Goal: Transaction & Acquisition: Purchase product/service

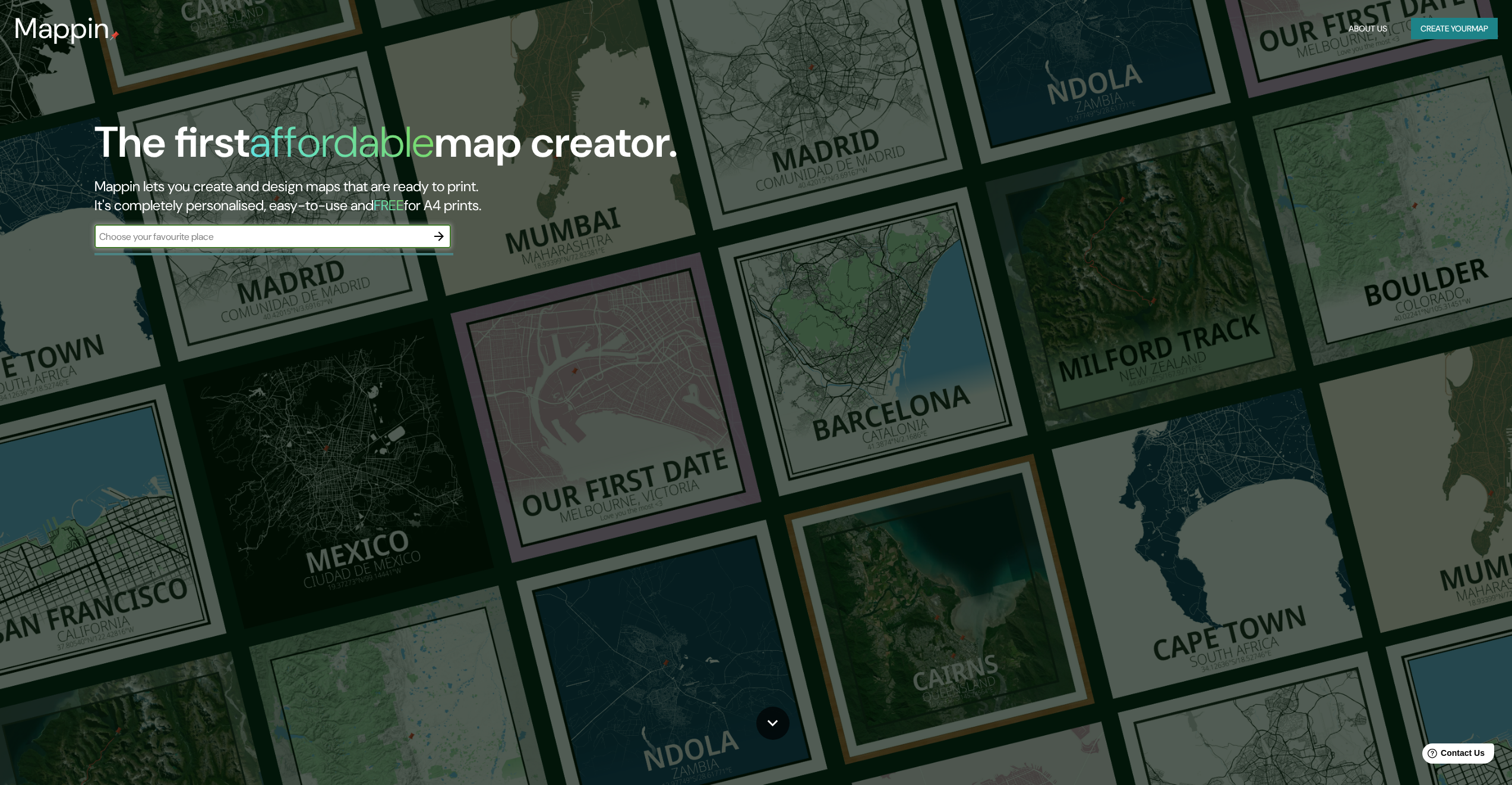
click at [317, 240] on input "text" at bounding box center [261, 236] width 333 height 14
type input "s"
type input "b"
type input "[GEOGRAPHIC_DATA]"
click at [443, 234] on icon "button" at bounding box center [438, 236] width 14 height 14
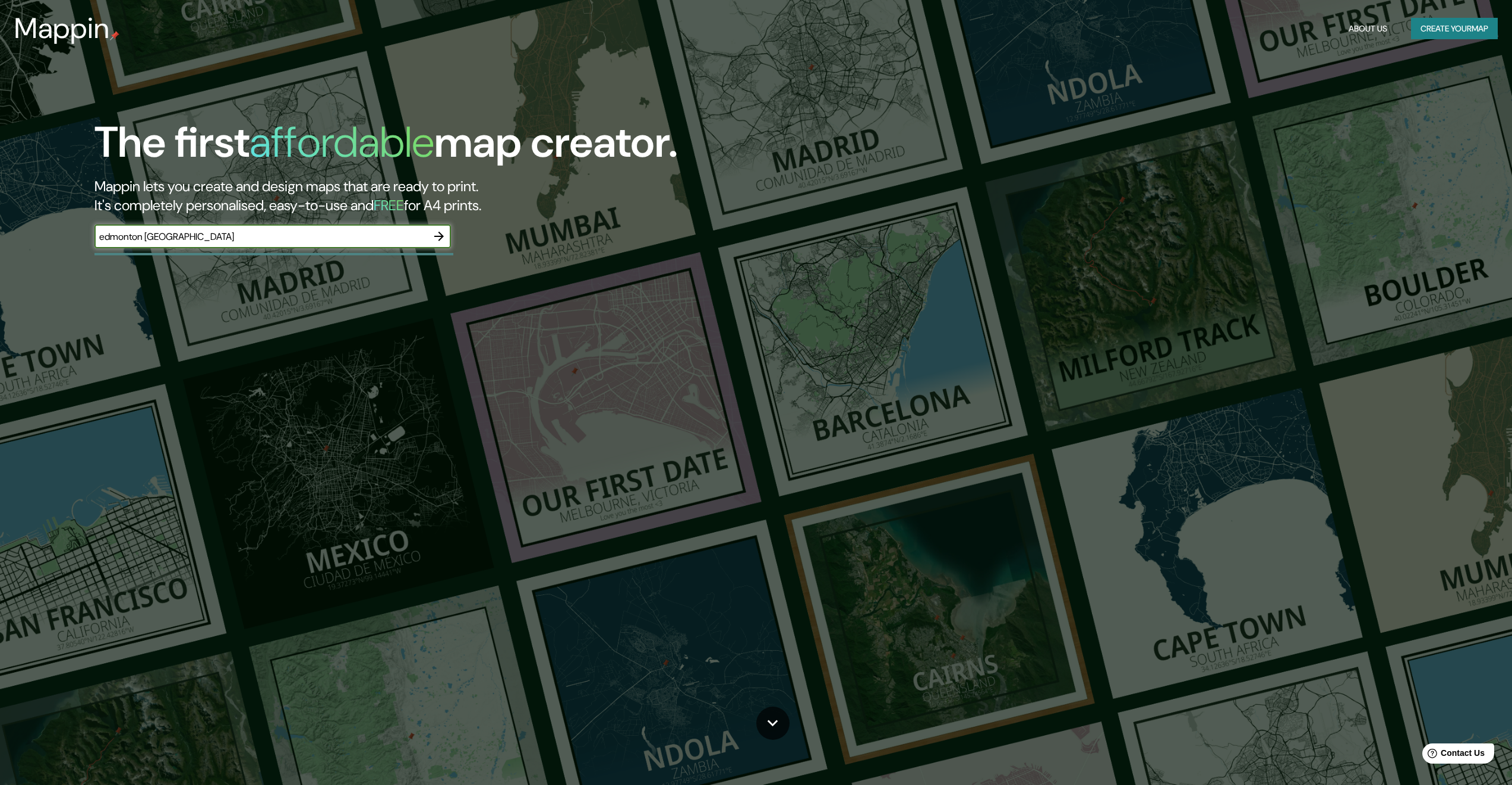
type input "edmonton [GEOGRAPHIC_DATA]"
click at [445, 240] on icon "button" at bounding box center [438, 236] width 14 height 14
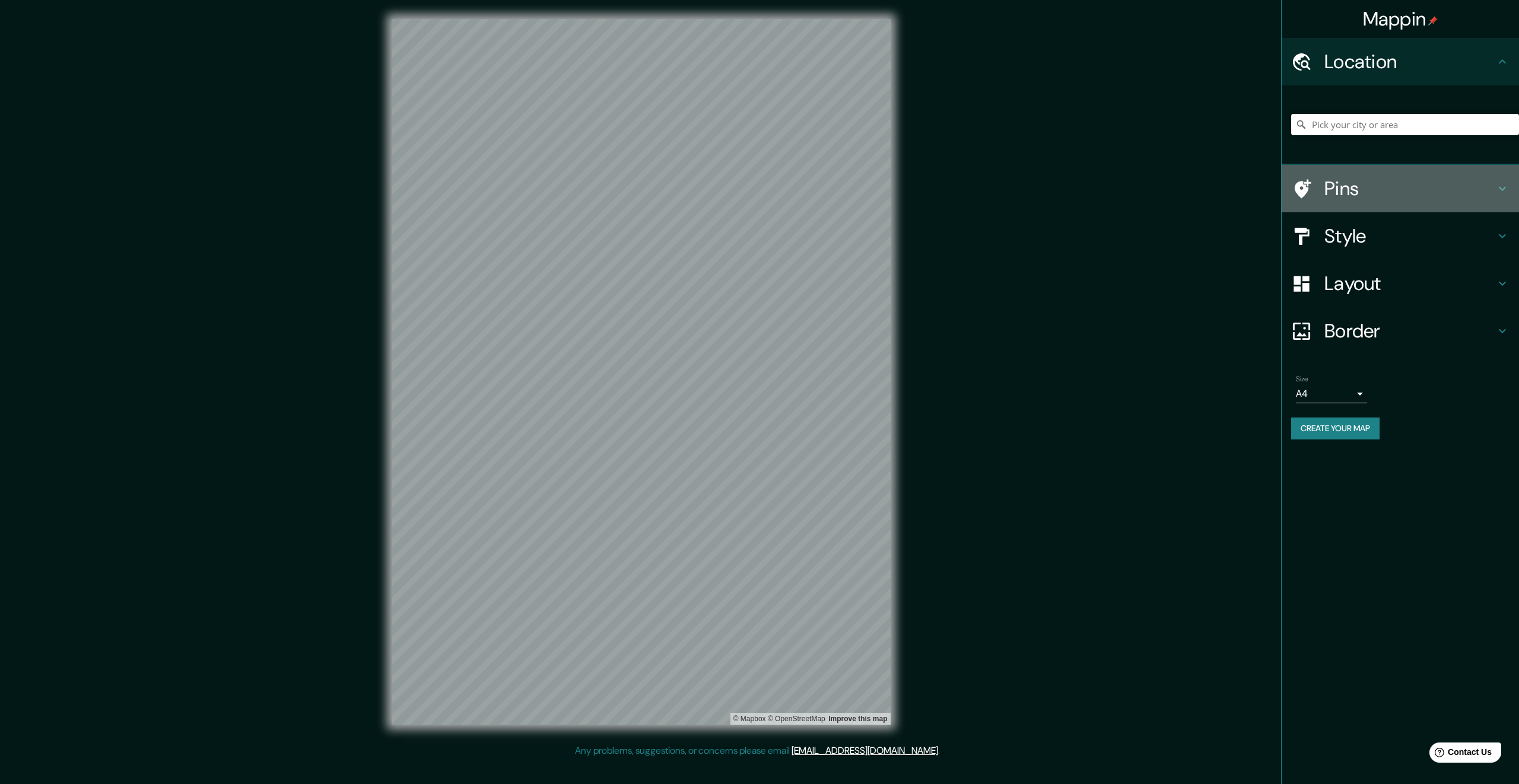
click at [1344, 192] on h4 "Pins" at bounding box center [1409, 188] width 171 height 24
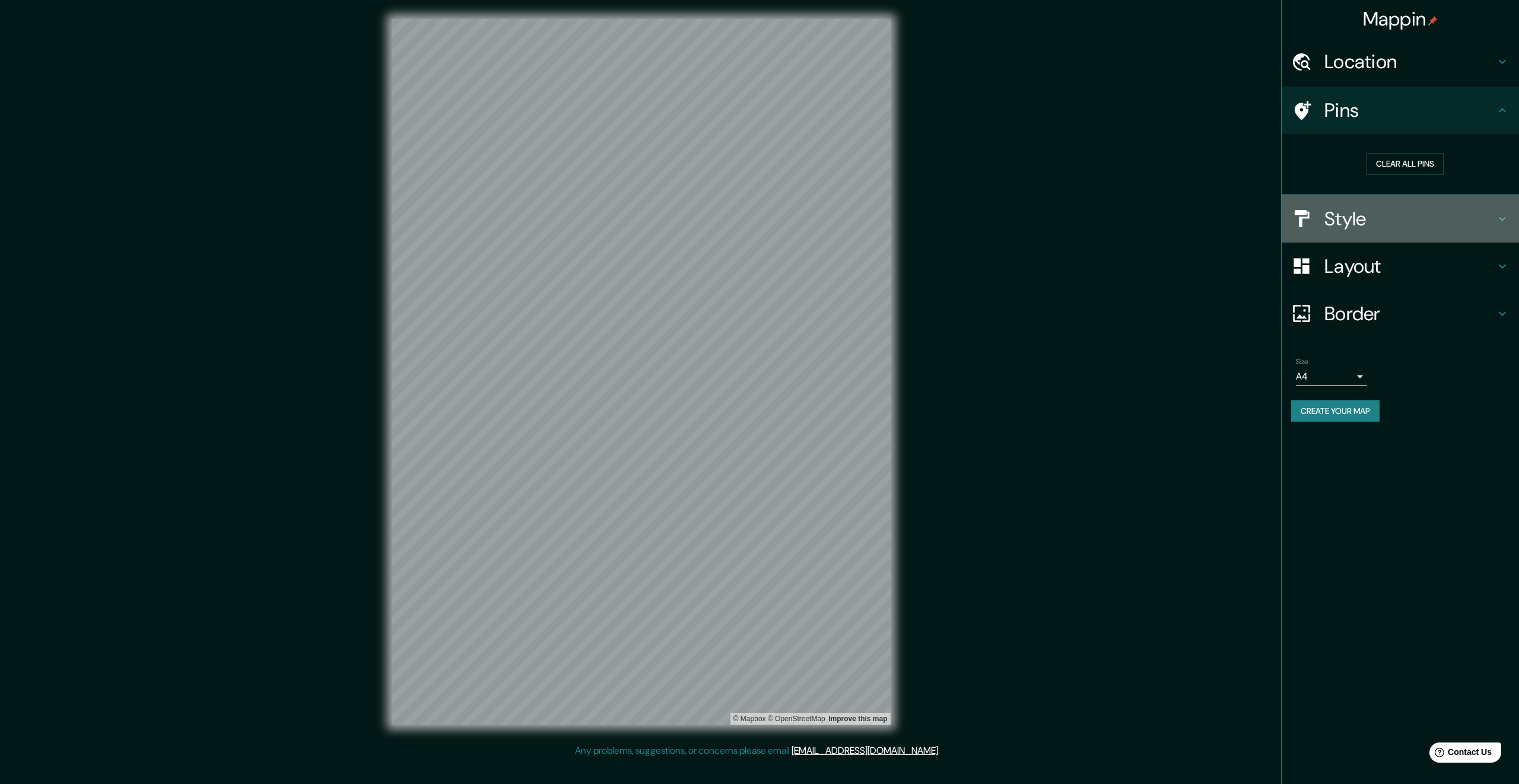
click at [1392, 214] on h4 "Style" at bounding box center [1409, 219] width 171 height 24
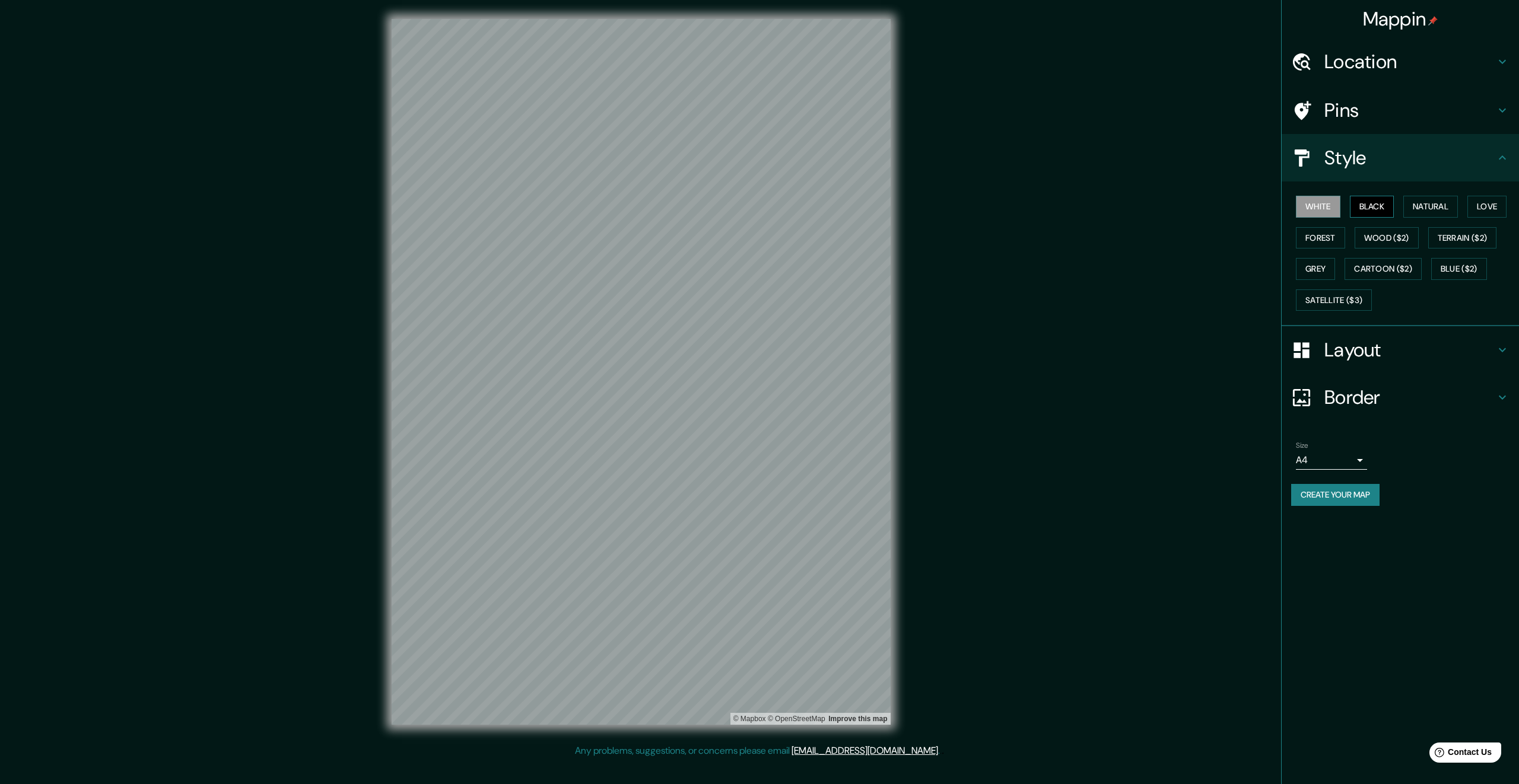
click at [1377, 208] on button "Black" at bounding box center [1372, 206] width 45 height 22
click at [1421, 207] on button "Natural" at bounding box center [1430, 206] width 55 height 22
click at [1504, 204] on button "Love" at bounding box center [1487, 206] width 39 height 22
click at [1380, 241] on button "Wood ($2)" at bounding box center [1386, 237] width 64 height 22
click at [1450, 241] on button "Terrain ($2)" at bounding box center [1463, 237] width 69 height 22
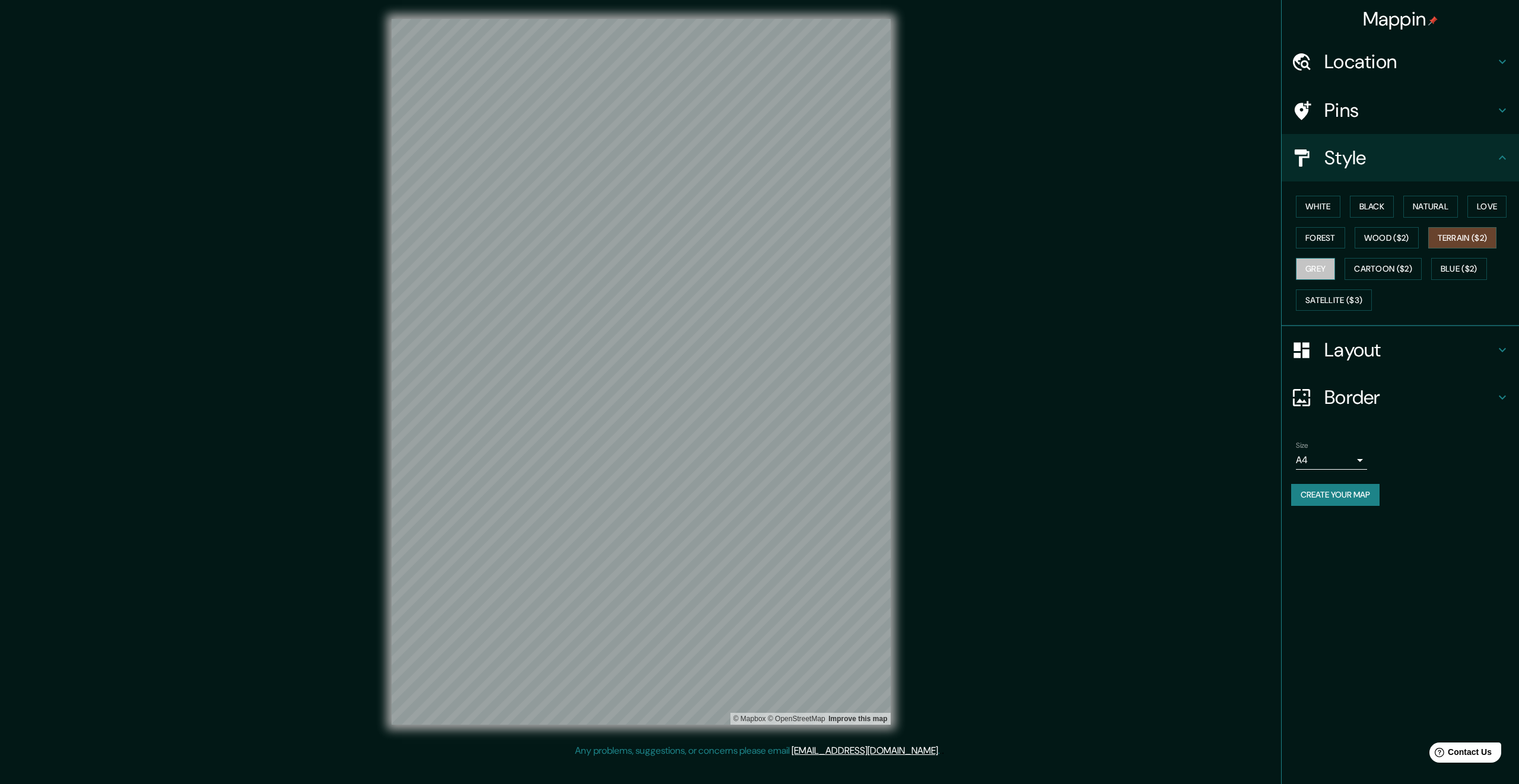
click at [1335, 269] on button "Grey" at bounding box center [1316, 268] width 39 height 22
click at [1344, 295] on button "Satellite ($3)" at bounding box center [1334, 300] width 76 height 22
click at [1376, 278] on button "Cartoon ($2)" at bounding box center [1383, 268] width 77 height 22
click at [1455, 277] on button "Blue ($2)" at bounding box center [1459, 268] width 56 height 22
click at [1435, 211] on button "Natural" at bounding box center [1430, 206] width 55 height 22
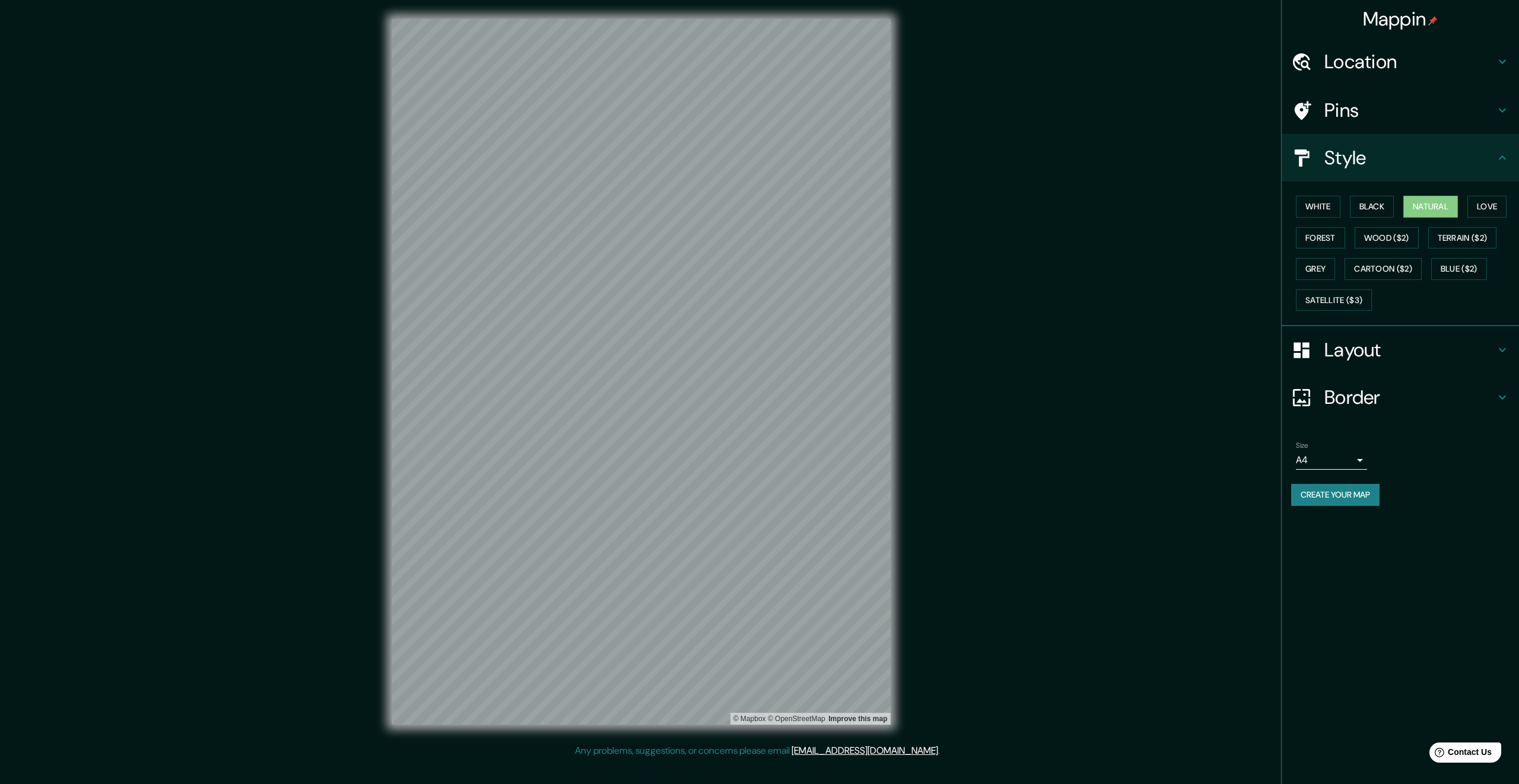
click at [1426, 353] on h4 "Layout" at bounding box center [1409, 349] width 171 height 24
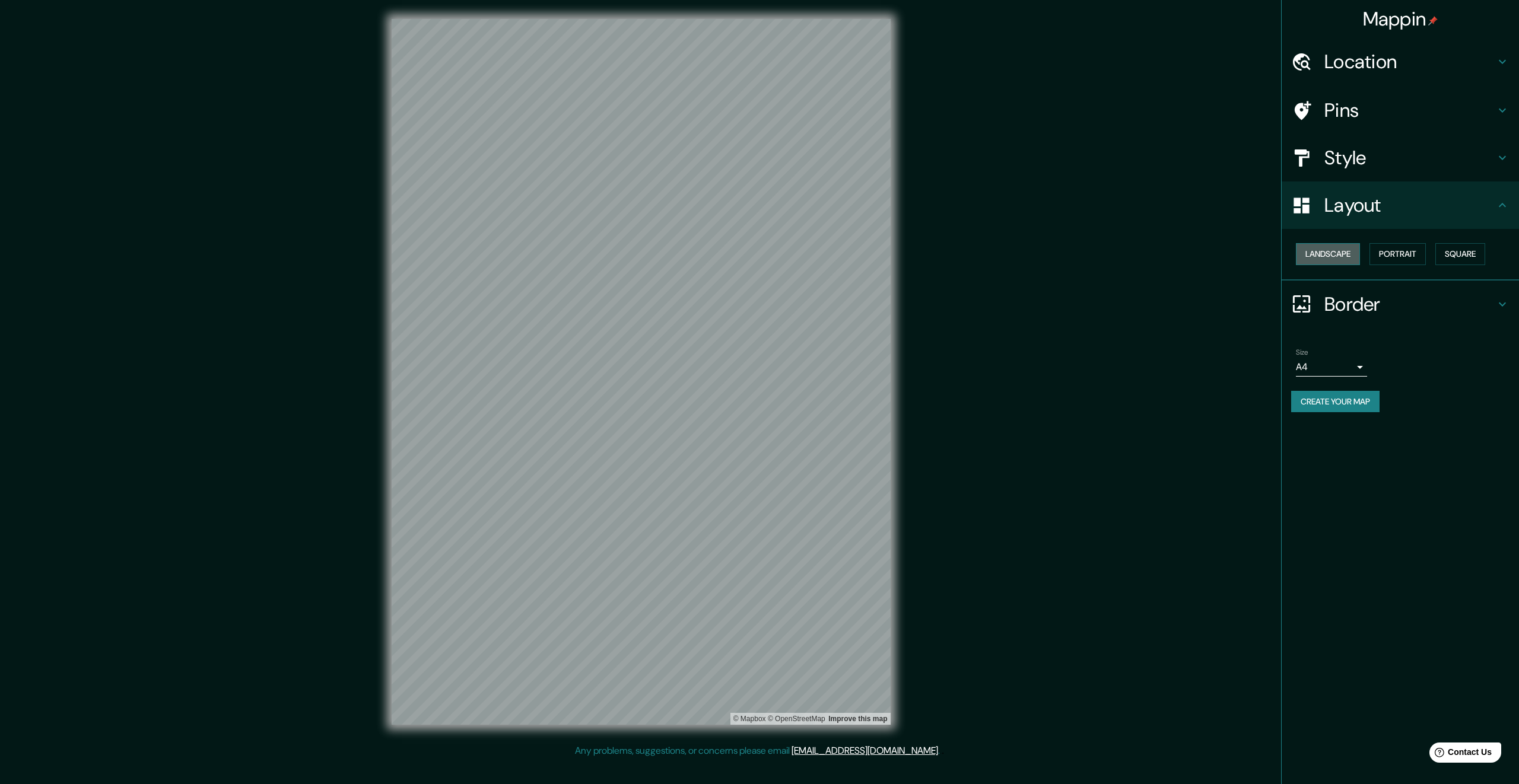
click at [1338, 257] on button "Landscape" at bounding box center [1328, 254] width 64 height 22
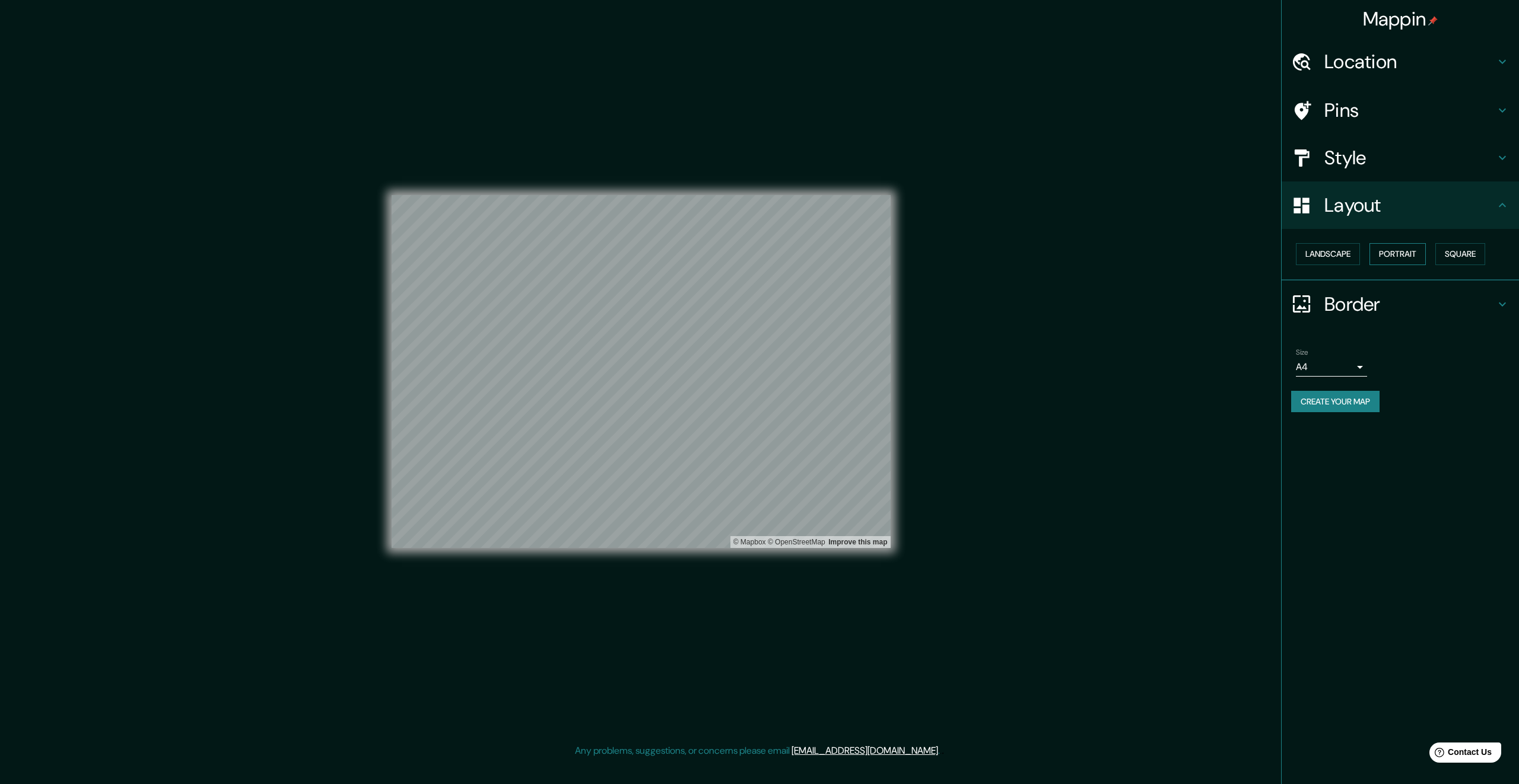
click at [1390, 259] on button "Portrait" at bounding box center [1397, 254] width 56 height 22
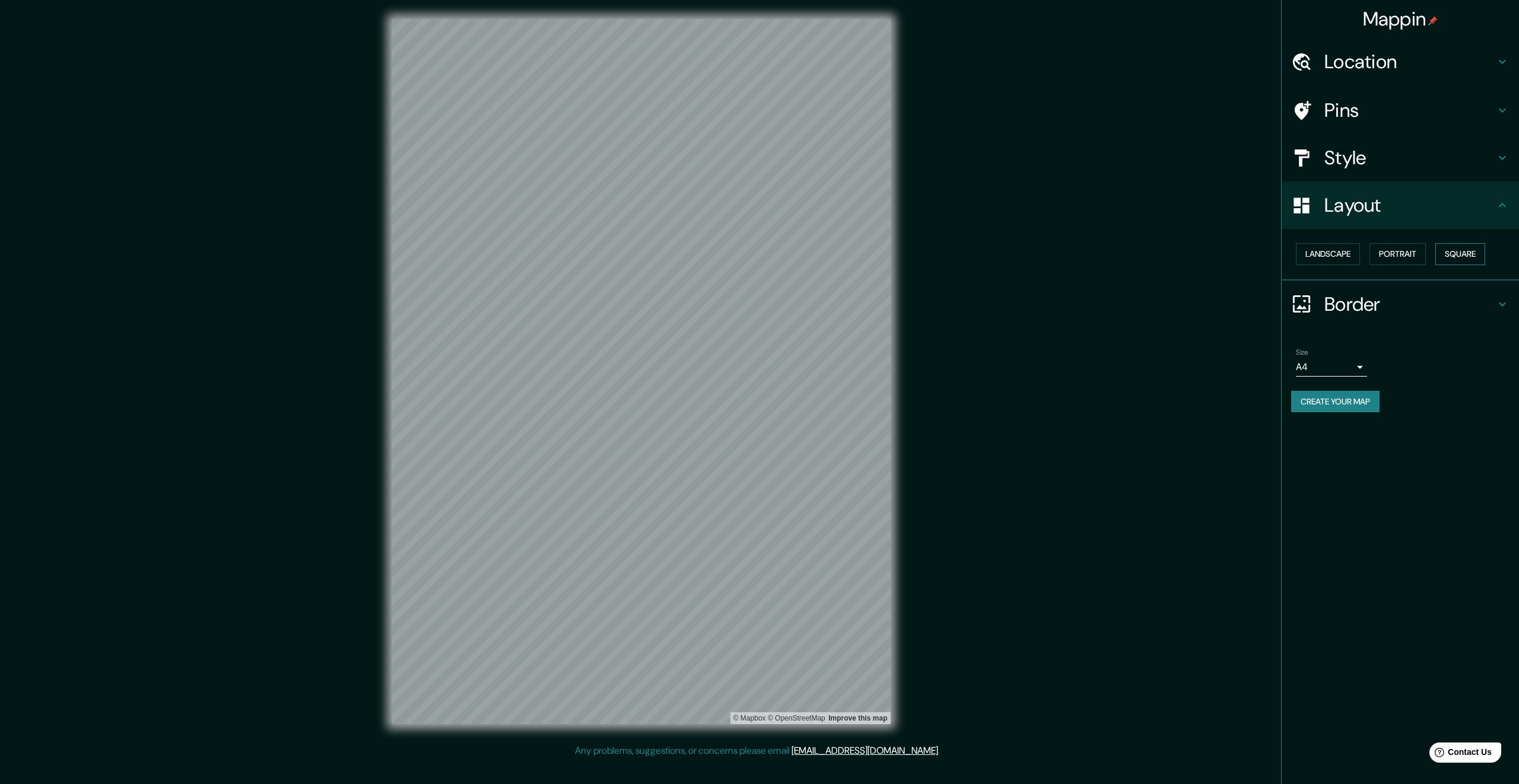
click at [1446, 259] on button "Square" at bounding box center [1459, 254] width 50 height 22
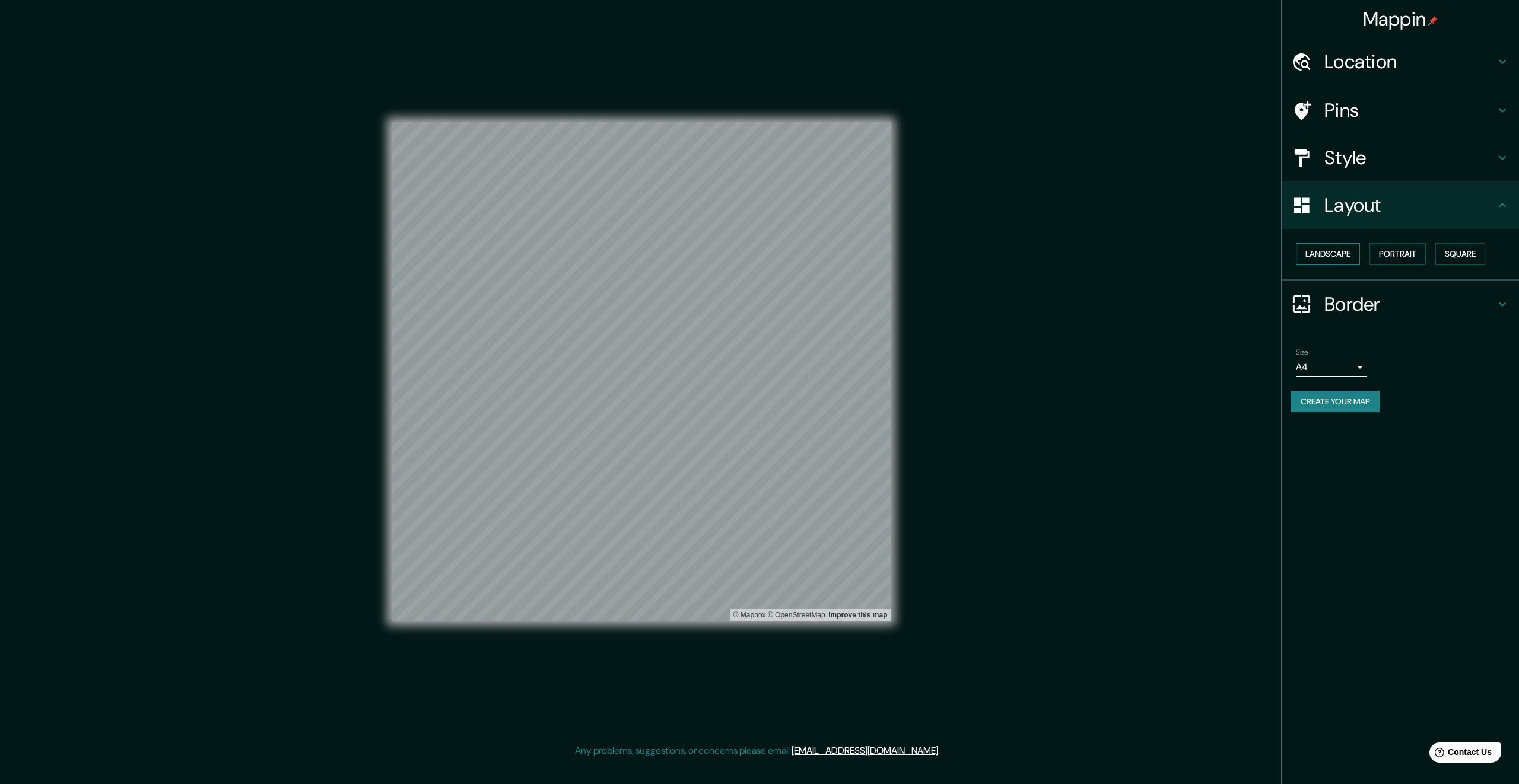
click at [1327, 255] on button "Landscape" at bounding box center [1328, 254] width 64 height 22
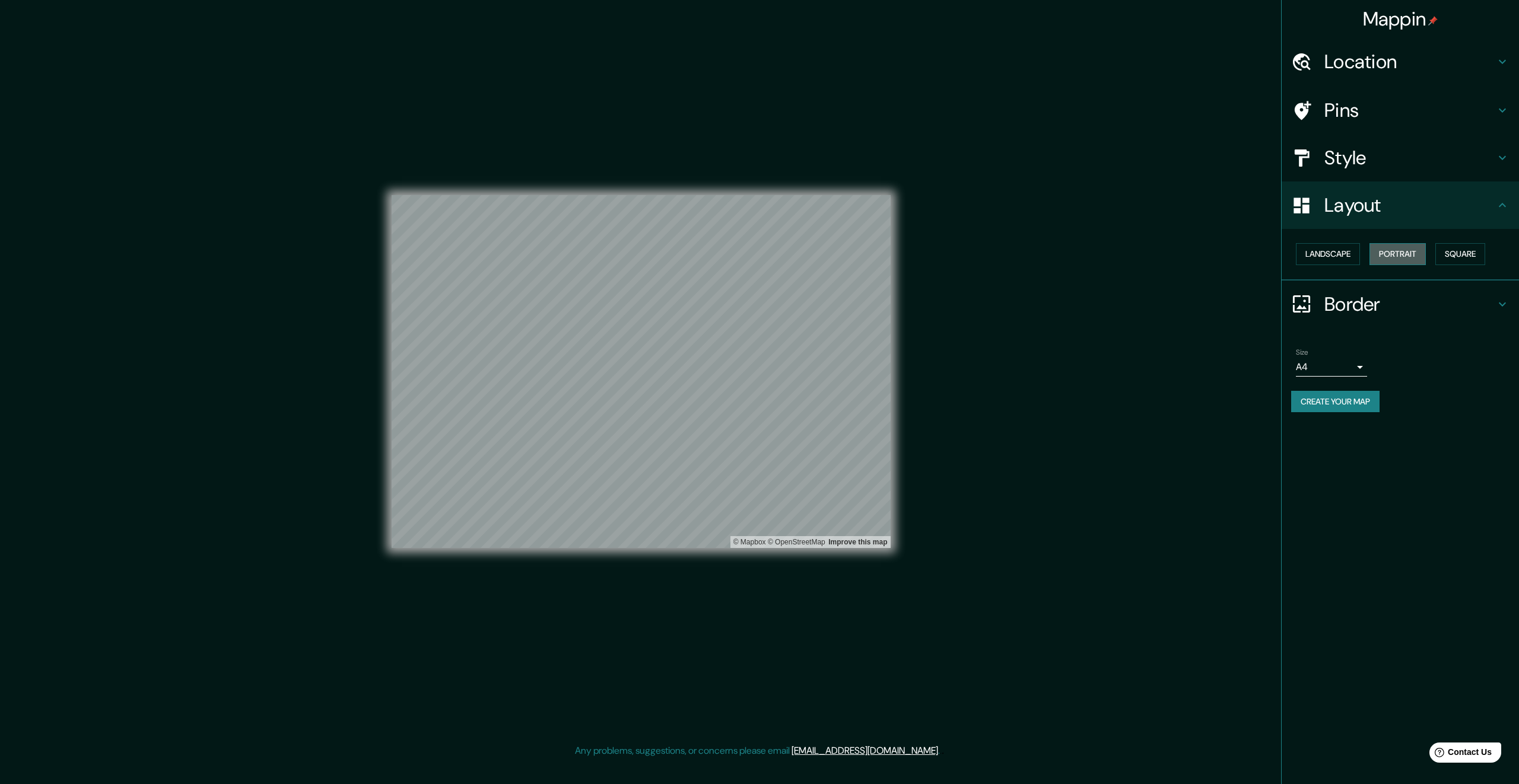
click at [1418, 253] on button "Portrait" at bounding box center [1397, 254] width 56 height 22
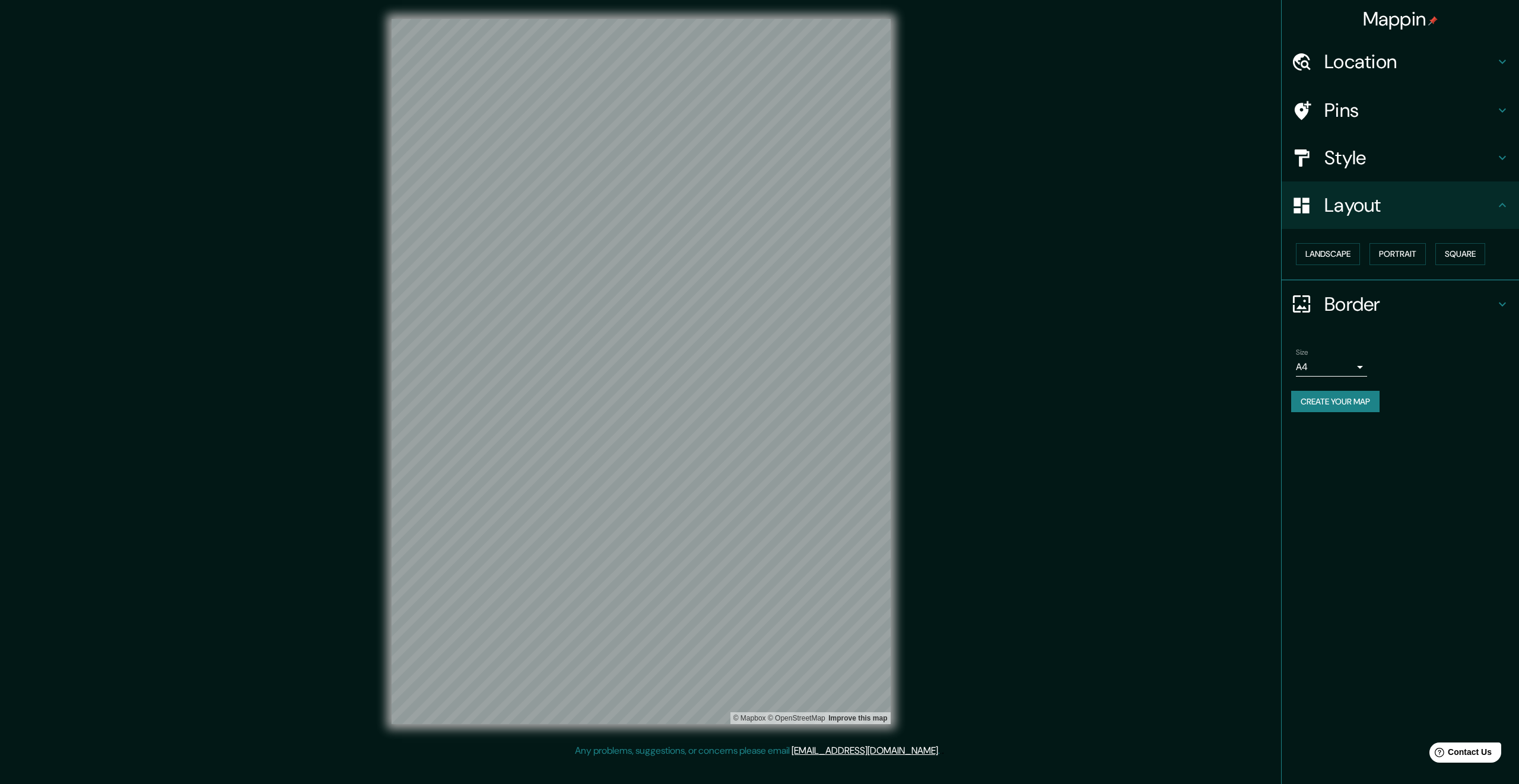
click at [1396, 295] on h4 "Border" at bounding box center [1409, 303] width 171 height 24
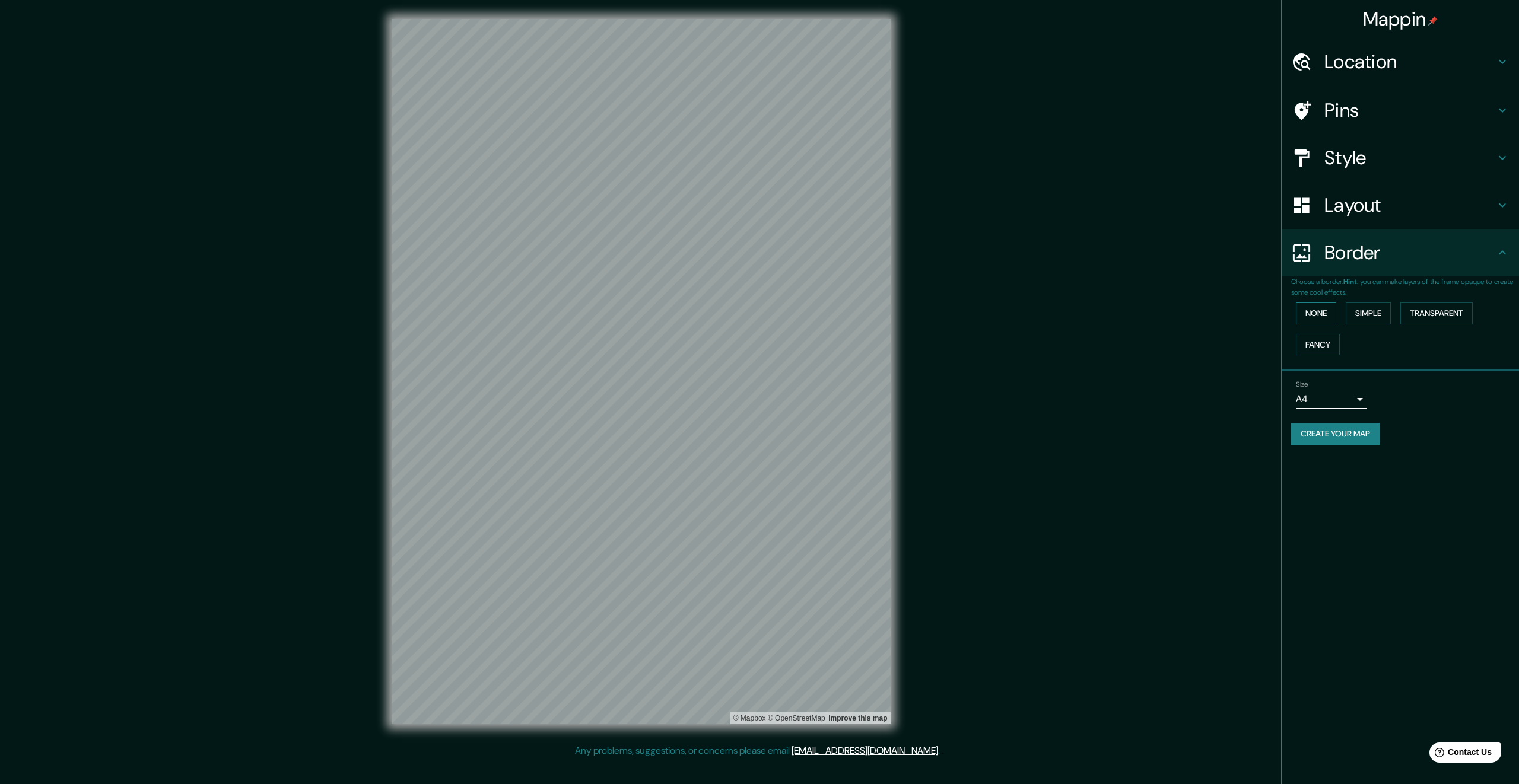
click at [1311, 316] on button "None" at bounding box center [1316, 313] width 40 height 22
click at [1365, 316] on button "Simple" at bounding box center [1368, 313] width 45 height 22
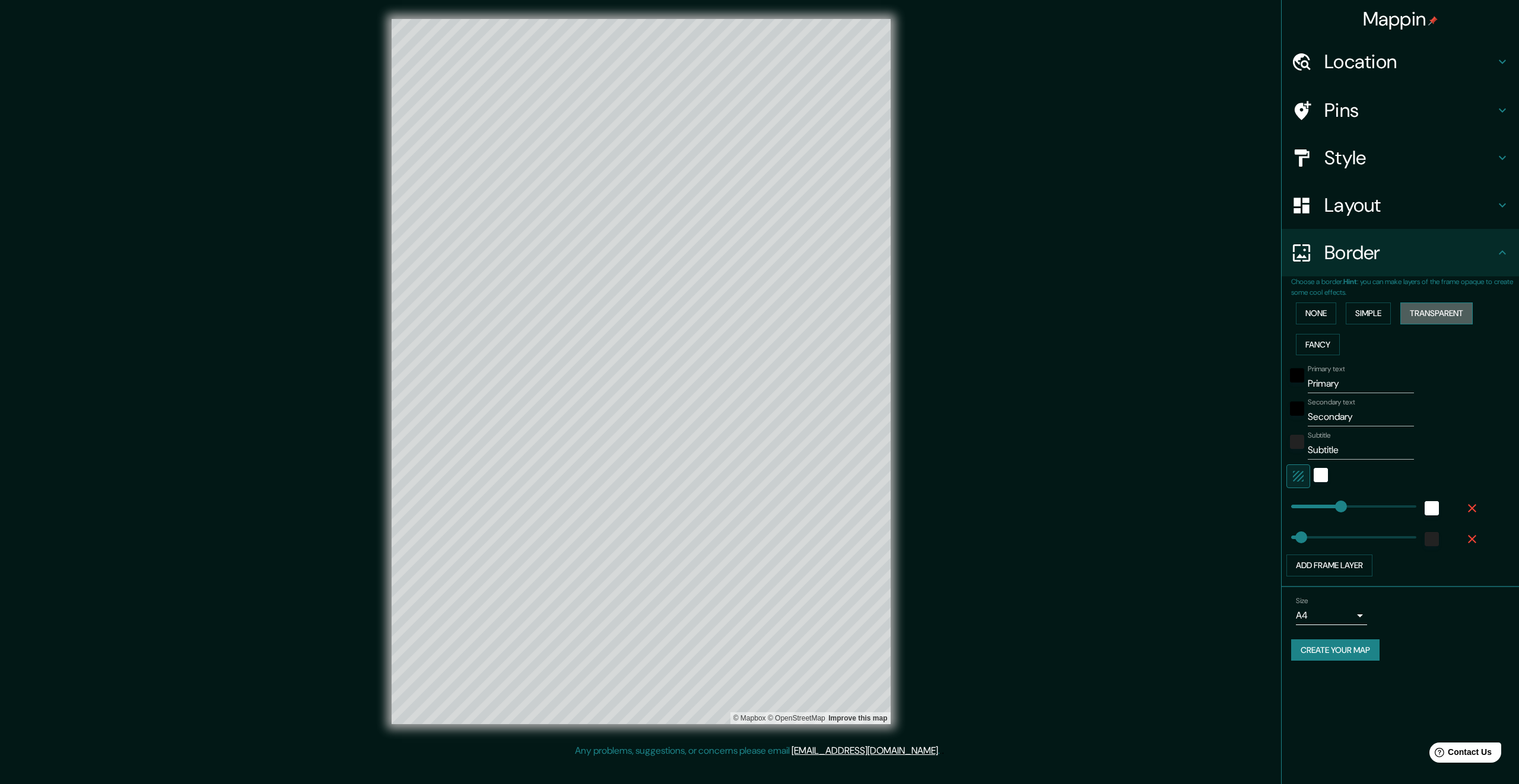
click at [1434, 318] on button "Transparent" at bounding box center [1436, 313] width 73 height 22
click at [1317, 310] on button "None" at bounding box center [1316, 313] width 40 height 22
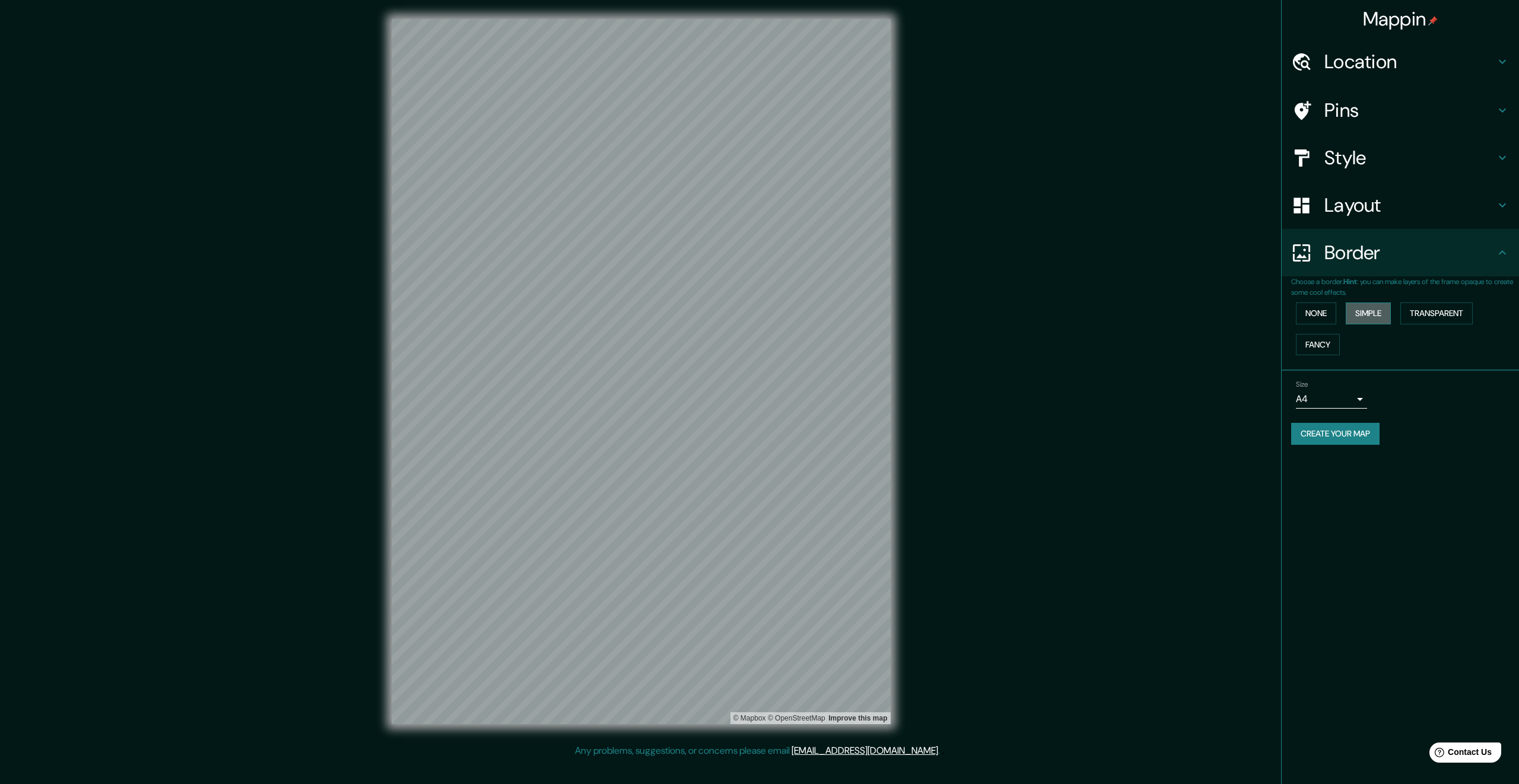
click at [1354, 312] on button "Simple" at bounding box center [1368, 313] width 45 height 22
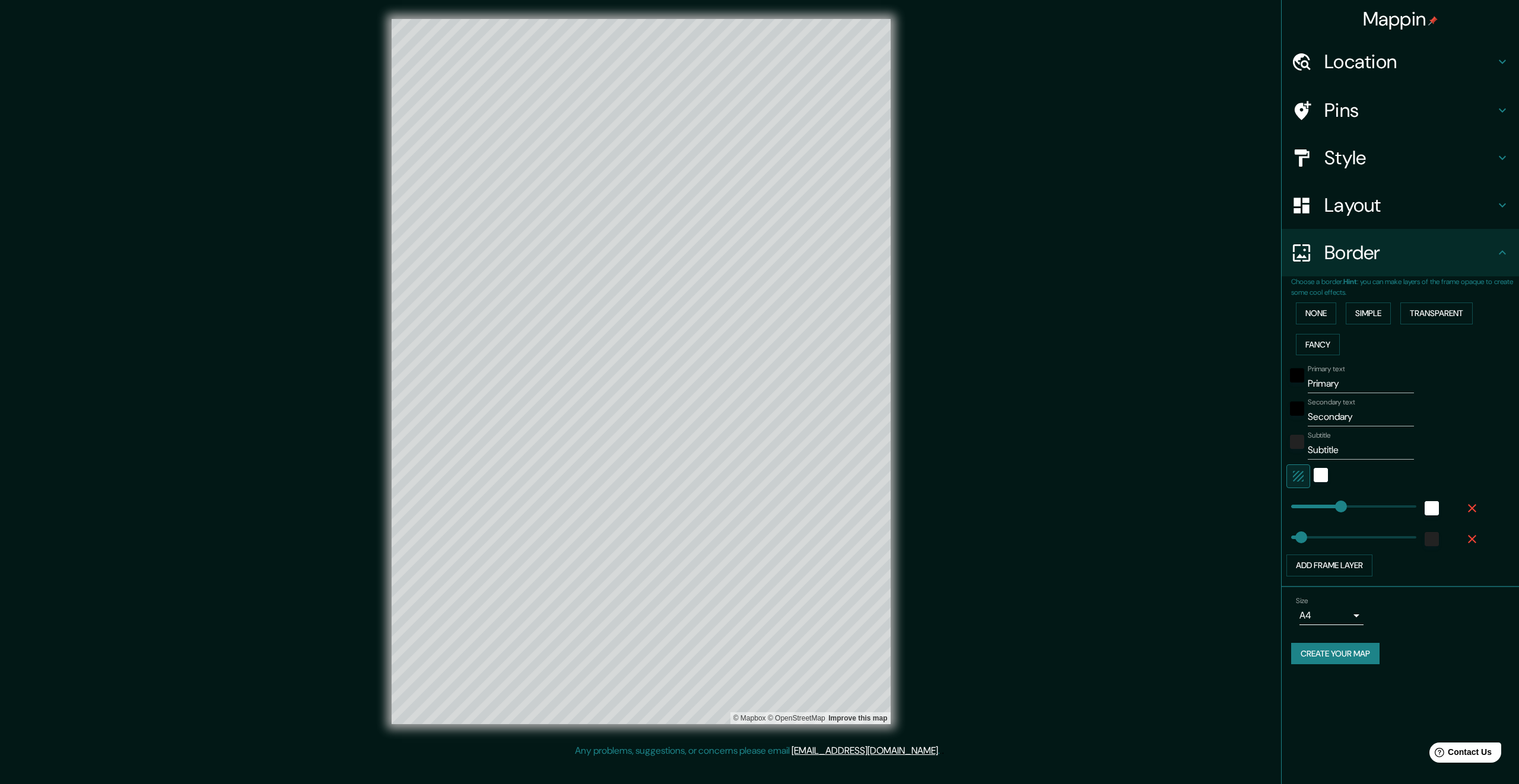
click at [1348, 64] on h4 "Location" at bounding box center [1409, 61] width 171 height 24
type input "336"
type input "67"
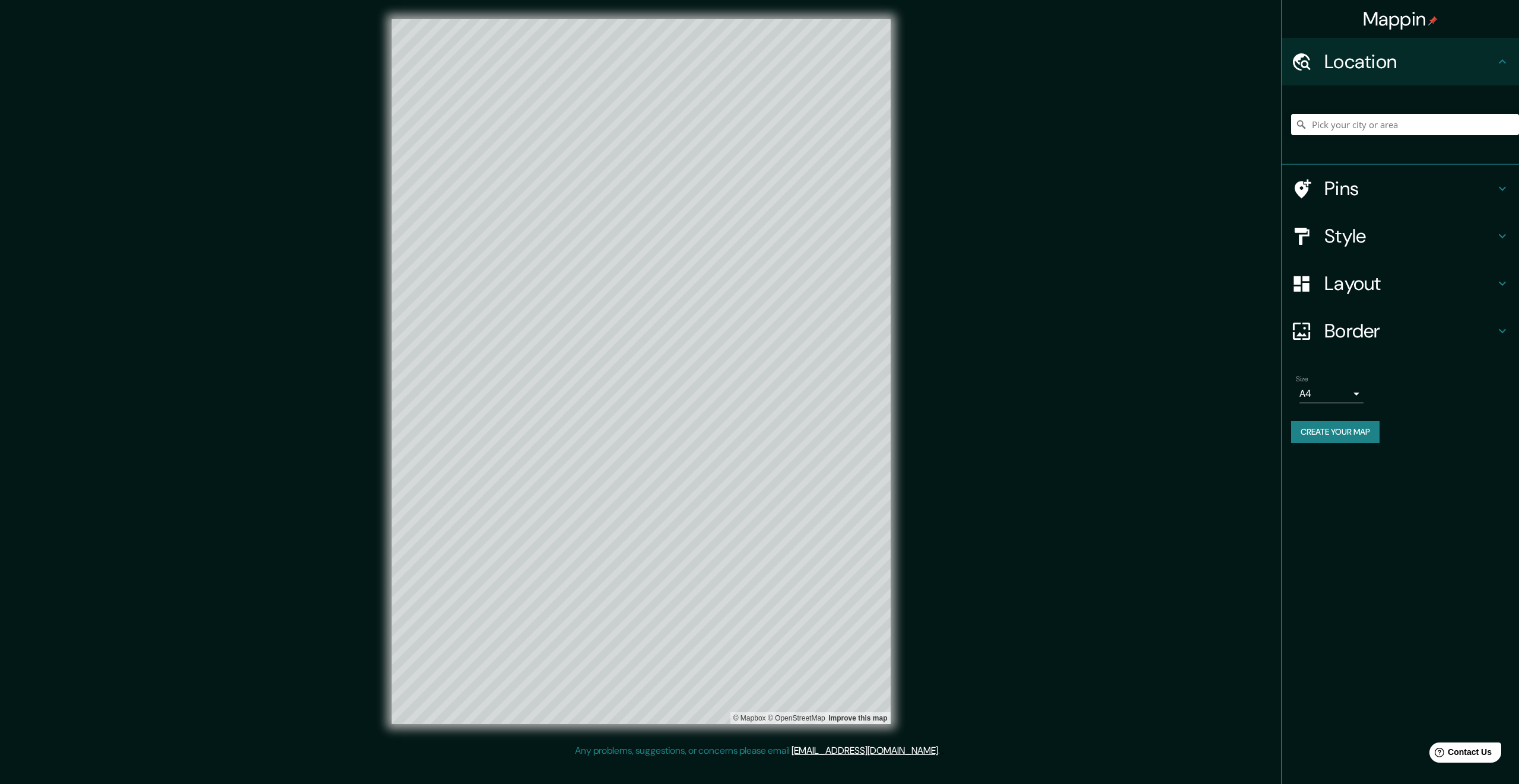
click at [1375, 338] on h4 "Border" at bounding box center [1409, 330] width 171 height 24
type input "336"
type input "67"
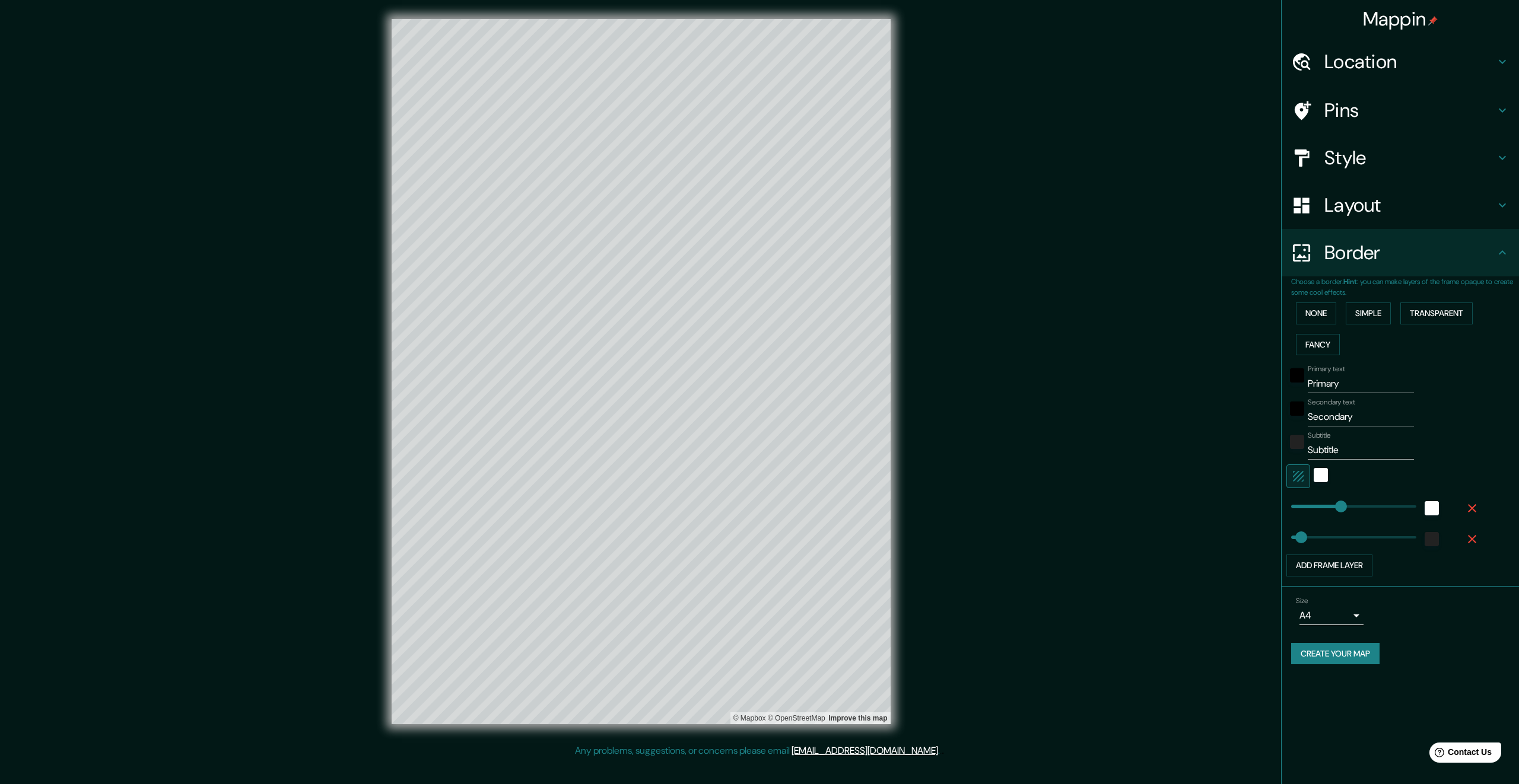
click at [1337, 385] on input "Primary" at bounding box center [1361, 383] width 106 height 19
drag, startPoint x: 1344, startPoint y: 385, endPoint x: 1292, endPoint y: 384, distance: 52.0
click at [1292, 384] on div "Primary text Primary" at bounding box center [1384, 379] width 194 height 29
type input "Ed"
type input "336"
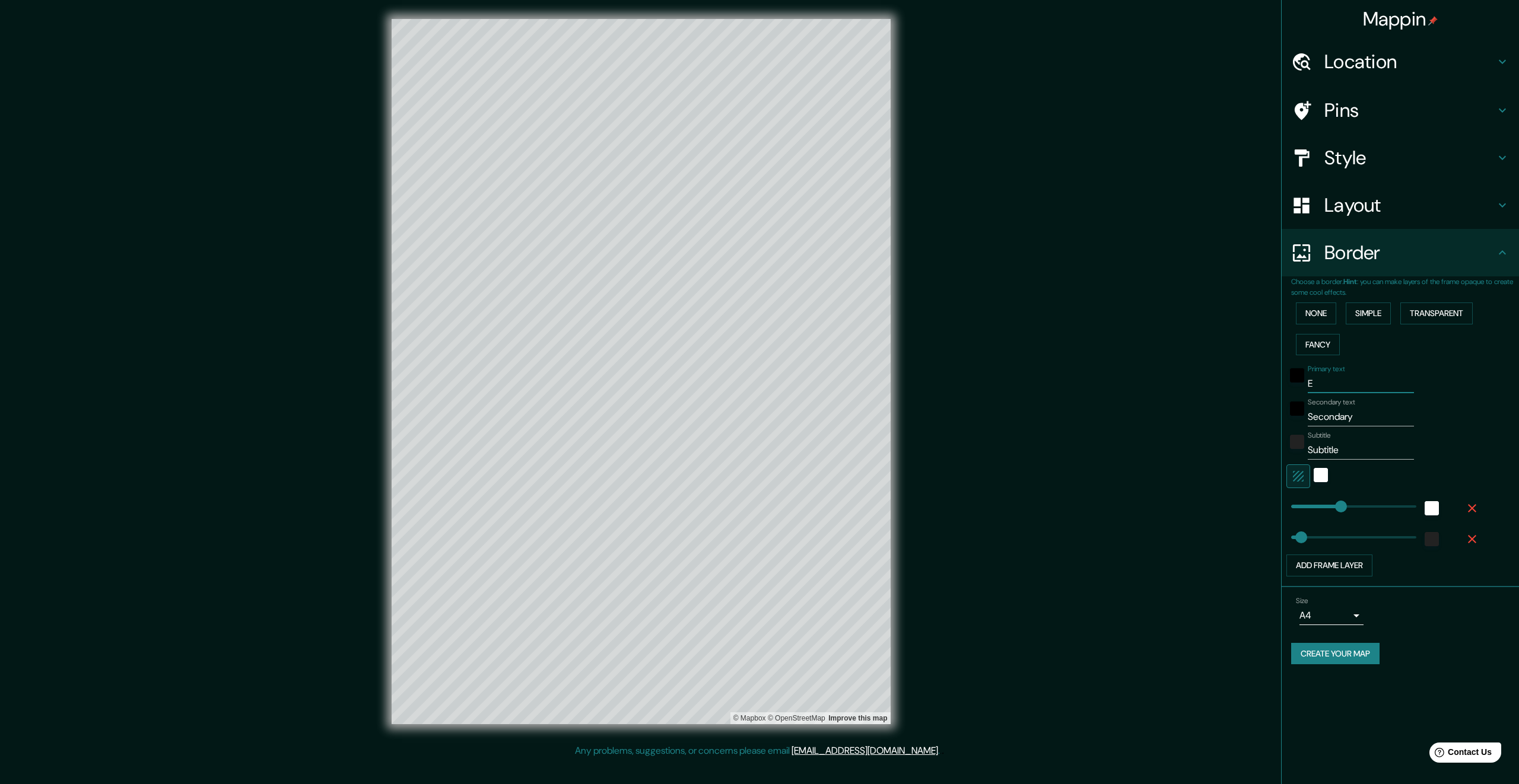
type input "67"
type input "Ed,"
type input "336"
type input "67"
type input "Ed"
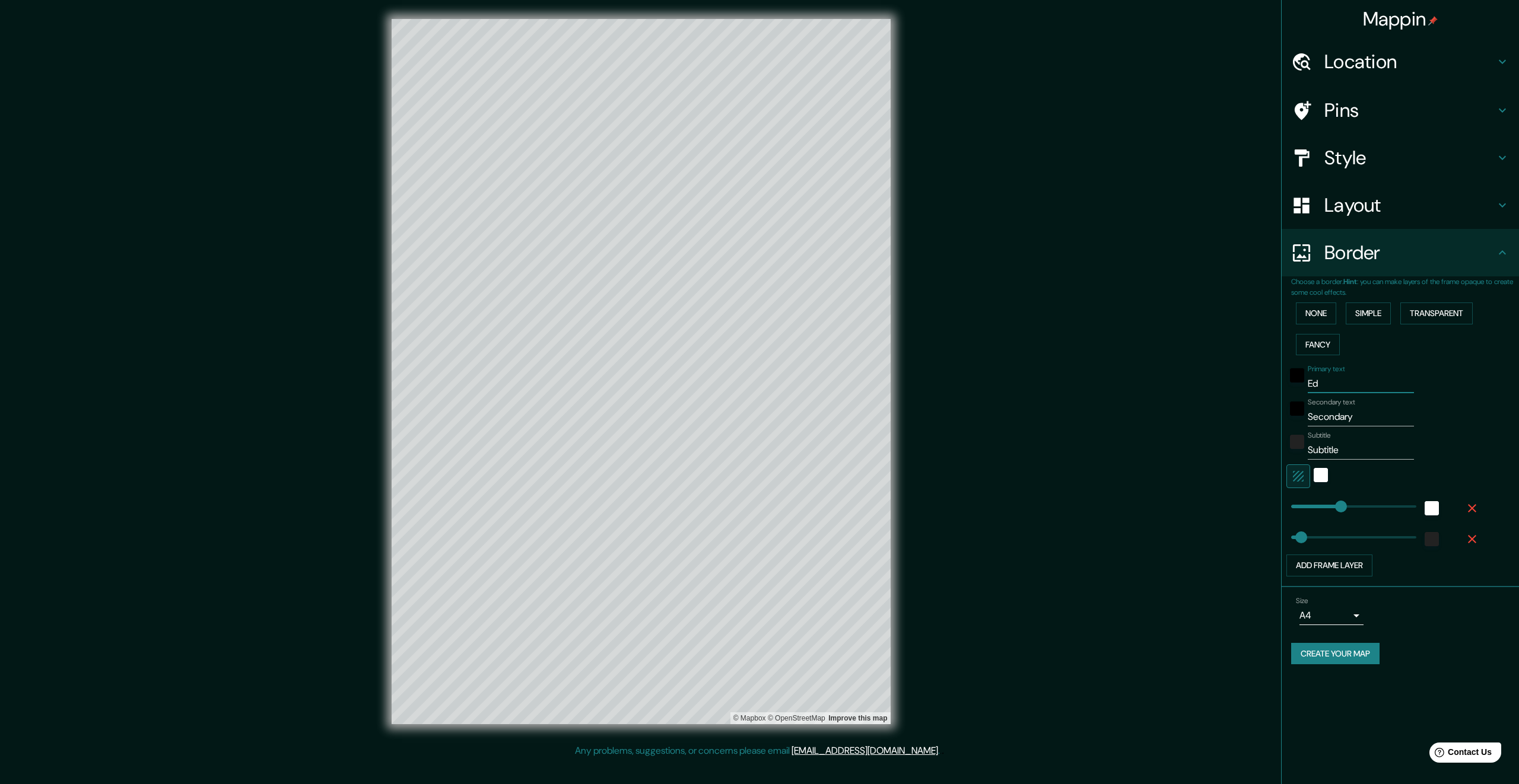
type input "336"
type input "67"
type input "Edmo"
type input "336"
type input "67"
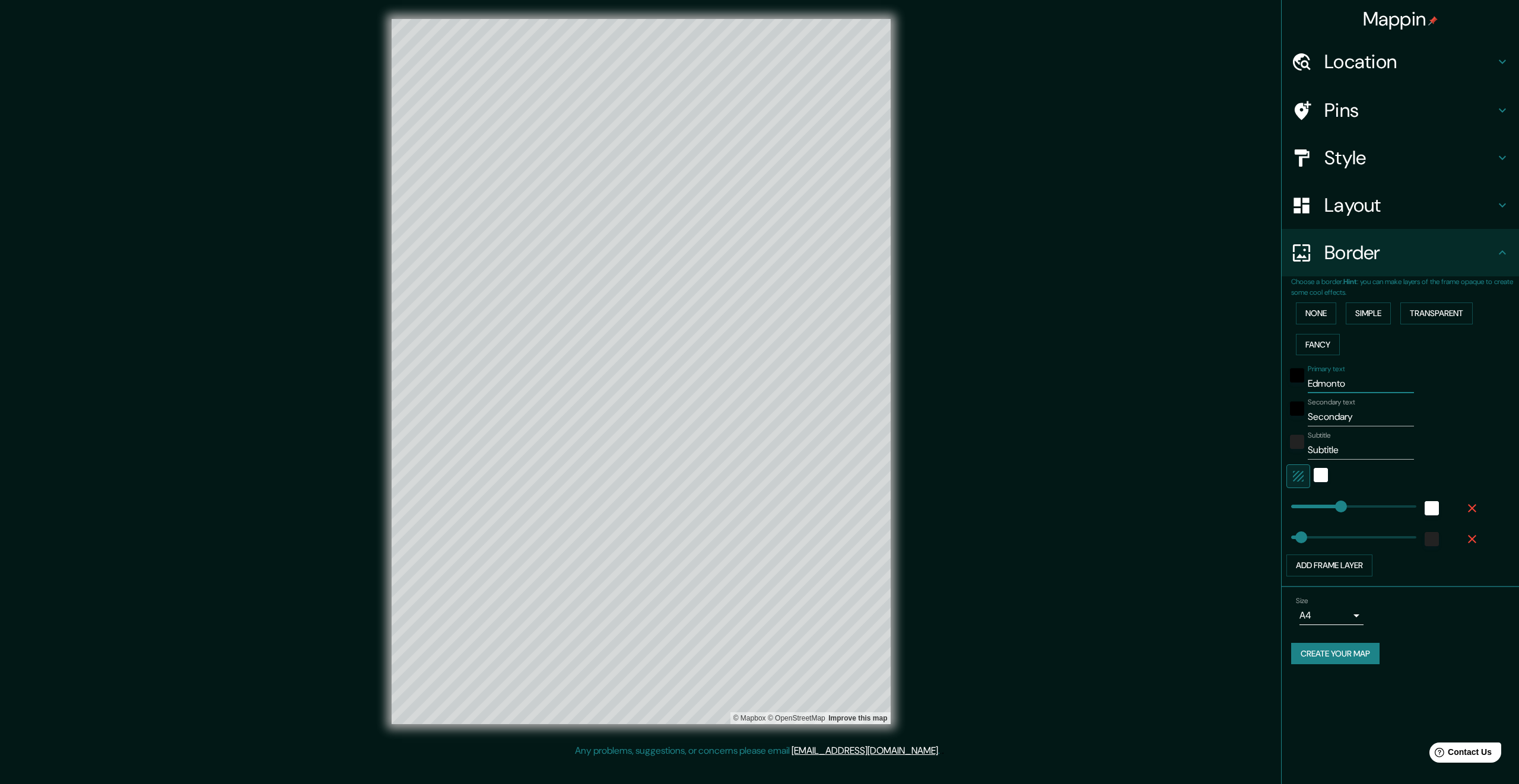
type input "[GEOGRAPHIC_DATA]"
type input "336"
type input "67"
type input "[GEOGRAPHIC_DATA]"
click at [1319, 342] on button "Fancy" at bounding box center [1318, 344] width 44 height 22
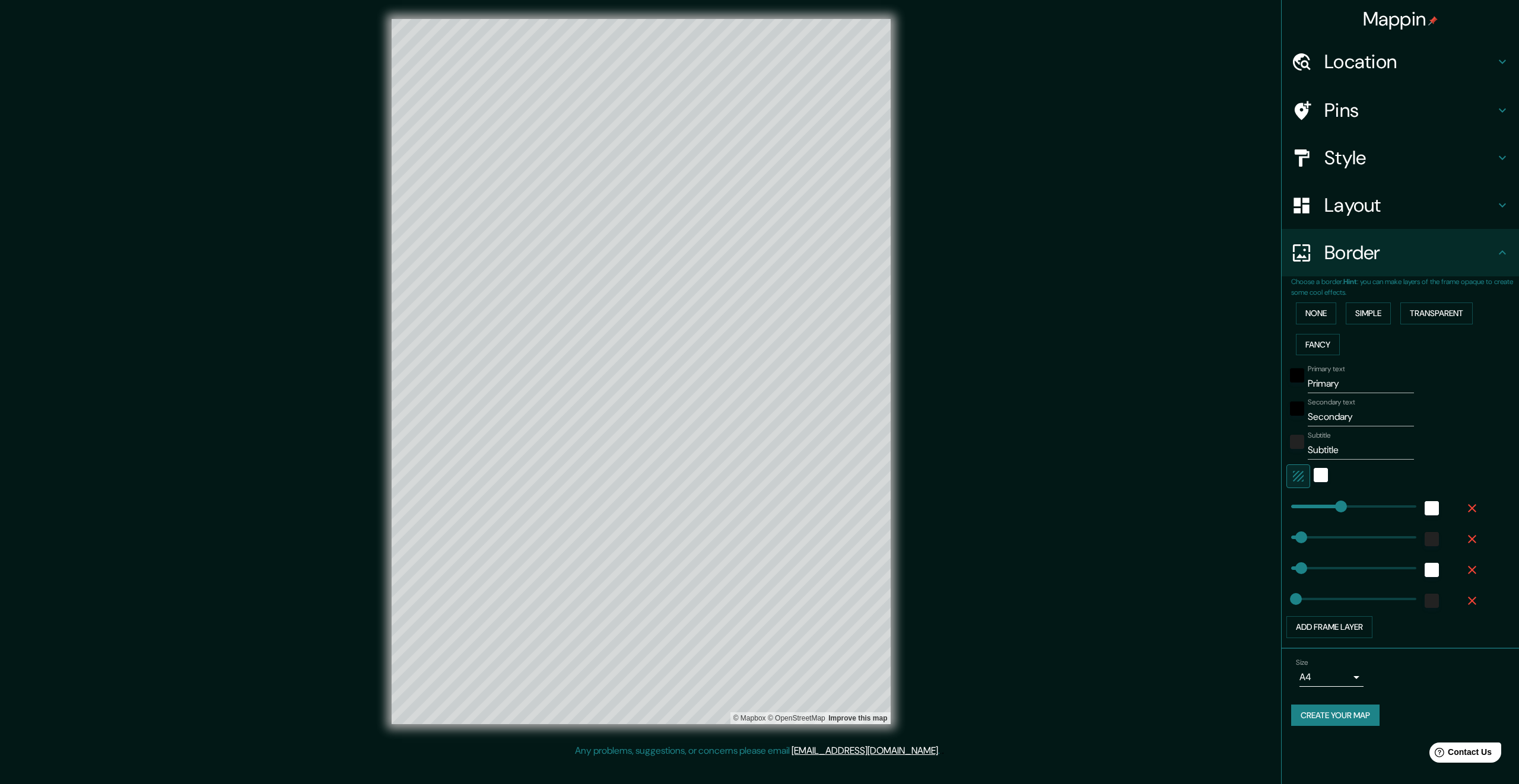
click at [1322, 325] on div "None Simple Transparent Fancy" at bounding box center [1405, 329] width 228 height 62
click at [1323, 321] on button "None" at bounding box center [1316, 313] width 40 height 22
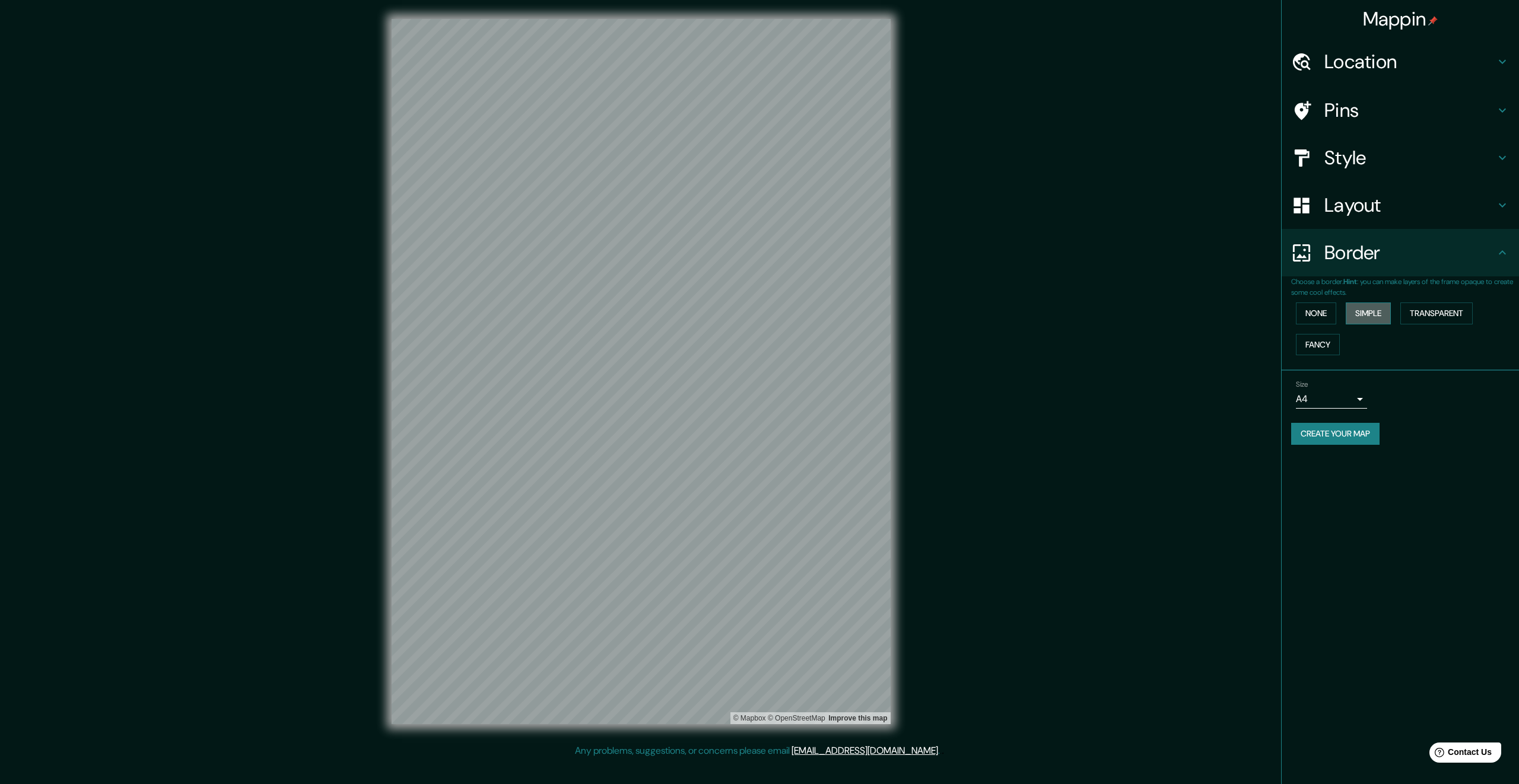
click at [1363, 318] on button "Simple" at bounding box center [1368, 313] width 45 height 22
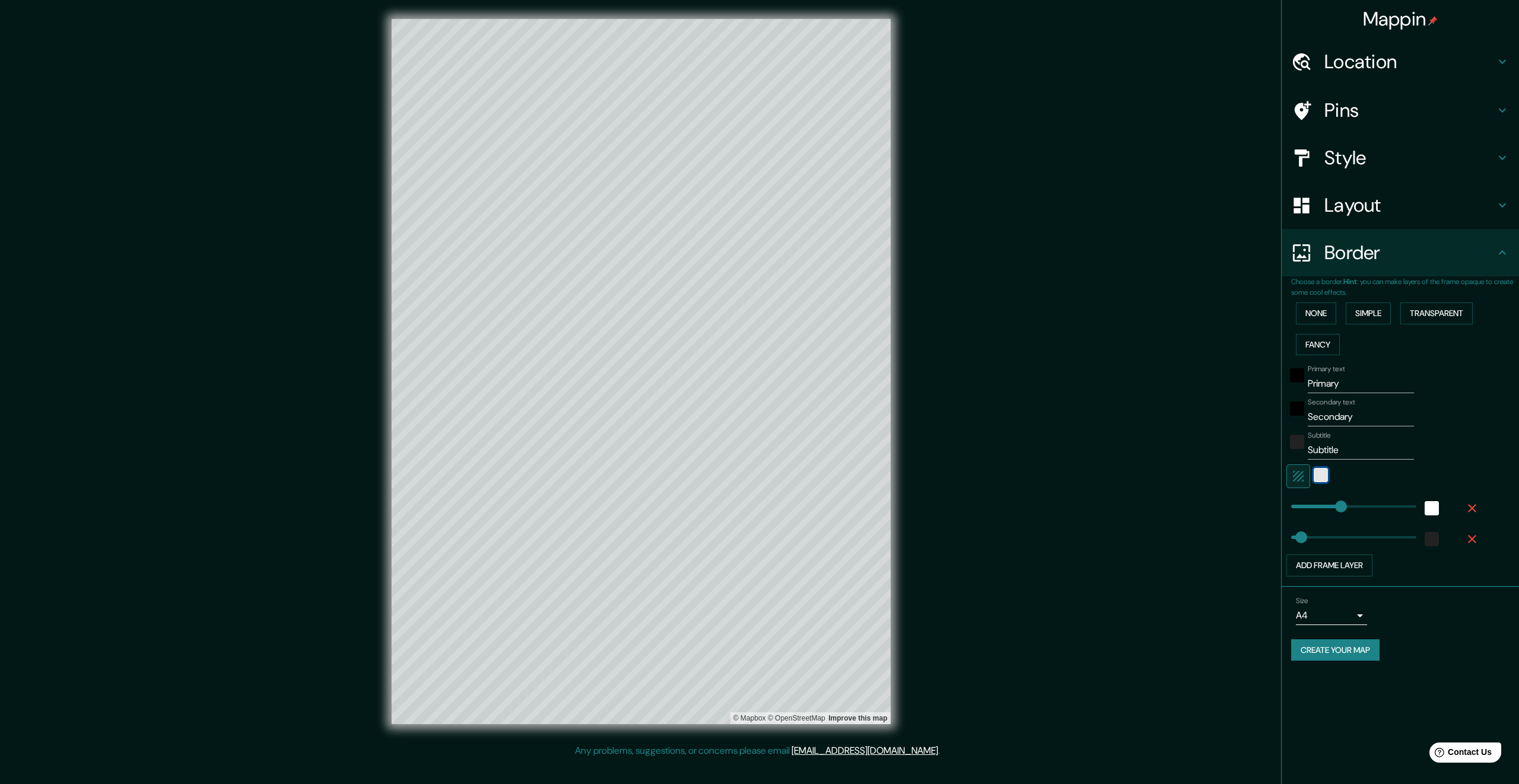
click at [1319, 472] on div "white" at bounding box center [1320, 475] width 14 height 14
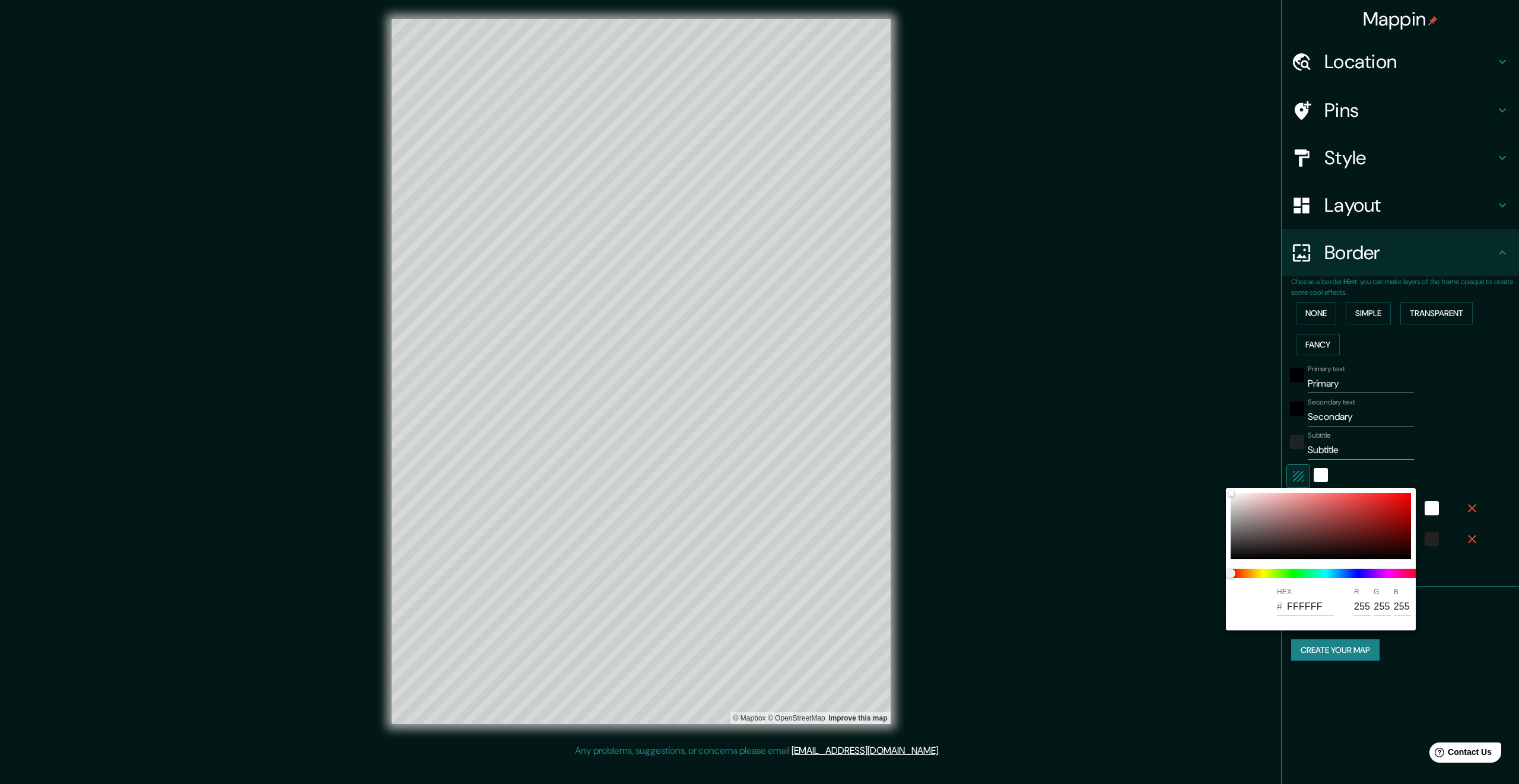
click at [1317, 472] on div at bounding box center [759, 392] width 1519 height 784
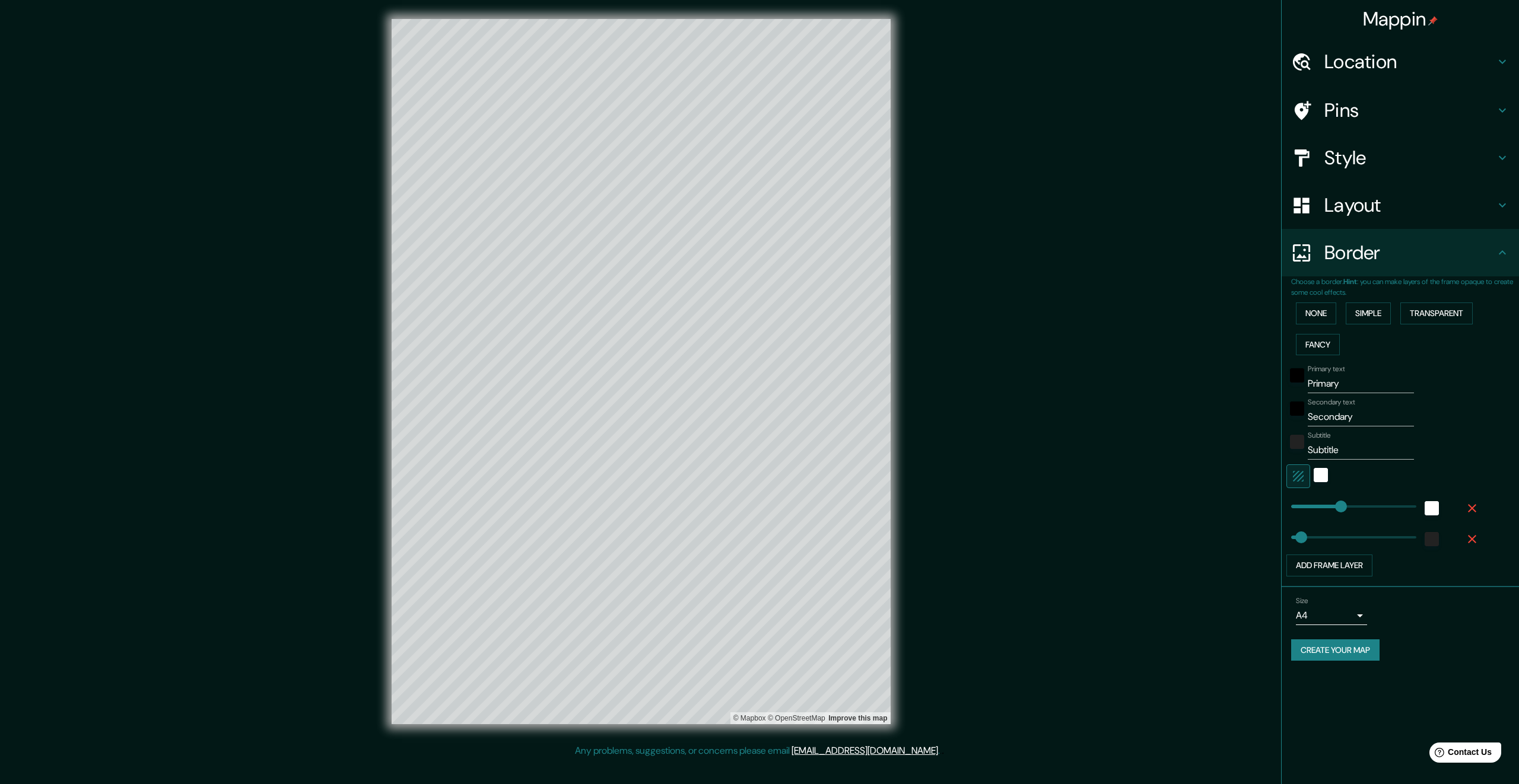
click at [1332, 414] on input "Secondary" at bounding box center [1361, 416] width 106 height 19
drag, startPoint x: 1375, startPoint y: 420, endPoint x: 1307, endPoint y: 420, distance: 68.0
click at [1307, 420] on div "Secondary text Secondary" at bounding box center [1384, 412] width 194 height 29
drag, startPoint x: 1344, startPoint y: 390, endPoint x: 1293, endPoint y: 386, distance: 51.2
click at [1293, 386] on div "Primary text Primary" at bounding box center [1384, 379] width 194 height 29
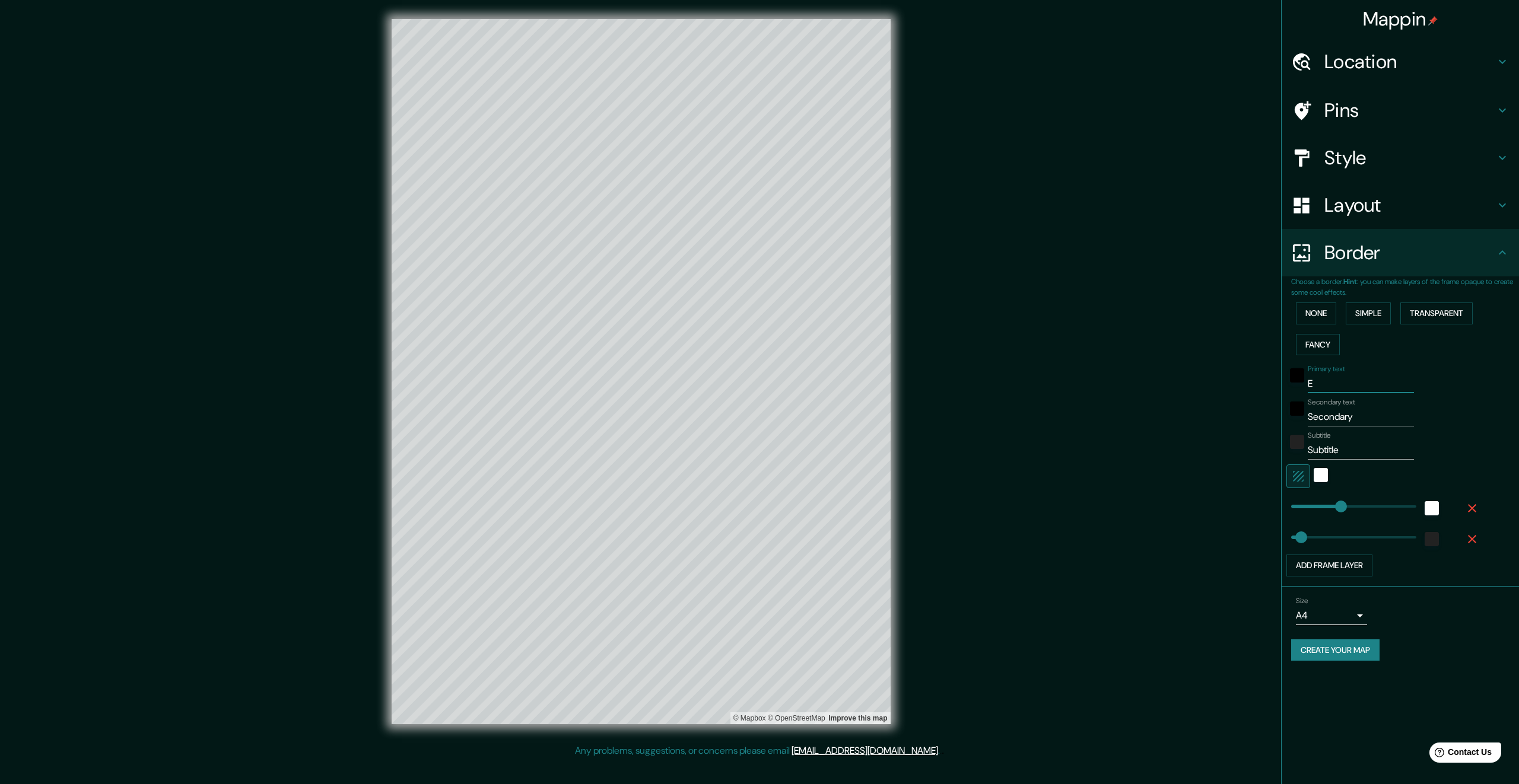
type input "Ed"
type input "336"
type input "67"
type input "[GEOGRAPHIC_DATA]"
type input "336"
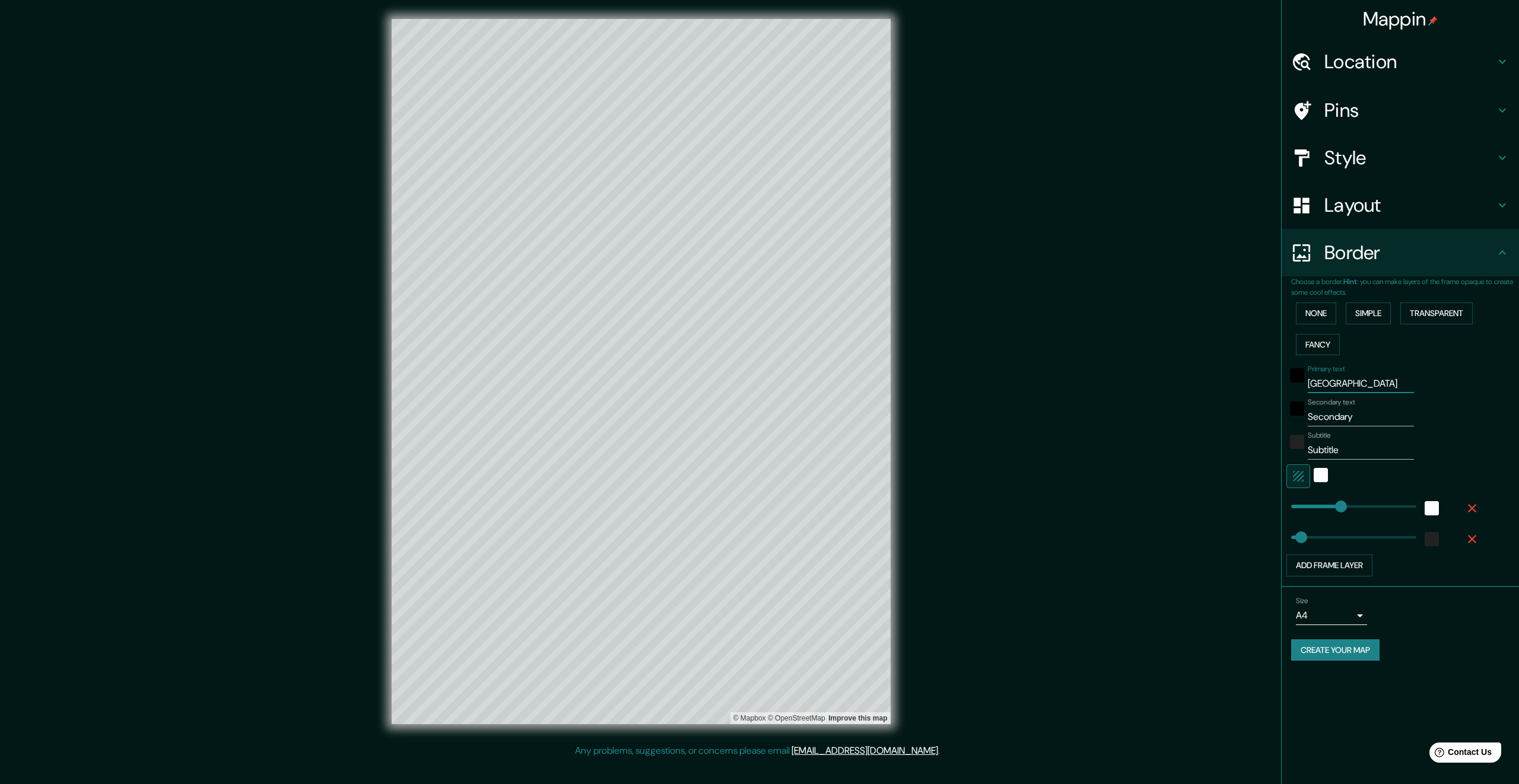
type input "67"
type input "[GEOGRAPHIC_DATA]"
drag, startPoint x: 1361, startPoint y: 415, endPoint x: 1306, endPoint y: 419, distance: 55.1
click at [1306, 419] on div "Secondary text Secondary" at bounding box center [1384, 412] width 194 height 29
type input "A"
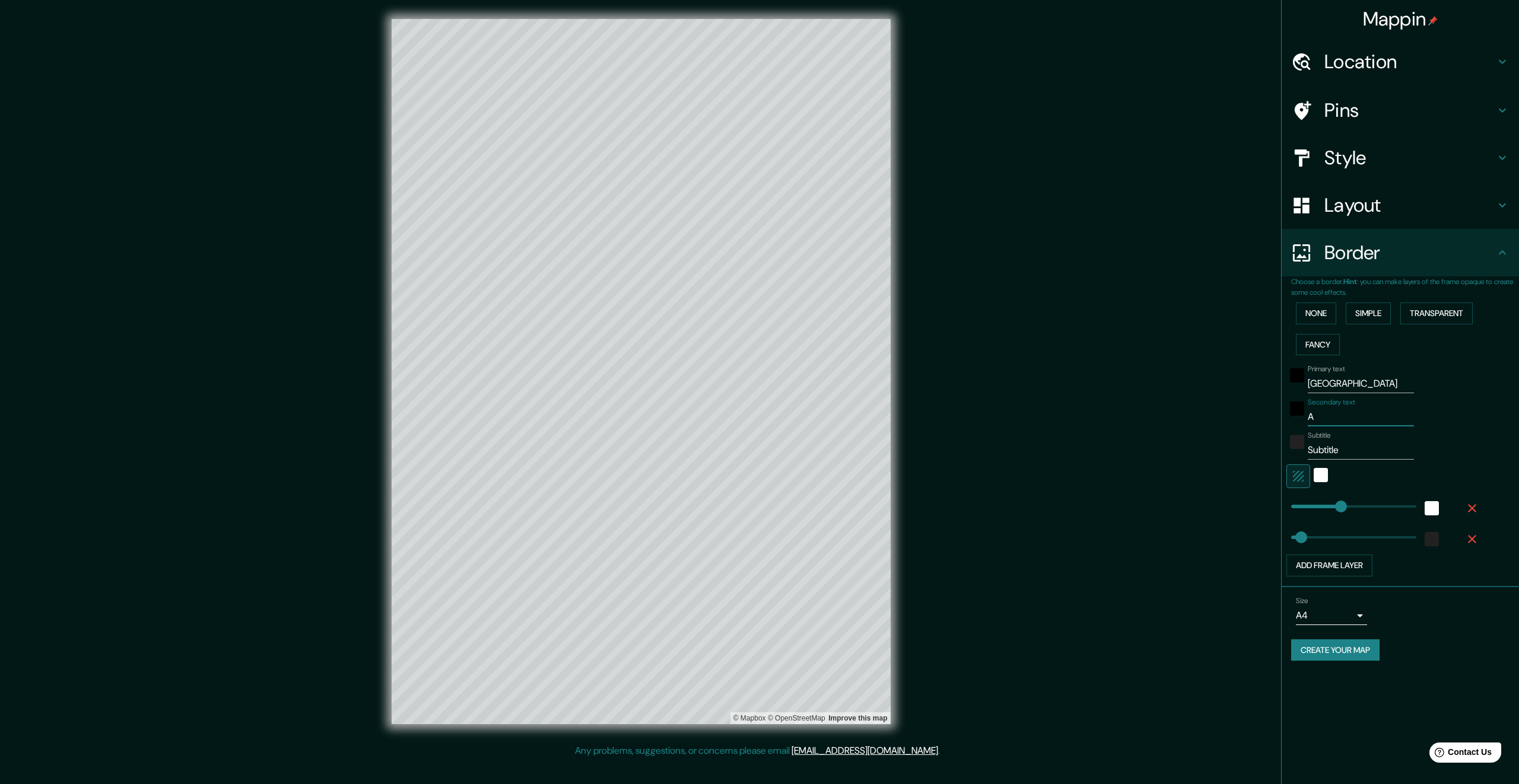
type input "336"
type input "67"
type input "Al"
type input "336"
type input "67"
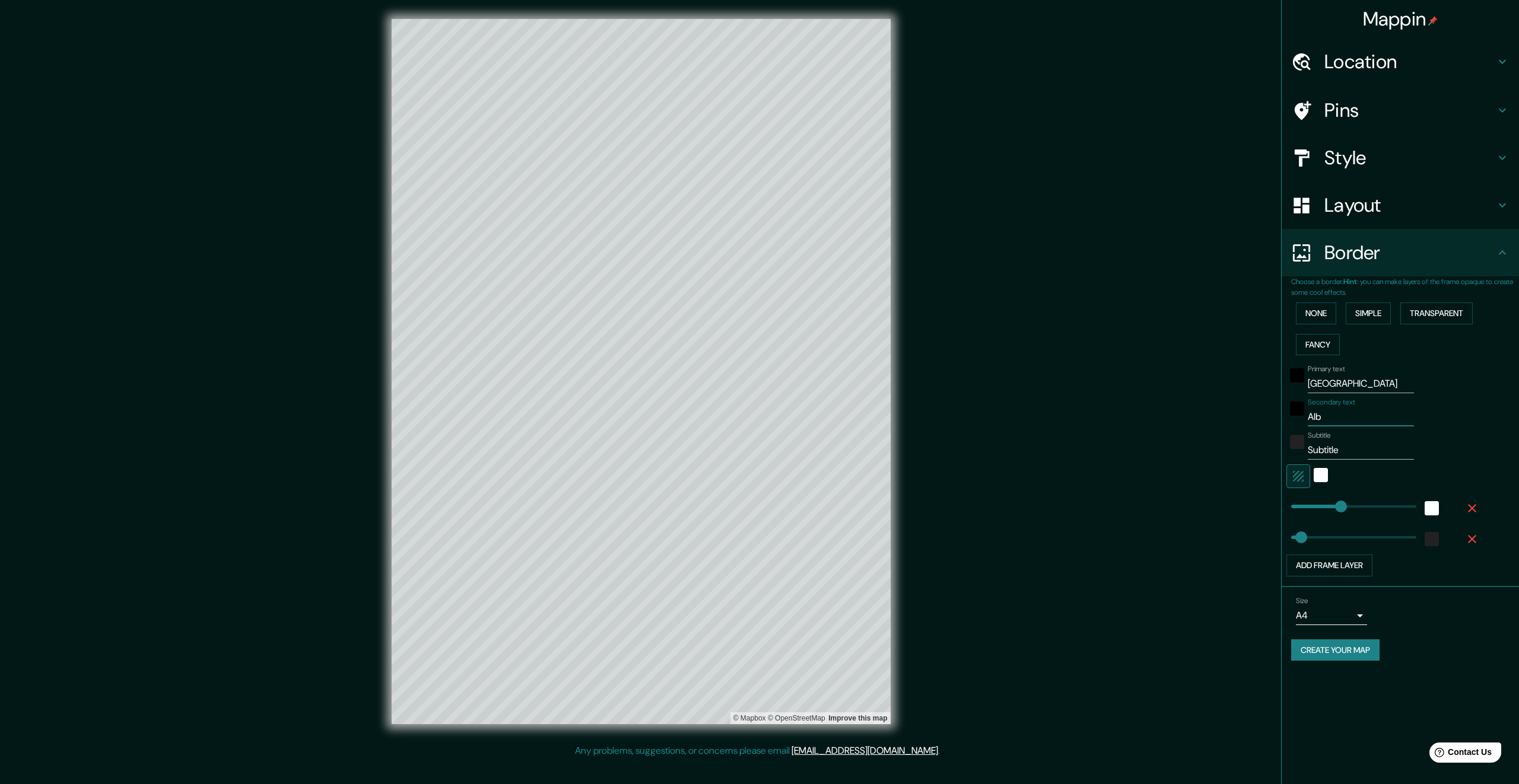
type input "Albe"
type input "336"
type input "67"
type input "[GEOGRAPHIC_DATA]"
type input "336"
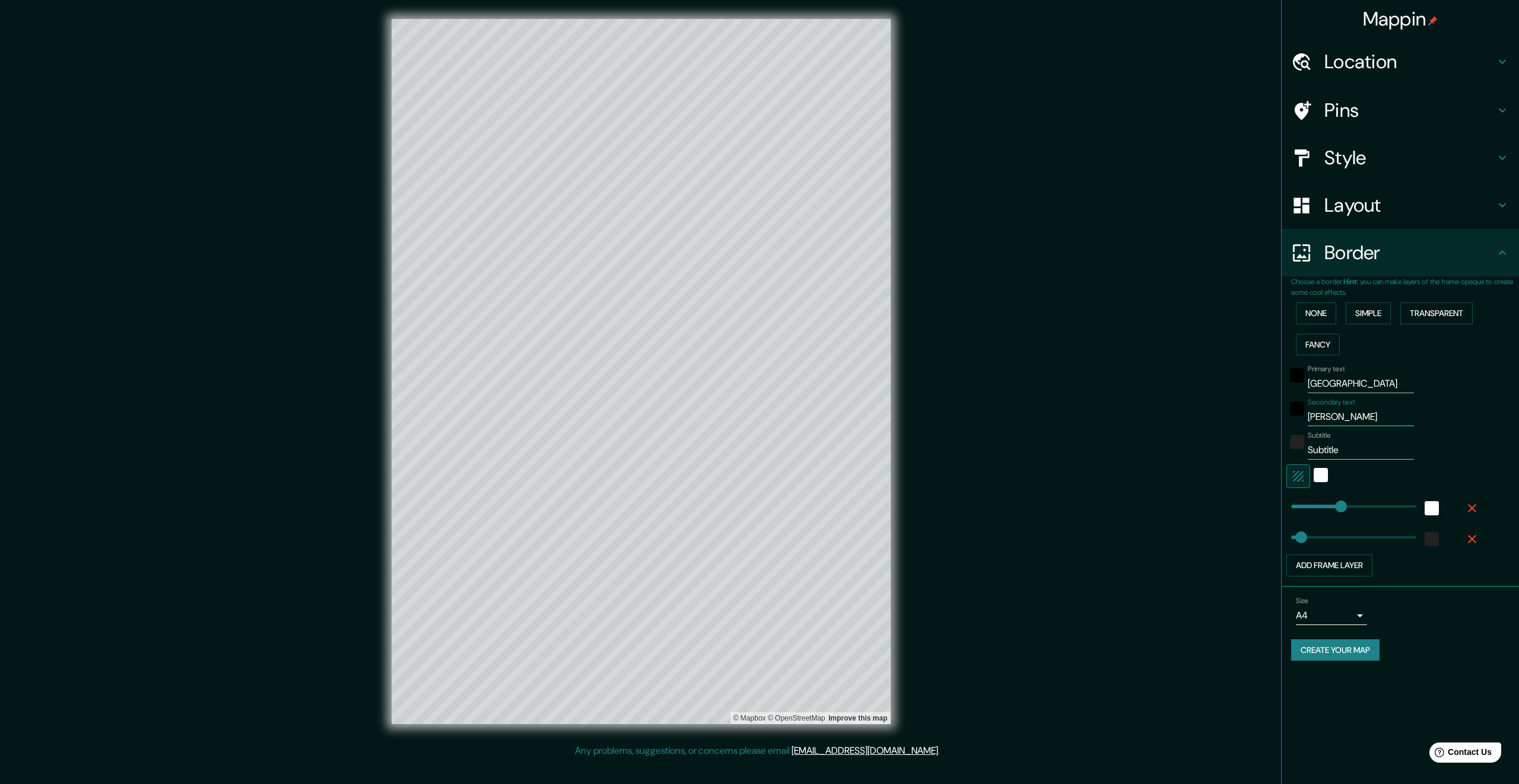
type input "67"
type input "[GEOGRAPHIC_DATA]"
click at [1339, 445] on input "Subtitle" at bounding box center [1361, 450] width 106 height 19
drag, startPoint x: 1344, startPoint y: 449, endPoint x: 1297, endPoint y: 450, distance: 47.0
click at [1297, 450] on div "Subtitle Subtitle" at bounding box center [1384, 445] width 194 height 29
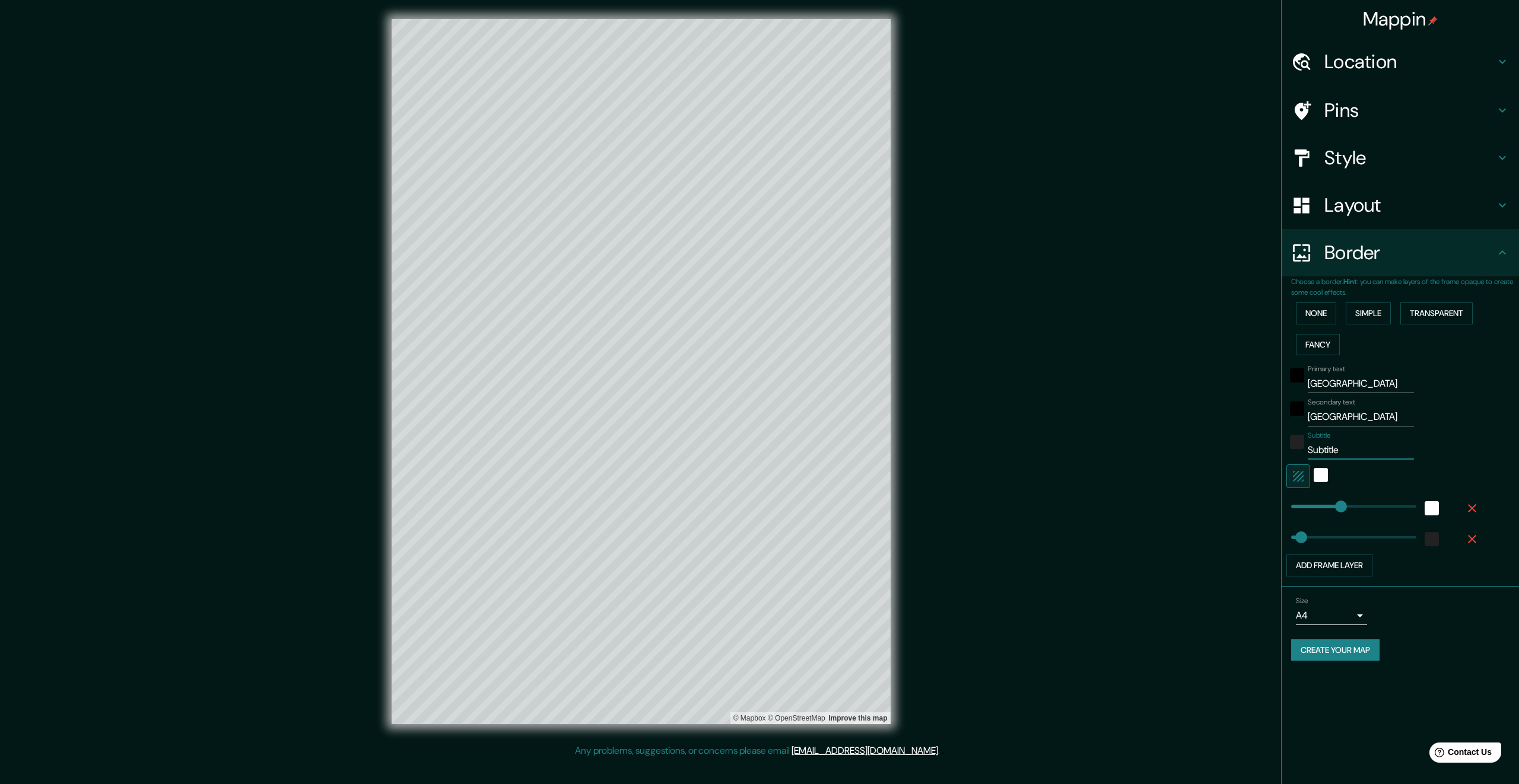
type input "336"
type input "67"
click at [1450, 450] on div "Subtitle" at bounding box center [1384, 445] width 194 height 29
click at [1434, 164] on h4 "Style" at bounding box center [1409, 157] width 171 height 24
type input "336"
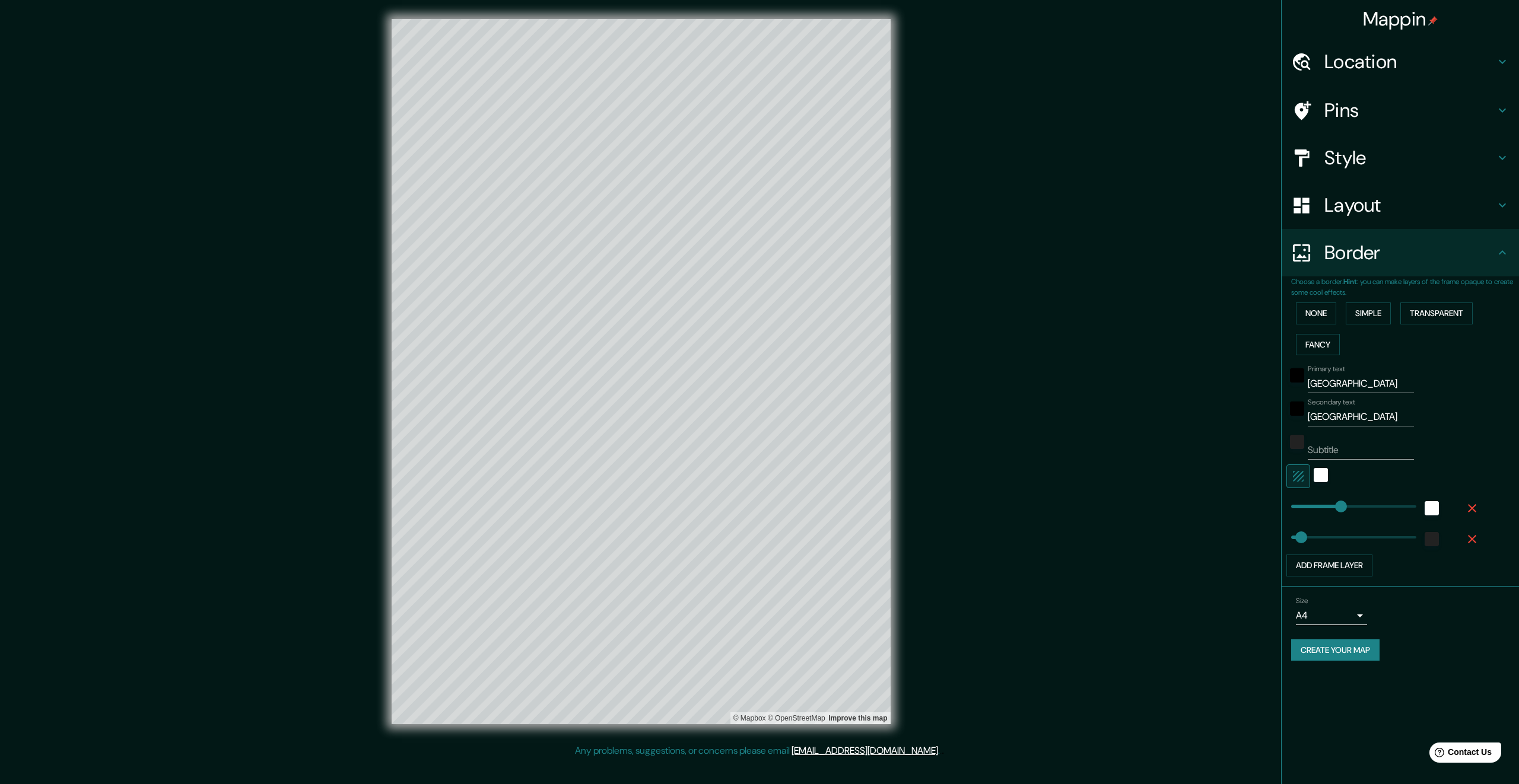
type input "67"
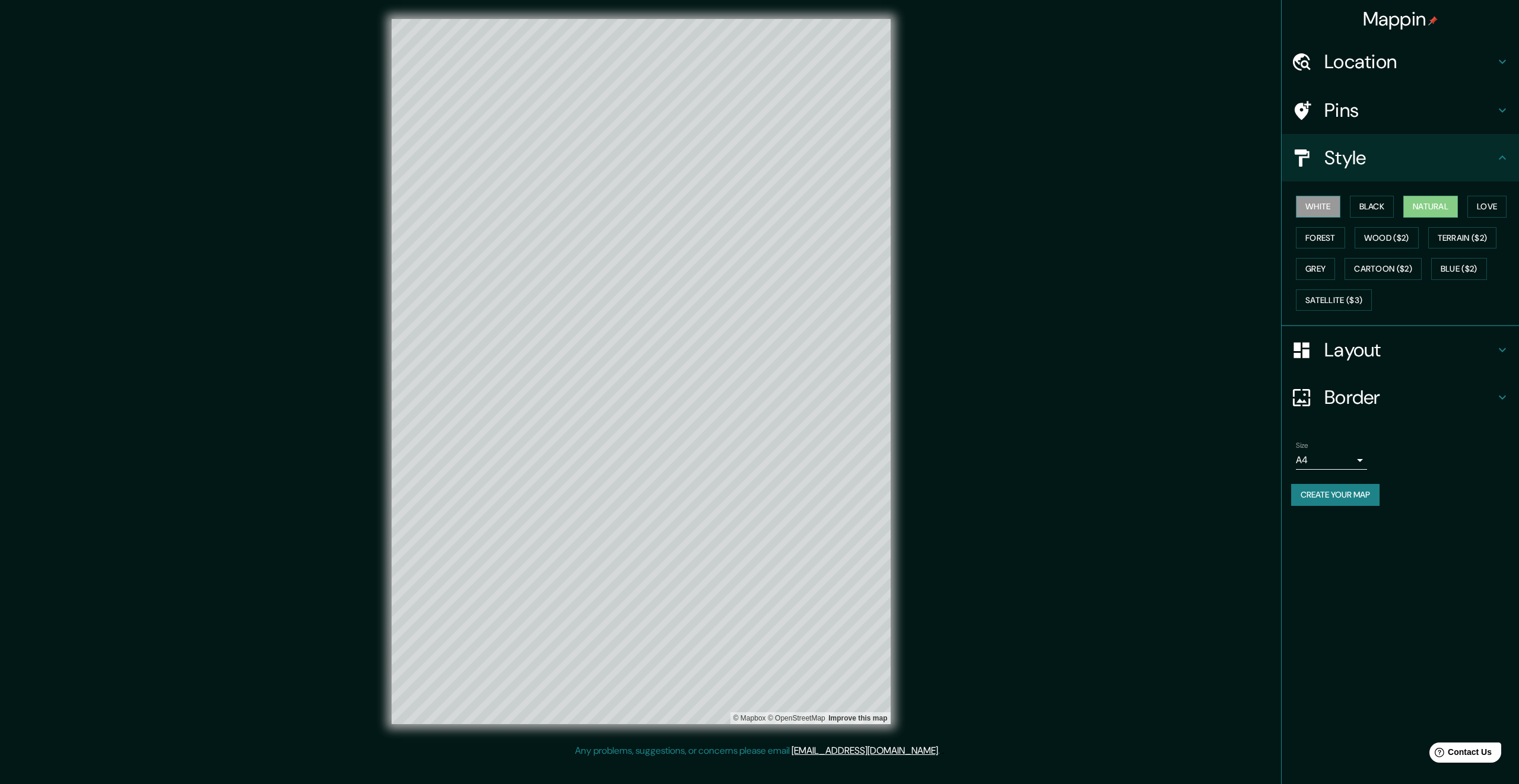
click at [1334, 207] on button "White" at bounding box center [1318, 206] width 45 height 22
click at [1378, 203] on button "Black" at bounding box center [1372, 206] width 45 height 22
click at [1423, 207] on button "Natural" at bounding box center [1430, 206] width 55 height 22
click at [1500, 397] on icon at bounding box center [1502, 397] width 7 height 4
type input "336"
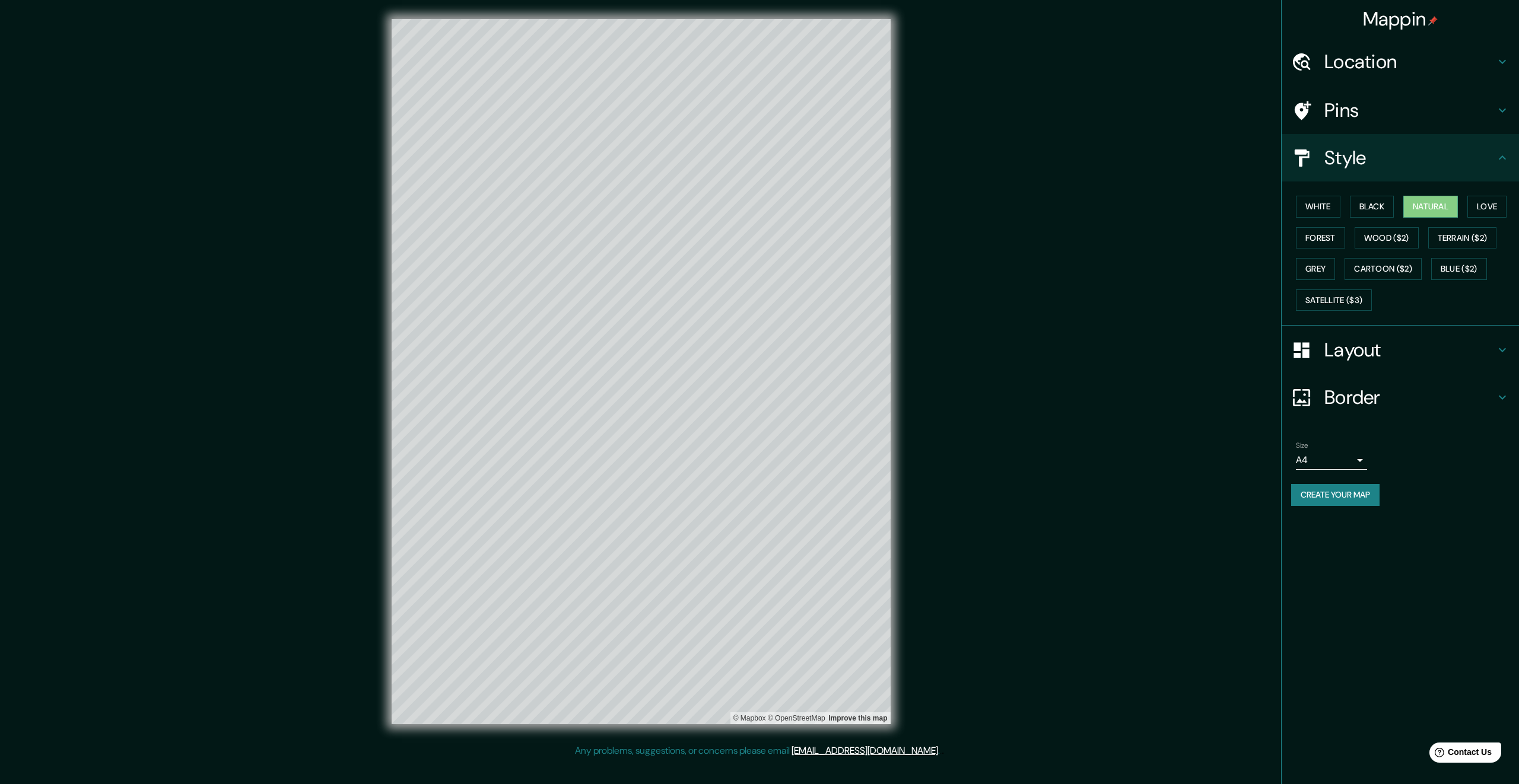
type input "67"
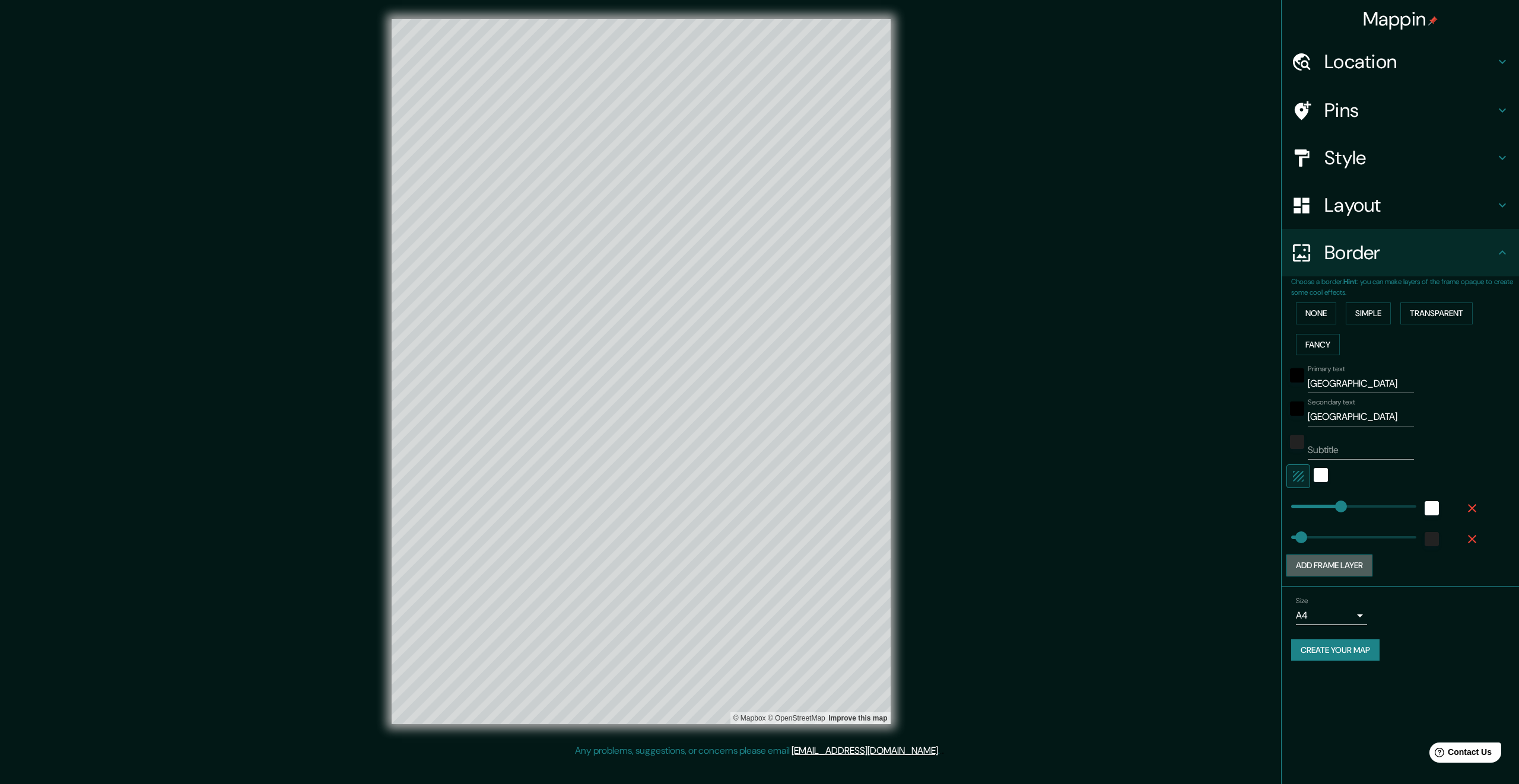
click at [1360, 569] on button "Add frame layer" at bounding box center [1329, 565] width 86 height 22
type input "336"
type input "67"
click at [1359, 590] on button "Add frame layer" at bounding box center [1329, 596] width 86 height 22
type input "336"
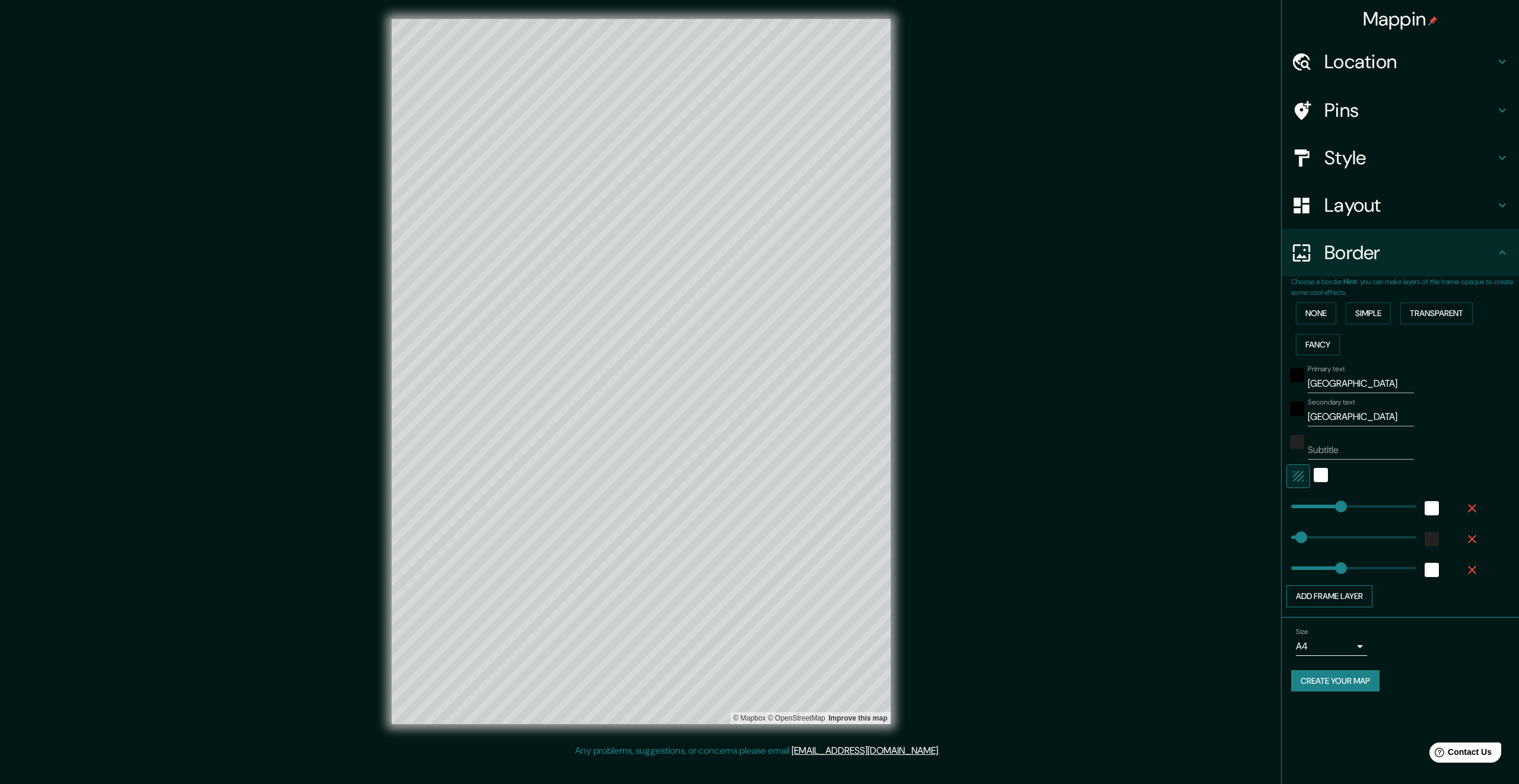
type input "67"
type input "336"
click at [1356, 631] on button "Add frame layer" at bounding box center [1329, 627] width 86 height 22
type input "336"
type input "67"
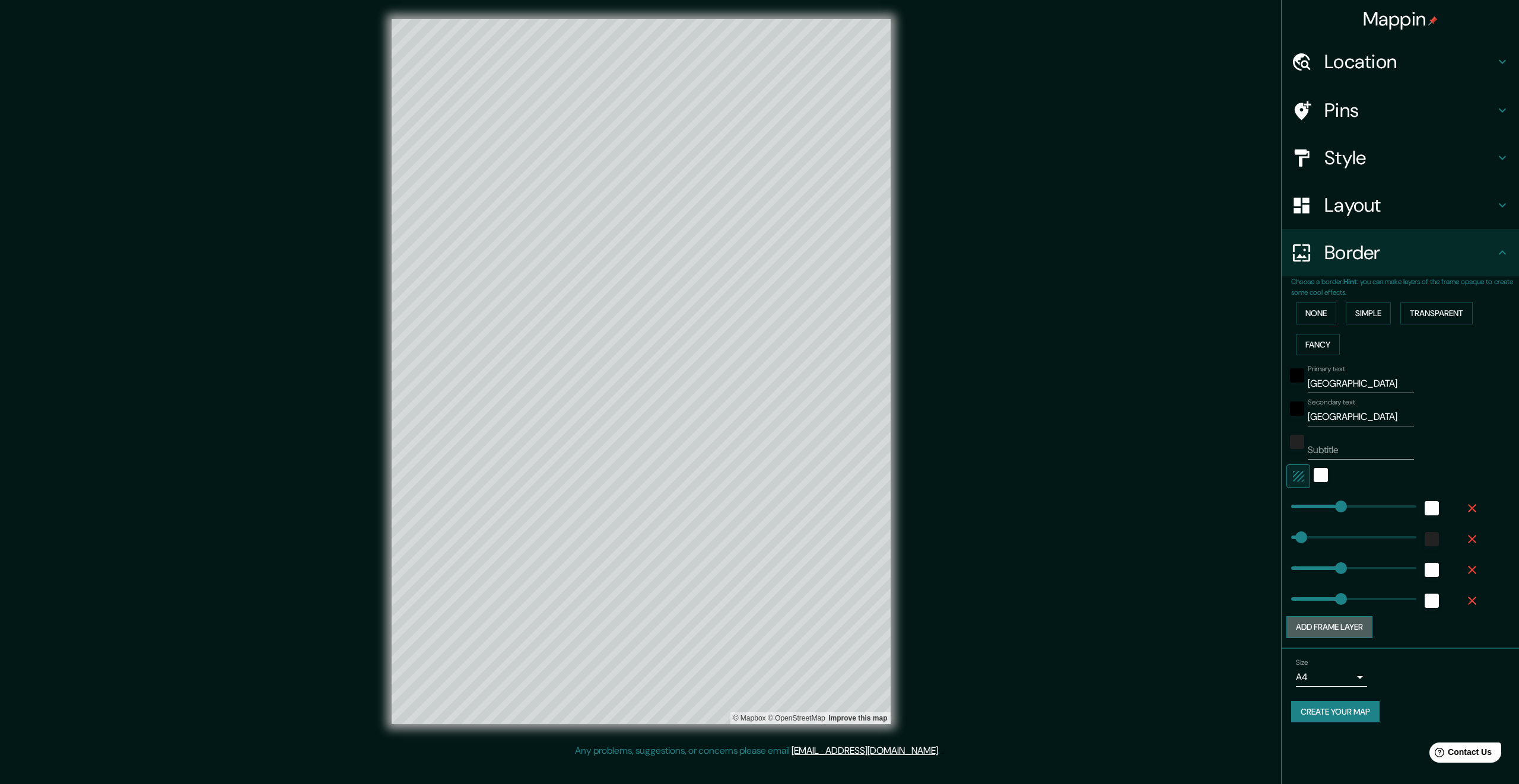
type input "336"
drag, startPoint x: 1472, startPoint y: 633, endPoint x: 1472, endPoint y: 608, distance: 25.0
click at [1472, 633] on icon "button" at bounding box center [1472, 631] width 14 height 14
type input "336"
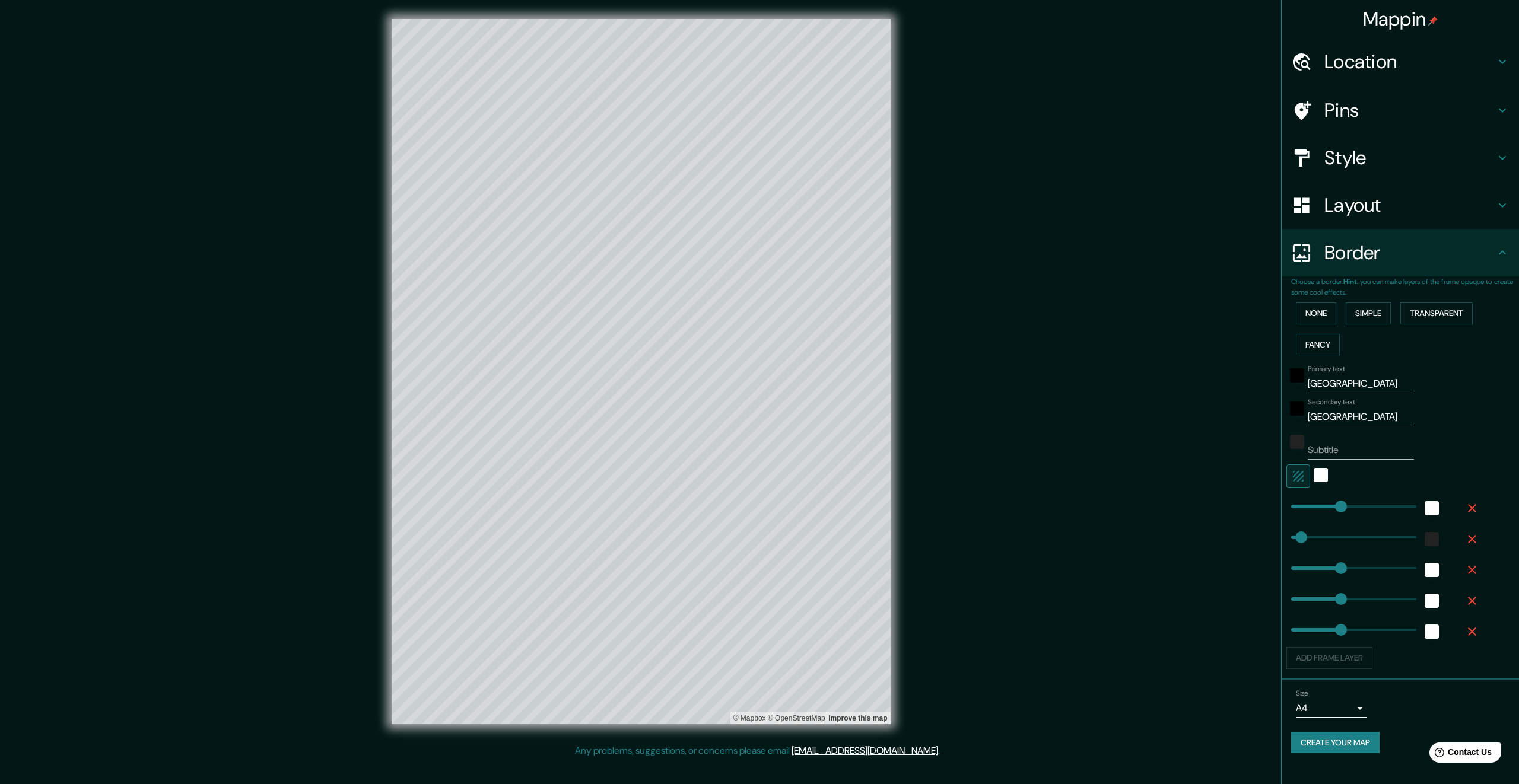
type input "67"
type input "336"
click at [1472, 606] on icon "button" at bounding box center [1472, 600] width 14 height 14
type input "336"
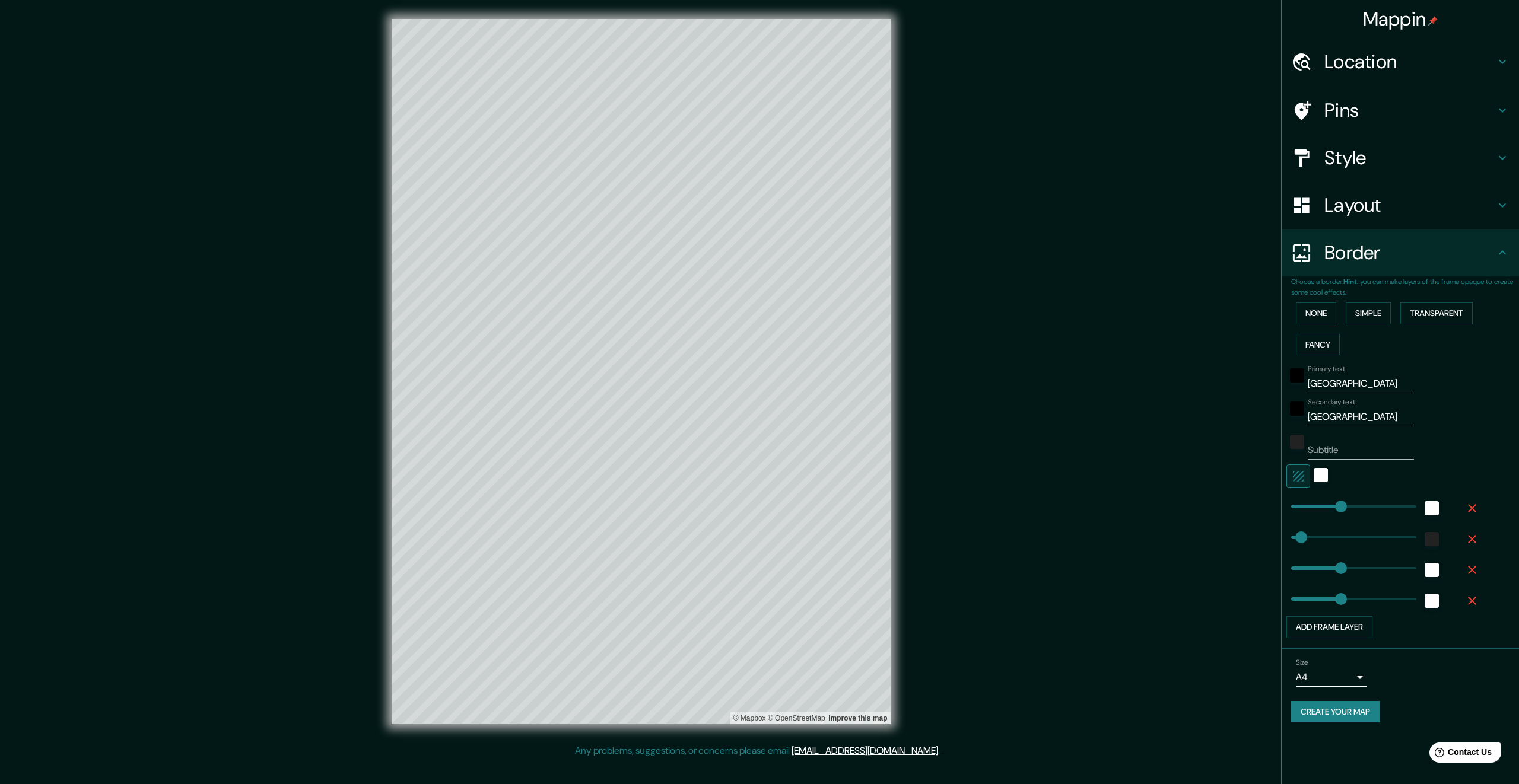
type input "67"
type input "336"
drag, startPoint x: 1472, startPoint y: 576, endPoint x: 1470, endPoint y: 557, distance: 19.1
click at [1472, 576] on icon "button" at bounding box center [1472, 569] width 14 height 14
type input "336"
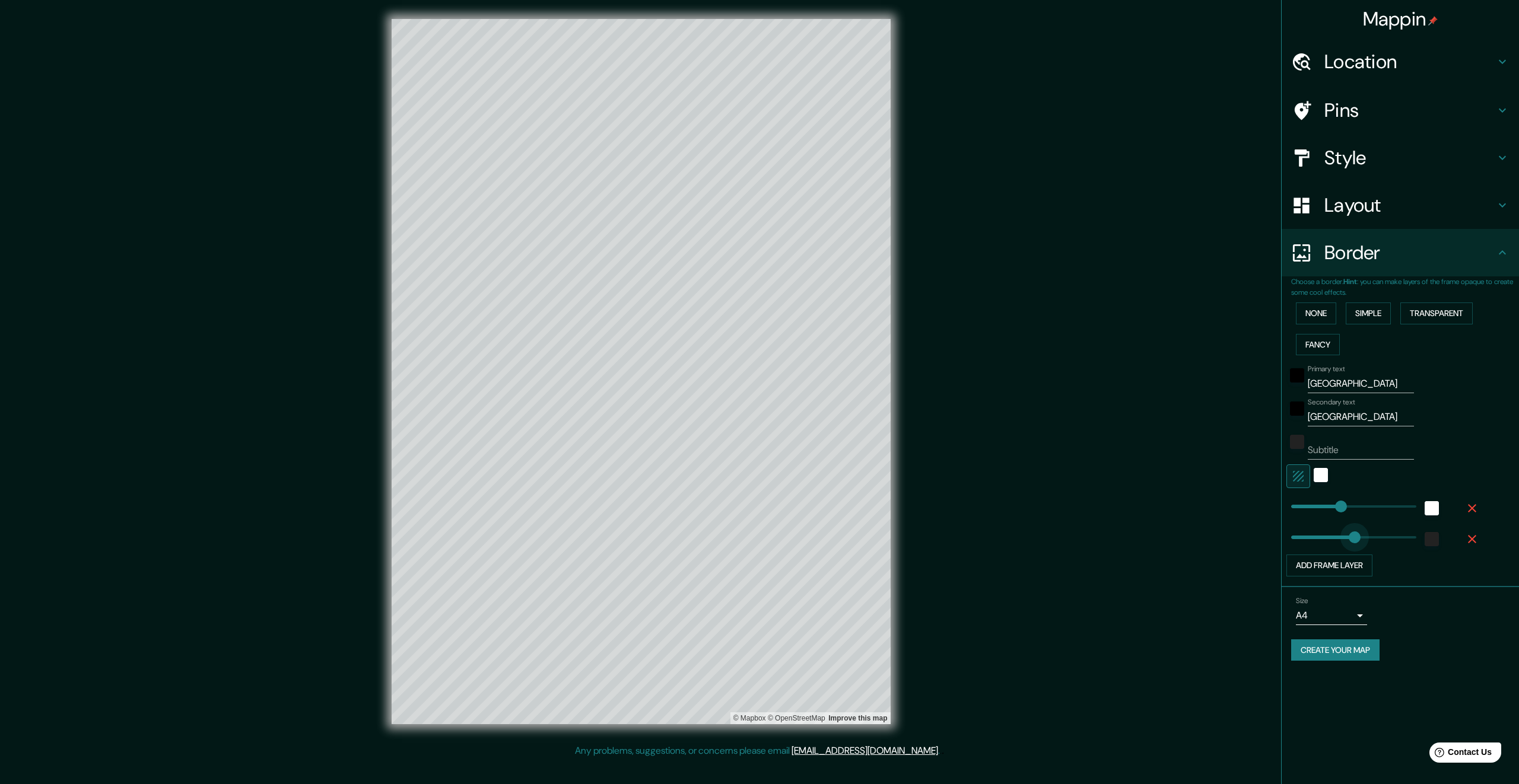
type input "531"
drag, startPoint x: 1303, startPoint y: 534, endPoint x: 1370, endPoint y: 535, distance: 67.0
type input "336"
type input "0"
drag, startPoint x: 1370, startPoint y: 535, endPoint x: 1285, endPoint y: 535, distance: 85.0
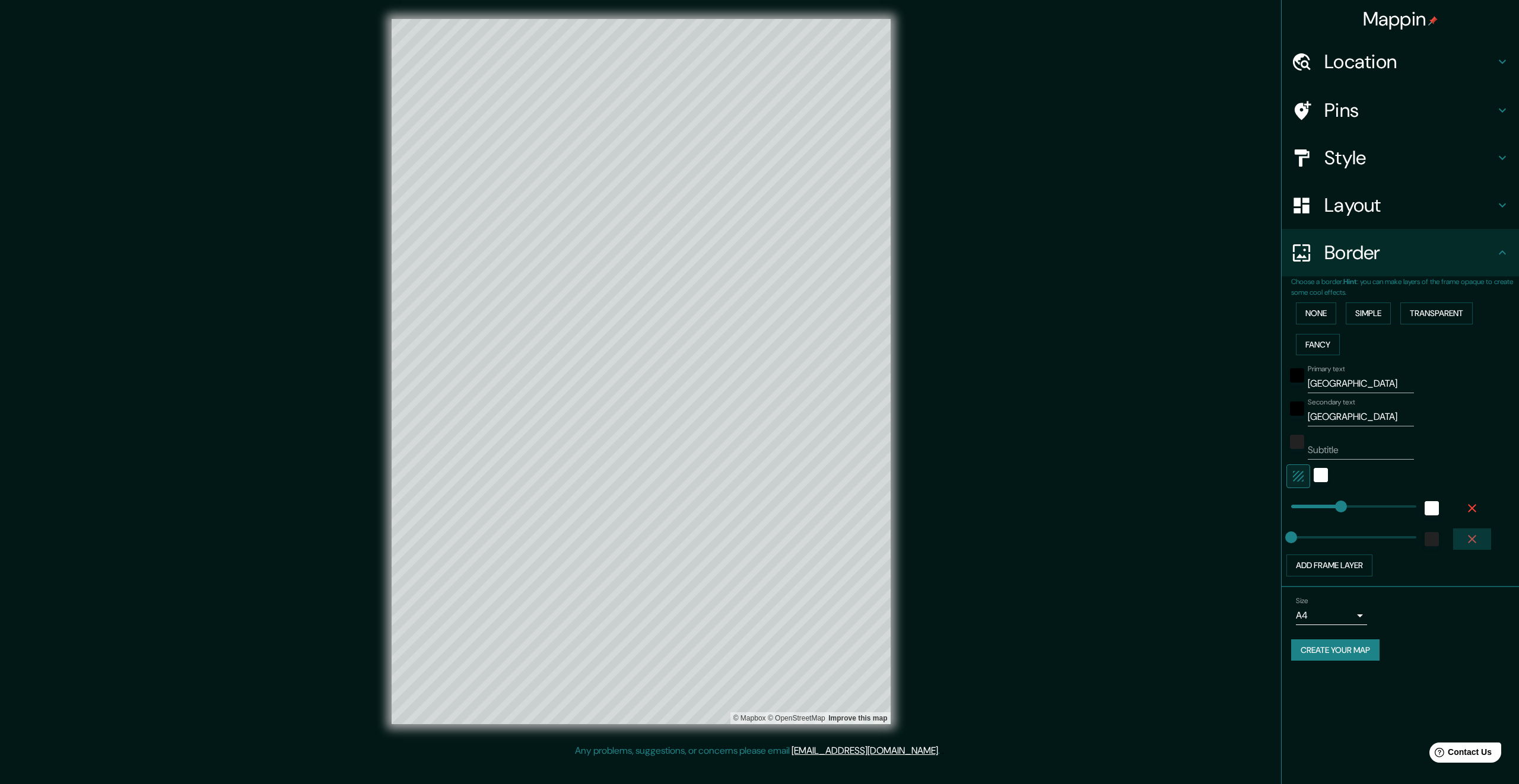
click at [1474, 538] on icon "button" at bounding box center [1472, 539] width 8 height 8
click at [1355, 618] on button "Create your map" at bounding box center [1335, 619] width 88 height 22
type input "336"
click at [1347, 619] on button "Create your map" at bounding box center [1335, 619] width 88 height 22
click at [1078, 577] on div "Mappin Location Pins Style Layout Border Choose a border. Hint : you can make l…" at bounding box center [759, 381] width 1519 height 763
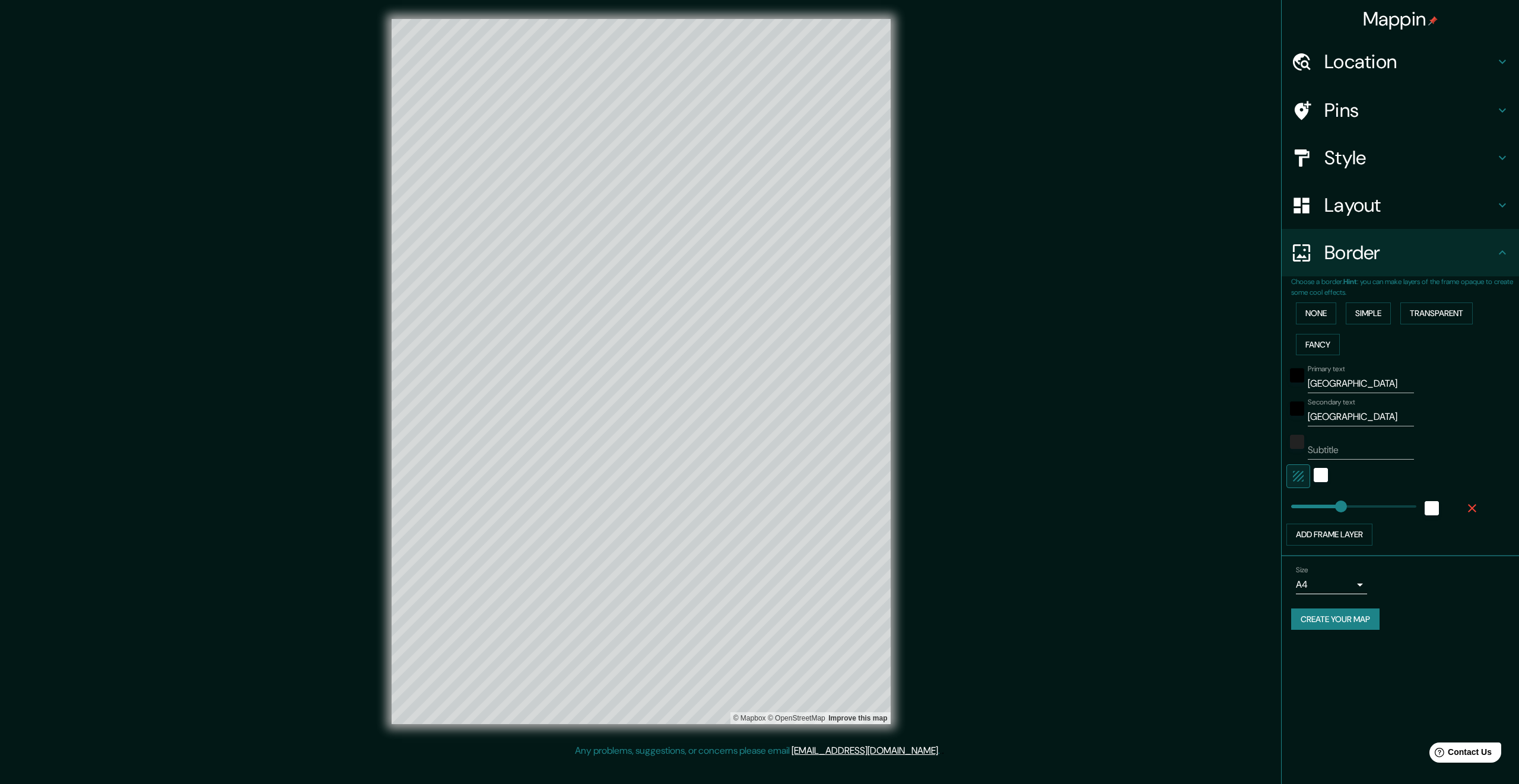
click at [1097, 470] on div "Mappin Location Pins Style Layout Border Choose a border. Hint : you can make l…" at bounding box center [759, 381] width 1519 height 763
click at [1356, 585] on body "Mappin Location Pins Style Layout Border Choose a border. Hint : you can make l…" at bounding box center [759, 392] width 1519 height 784
click at [1348, 635] on li "A3" at bounding box center [1331, 631] width 71 height 21
type input "a4"
click at [1354, 625] on button "Create your map" at bounding box center [1335, 619] width 88 height 22
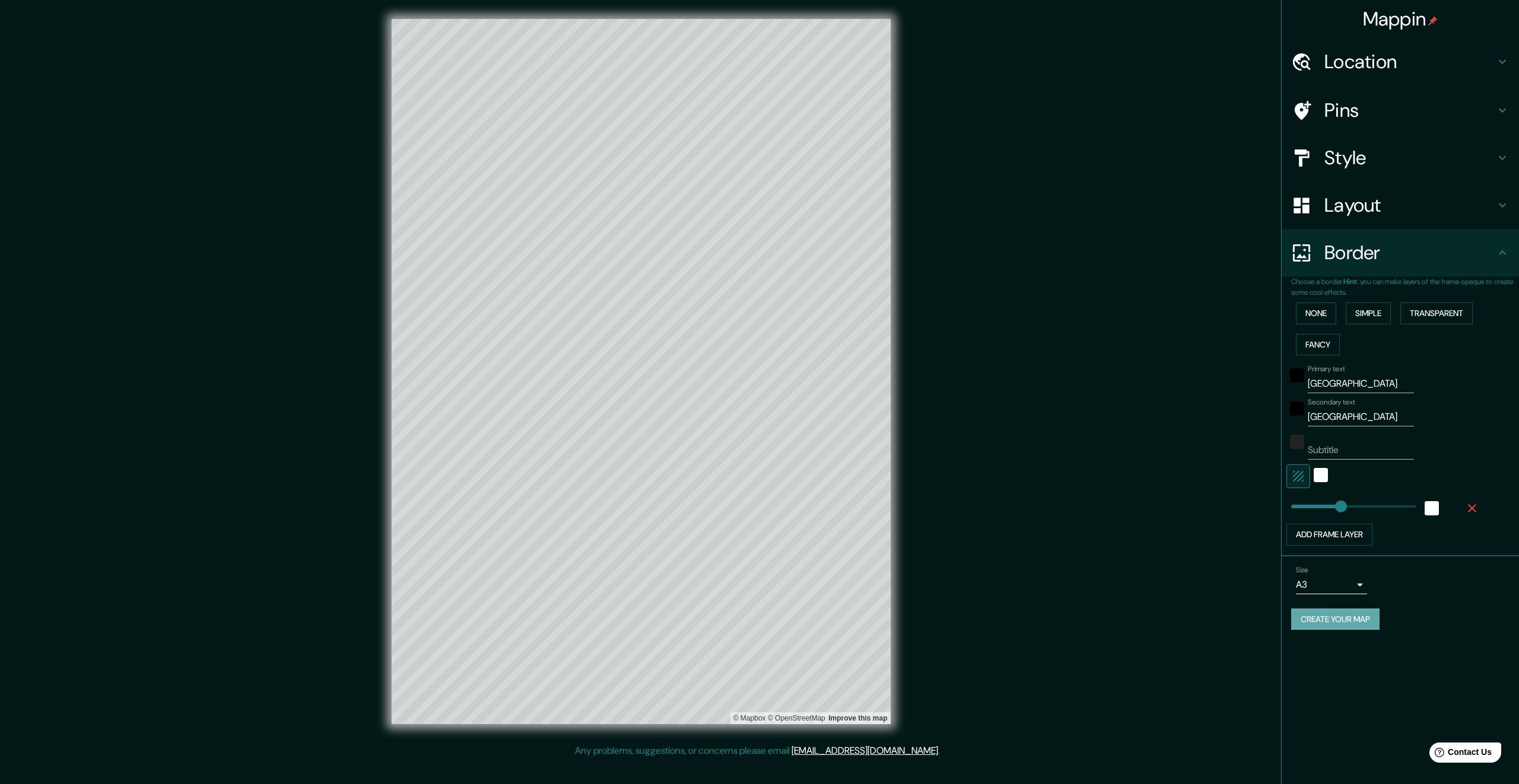
click at [1359, 617] on button "Create your map" at bounding box center [1335, 619] width 88 height 22
click at [1480, 64] on h4 "Location" at bounding box center [1409, 61] width 171 height 24
type input "336"
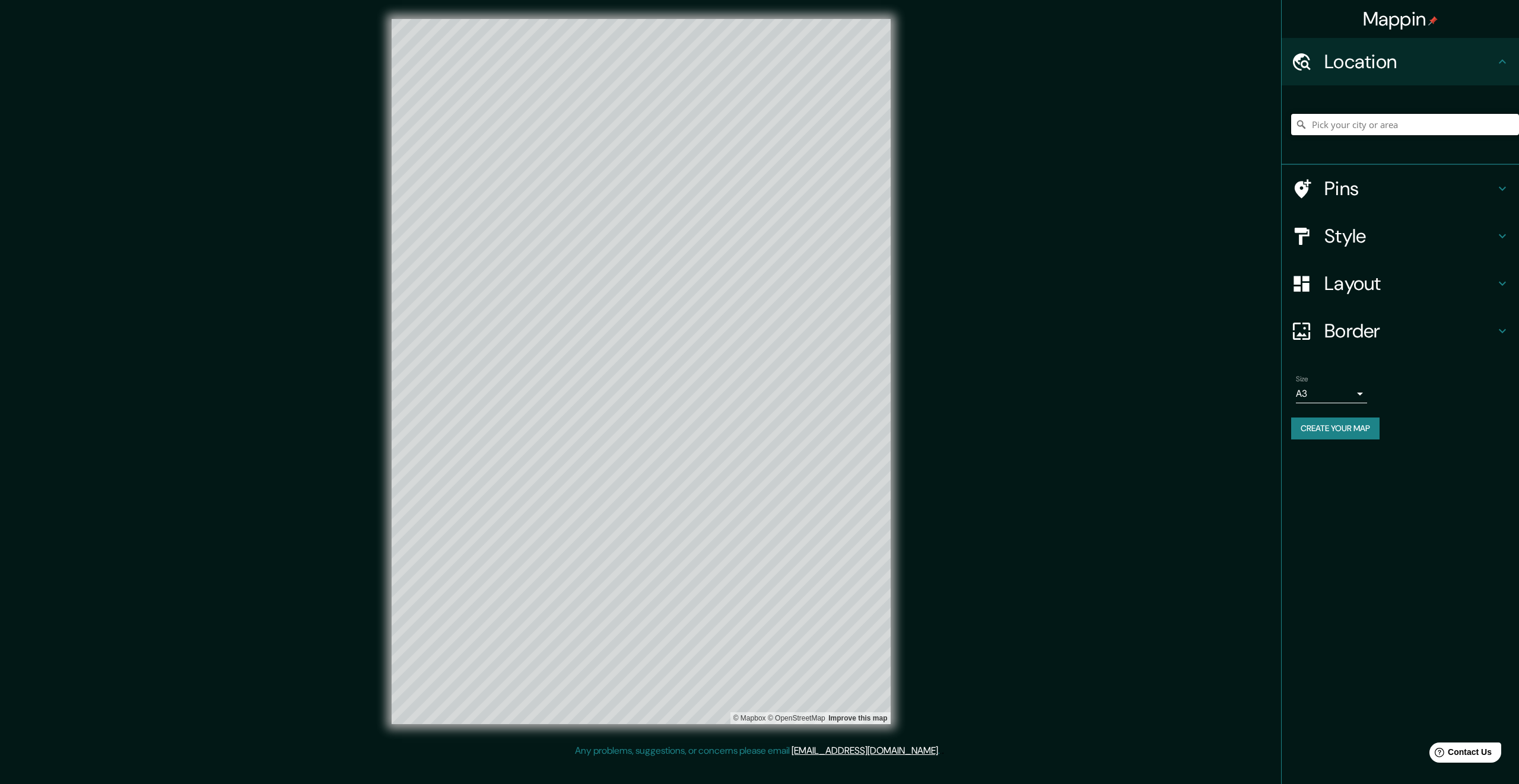
click at [1425, 129] on input "Pick your city or area" at bounding box center [1405, 125] width 228 height 21
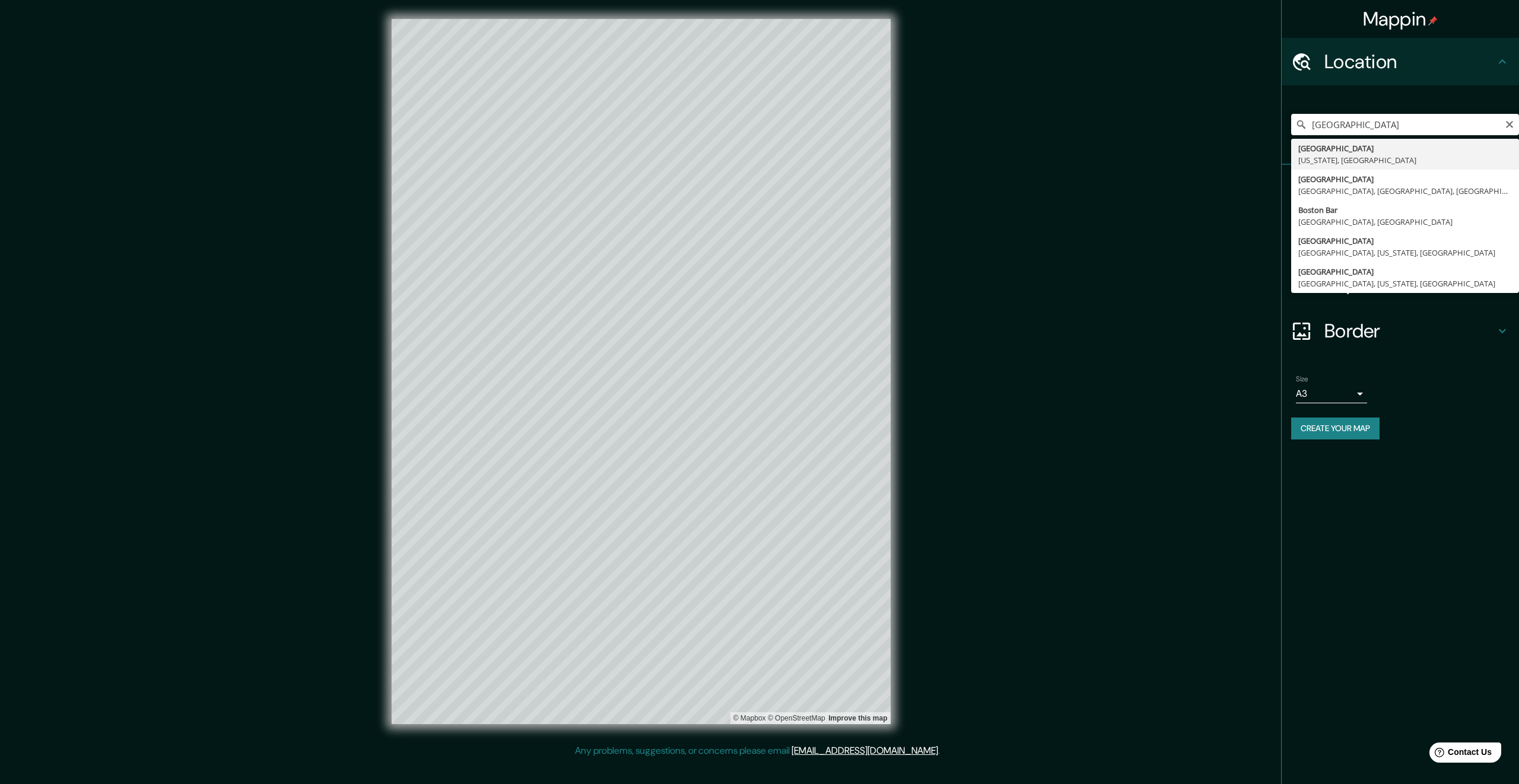
type input "[GEOGRAPHIC_DATA], [US_STATE], [GEOGRAPHIC_DATA]"
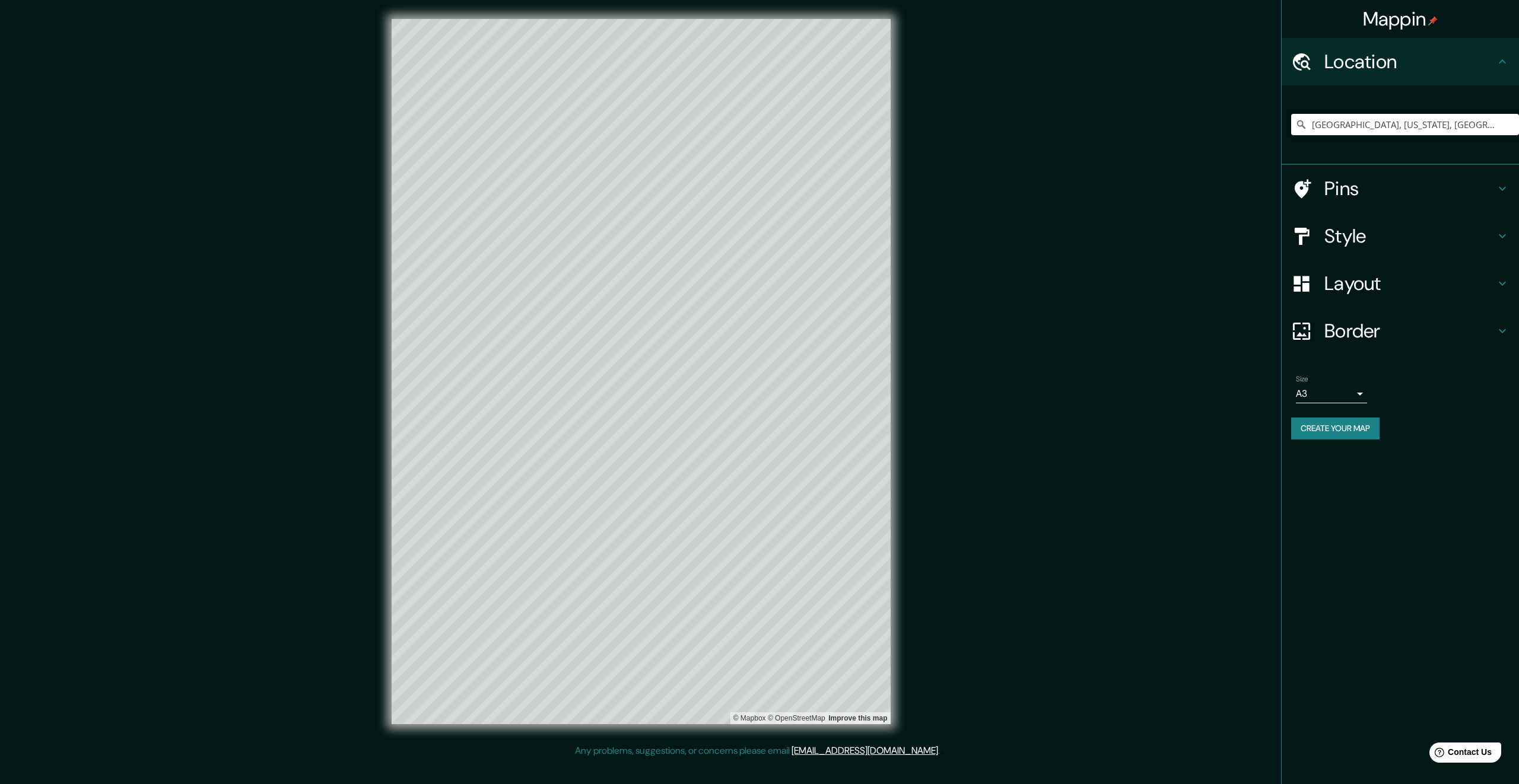
click at [1374, 340] on h4 "Border" at bounding box center [1409, 330] width 171 height 24
type input "336"
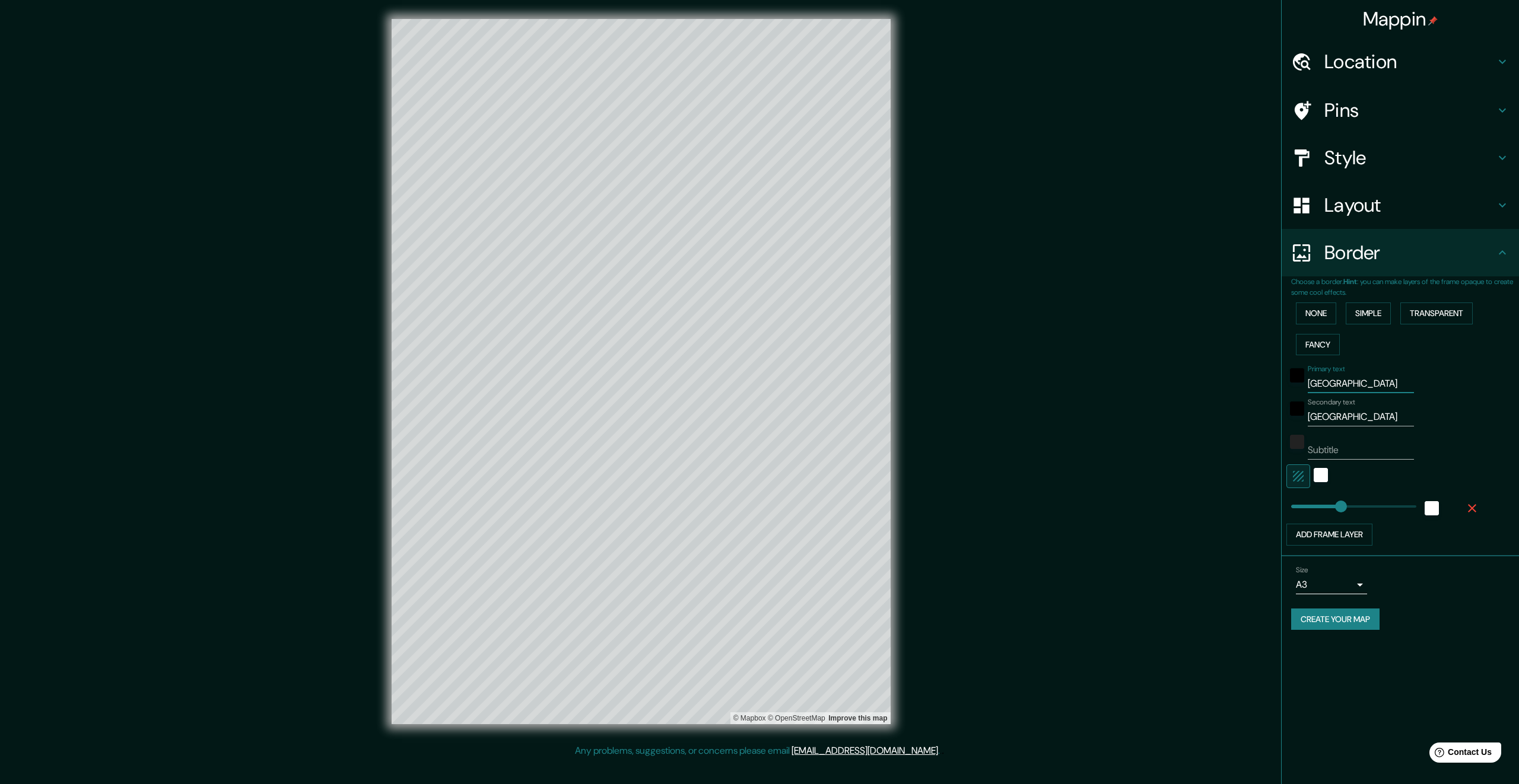
drag, startPoint x: 1358, startPoint y: 385, endPoint x: 1300, endPoint y: 387, distance: 58.0
click at [1300, 387] on div "Primary text [GEOGRAPHIC_DATA]" at bounding box center [1384, 379] width 194 height 29
type input "Bs"
type input "336"
type input "Bsot"
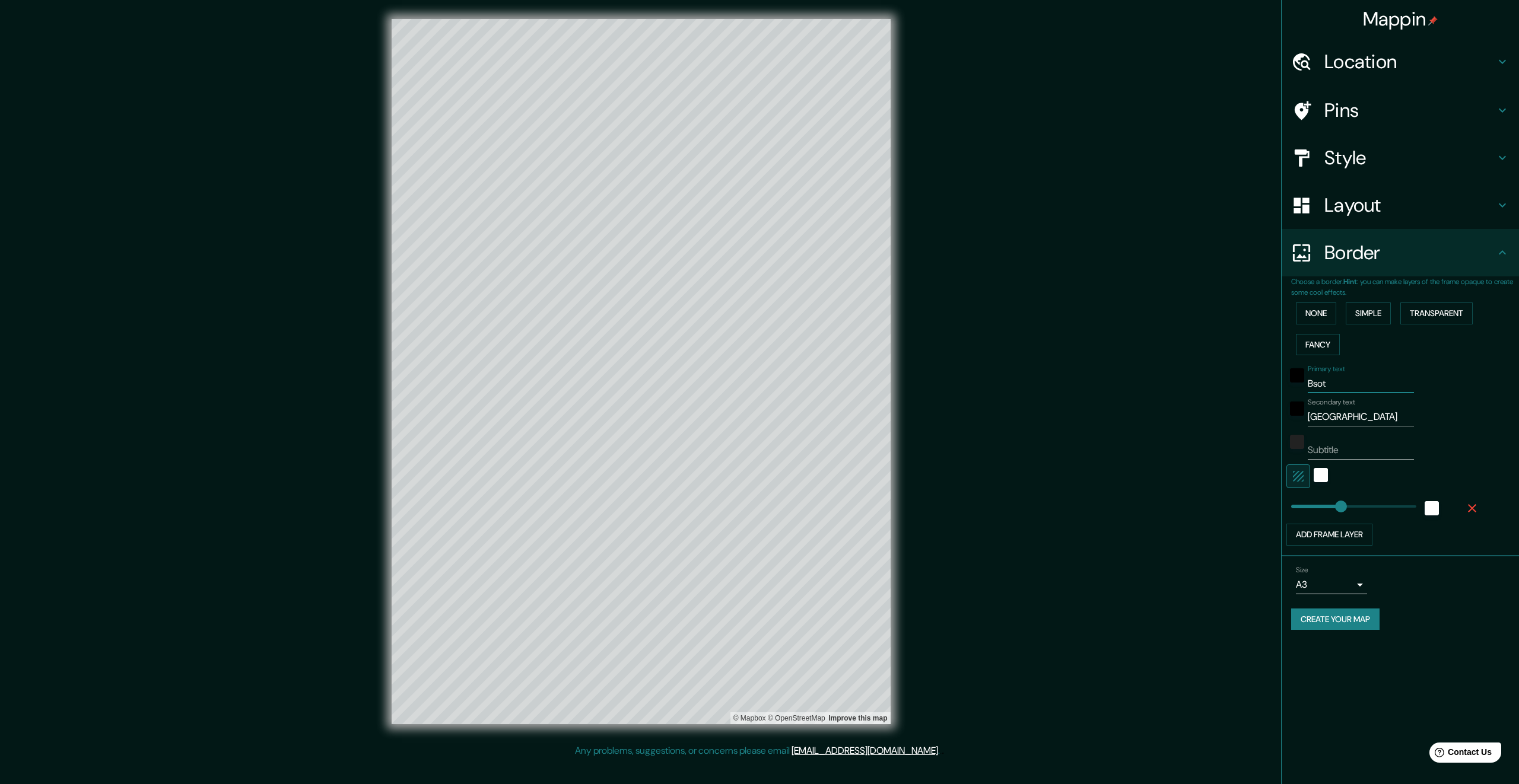
type input "336"
type input "Bs"
type input "336"
type input "B"
type input "336"
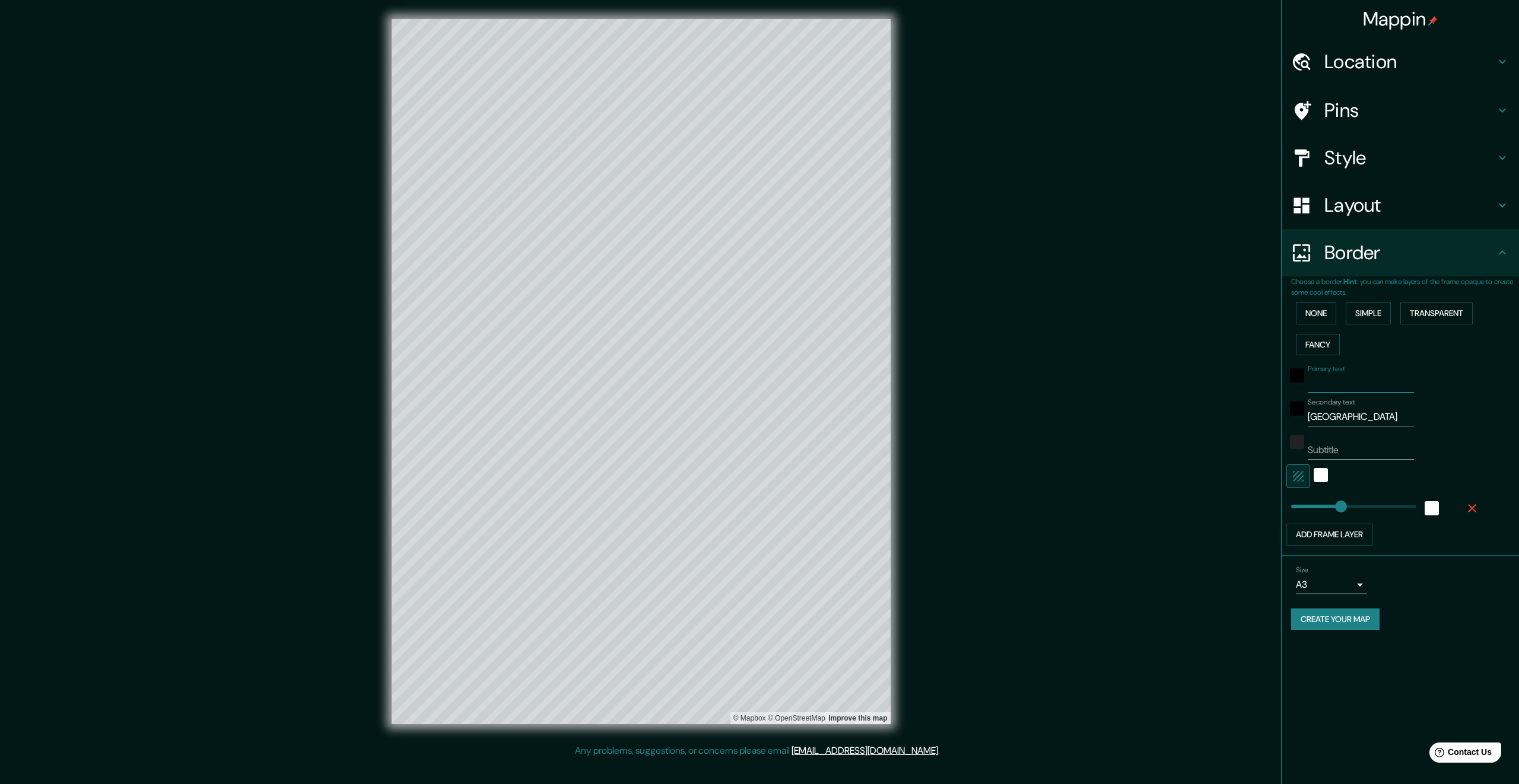
type input "B"
type input "336"
type input "Bs"
type input "336"
type input "[GEOGRAPHIC_DATA]"
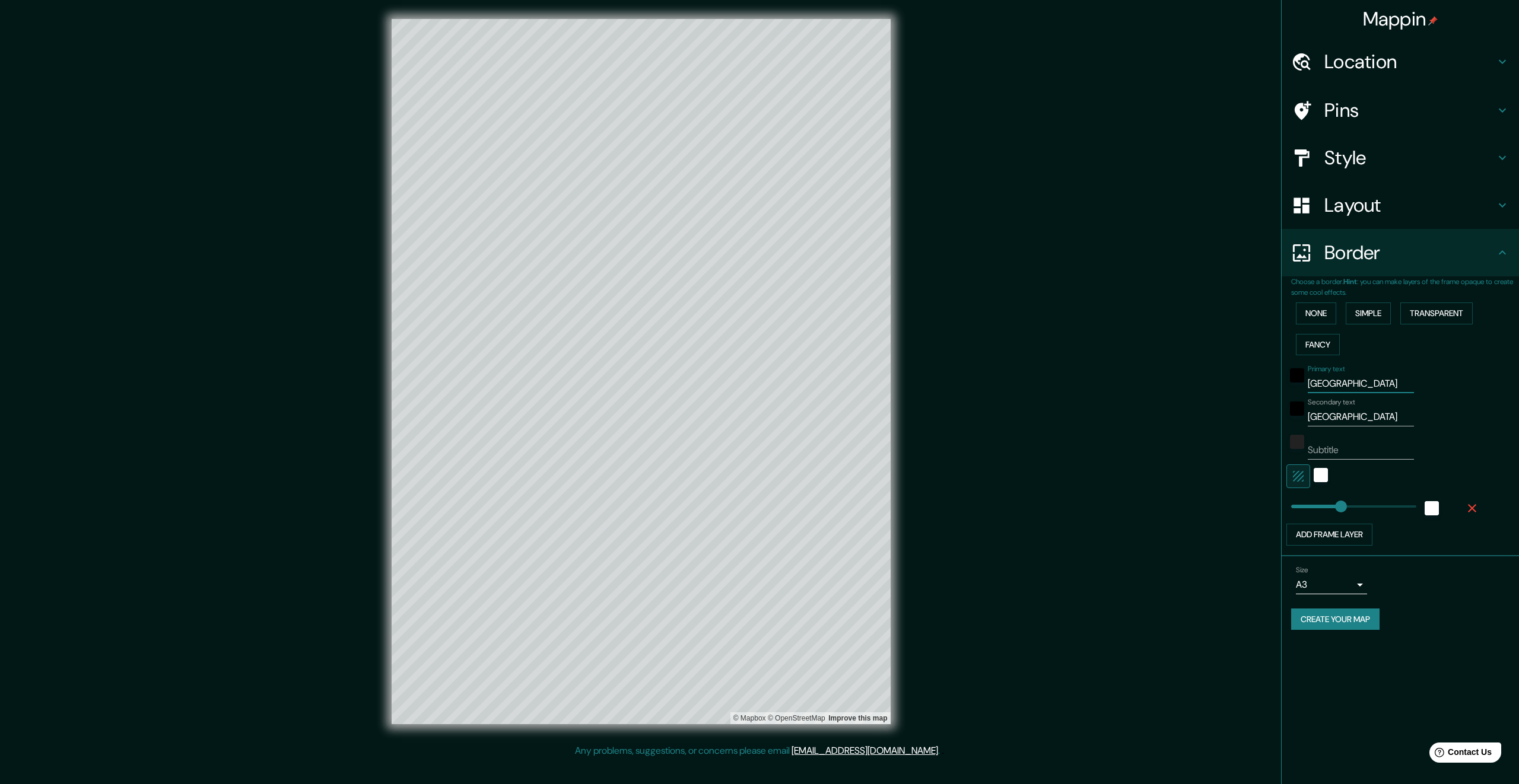
type input "336"
type input "[GEOGRAPHIC_DATA]"
click at [1356, 424] on input "[GEOGRAPHIC_DATA]" at bounding box center [1361, 416] width 106 height 19
drag, startPoint x: 1355, startPoint y: 422, endPoint x: 1309, endPoint y: 419, distance: 46.1
click at [1309, 419] on input "[GEOGRAPHIC_DATA]" at bounding box center [1361, 416] width 106 height 19
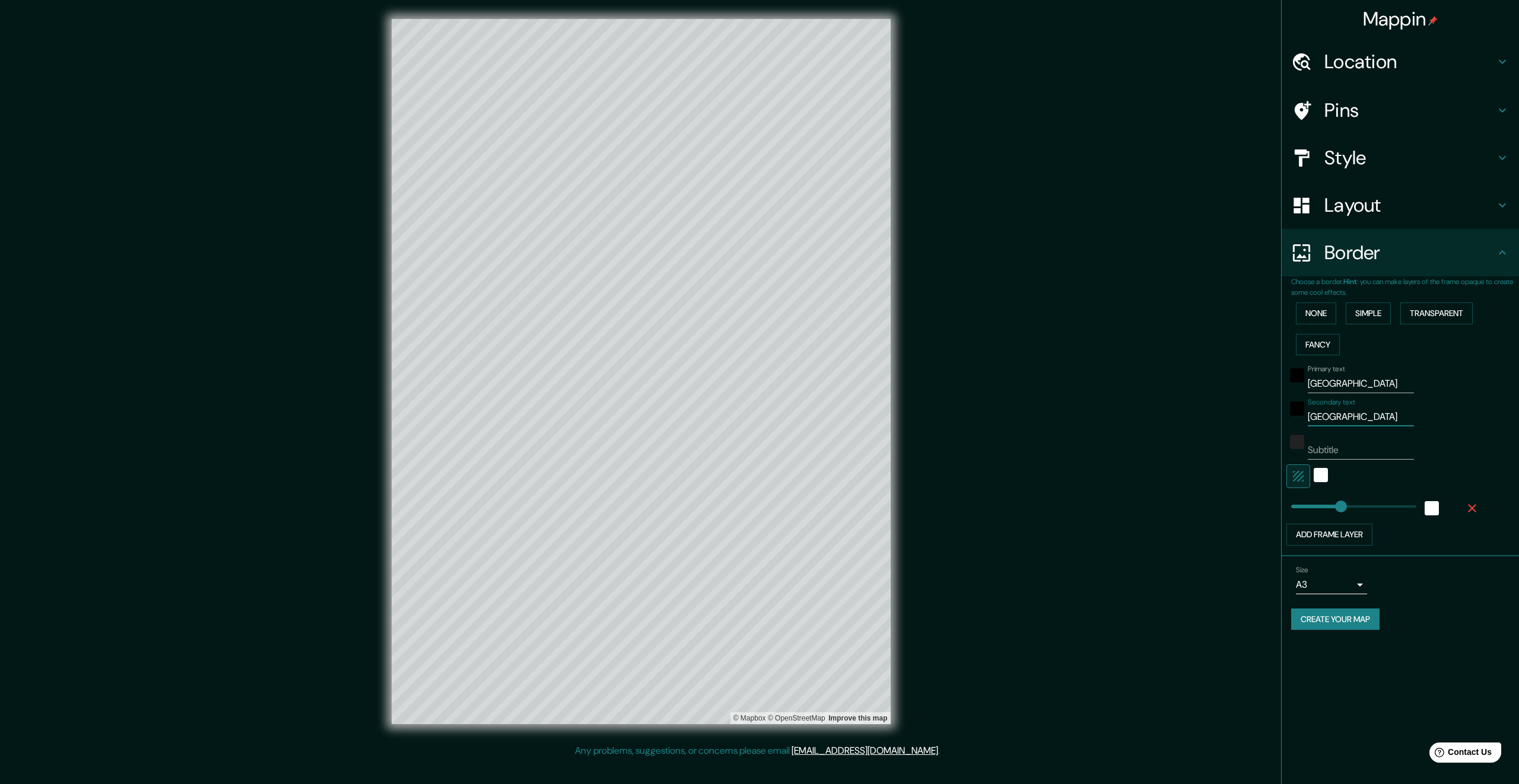
type input "M"
type input "336"
type input "Mas"
type input "336"
type input "Mass"
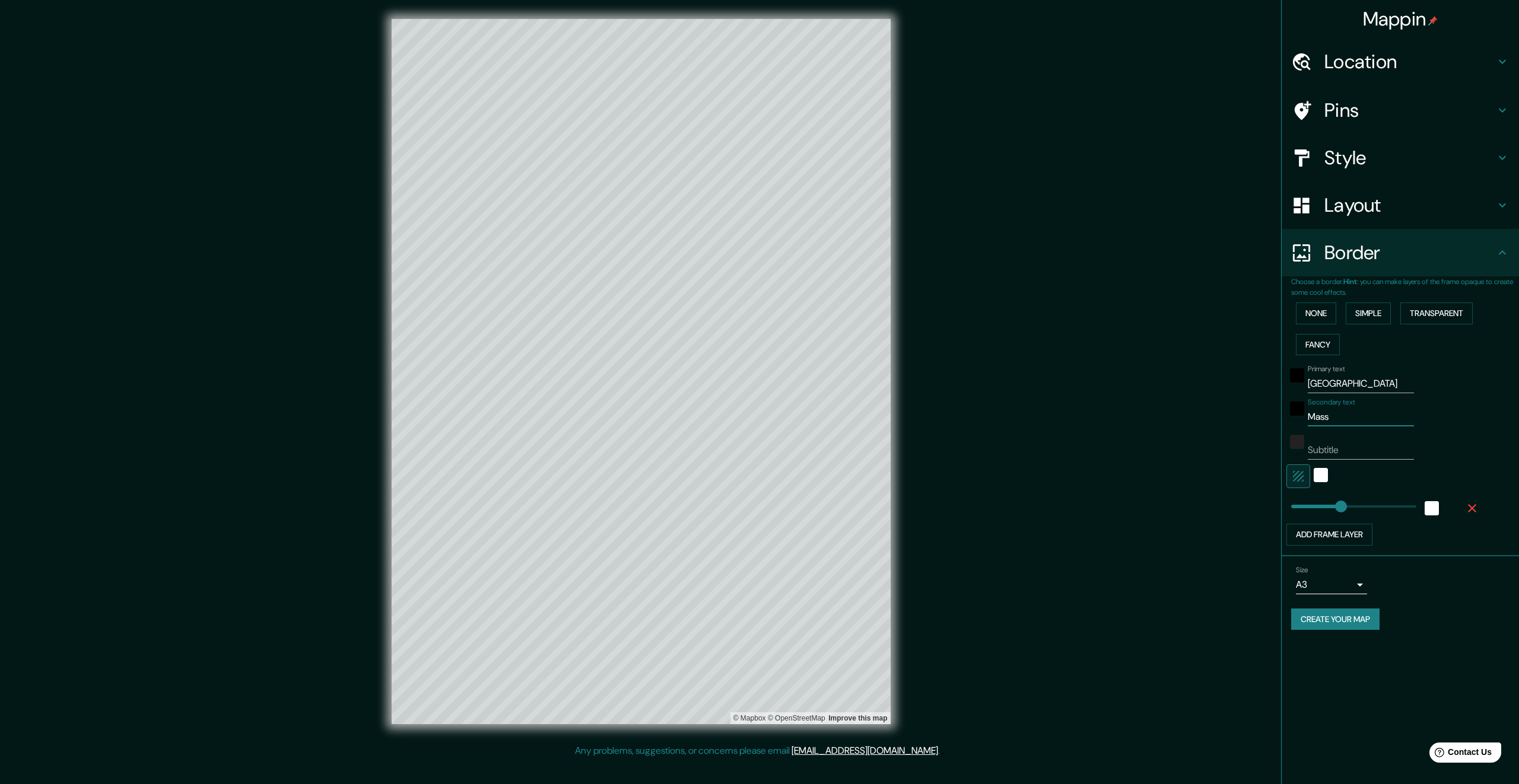
type input "336"
type input "Masset"
type input "336"
type input "[PERSON_NAME]"
type input "336"
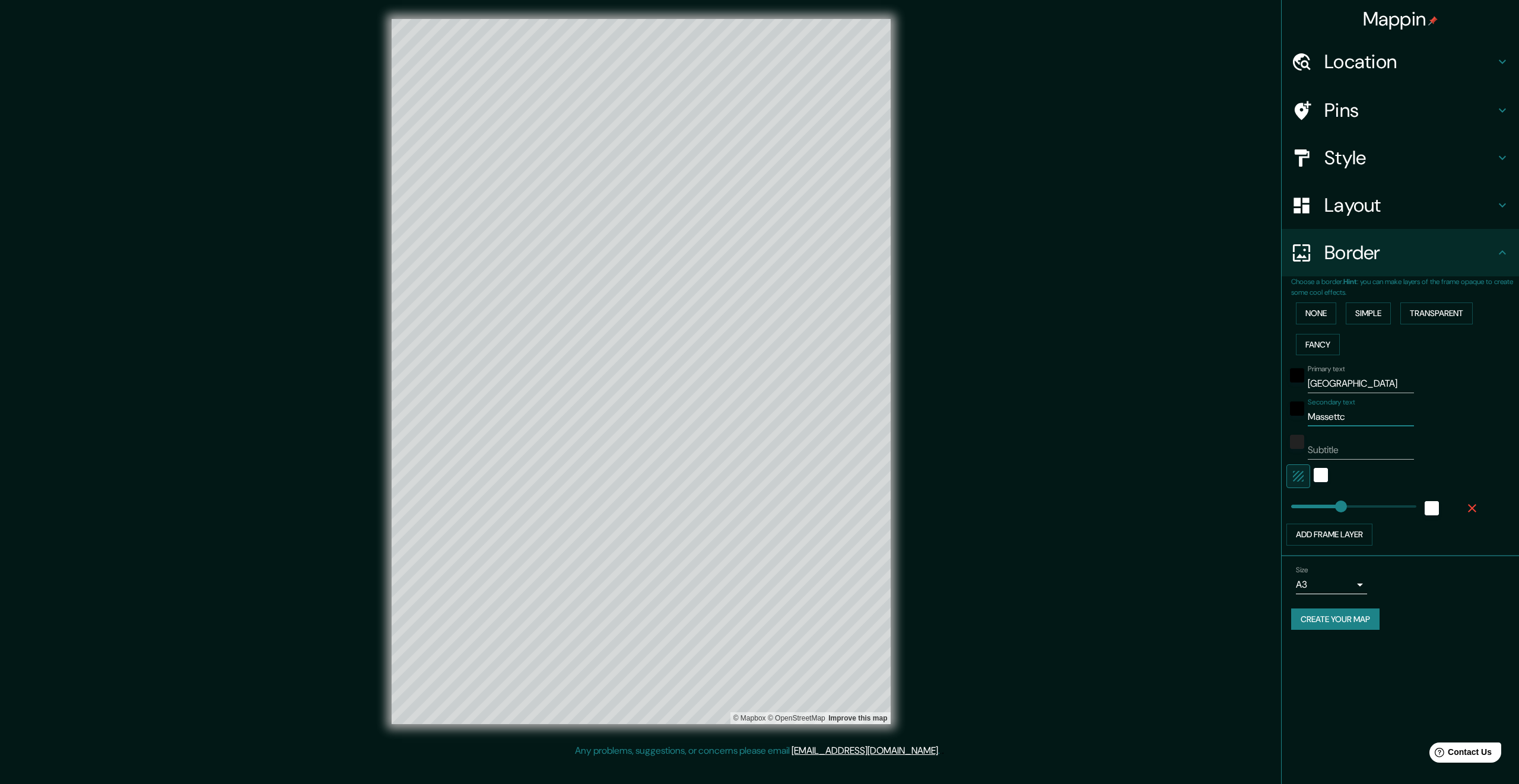
type input "Massettch"
type input "336"
type input "Massettchu"
type input "336"
click at [1344, 418] on input "Massettchu" at bounding box center [1361, 416] width 106 height 19
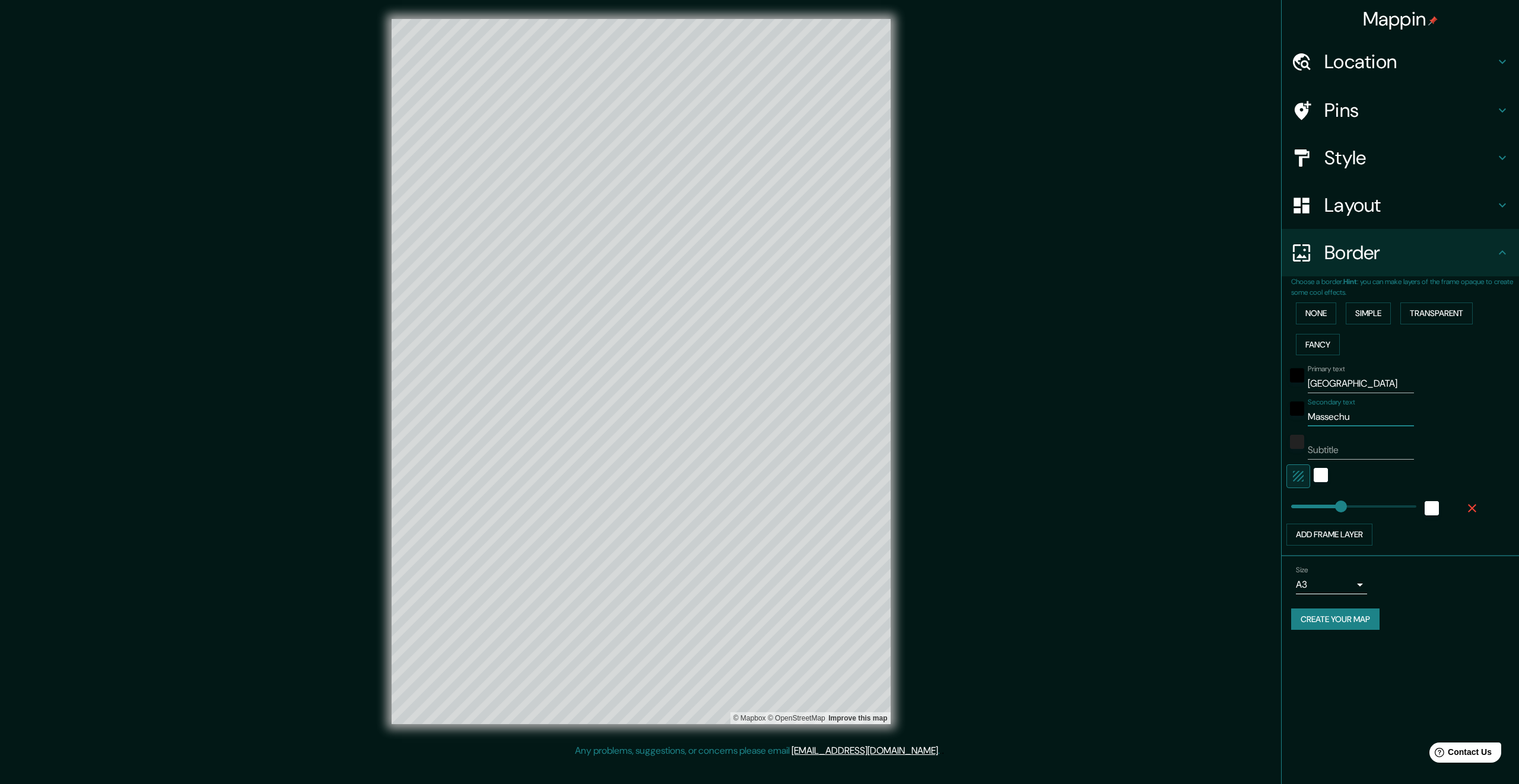
type input "Masschu"
type input "336"
type input "Massachu"
type input "336"
click at [1361, 414] on input "Massachu" at bounding box center [1361, 416] width 106 height 19
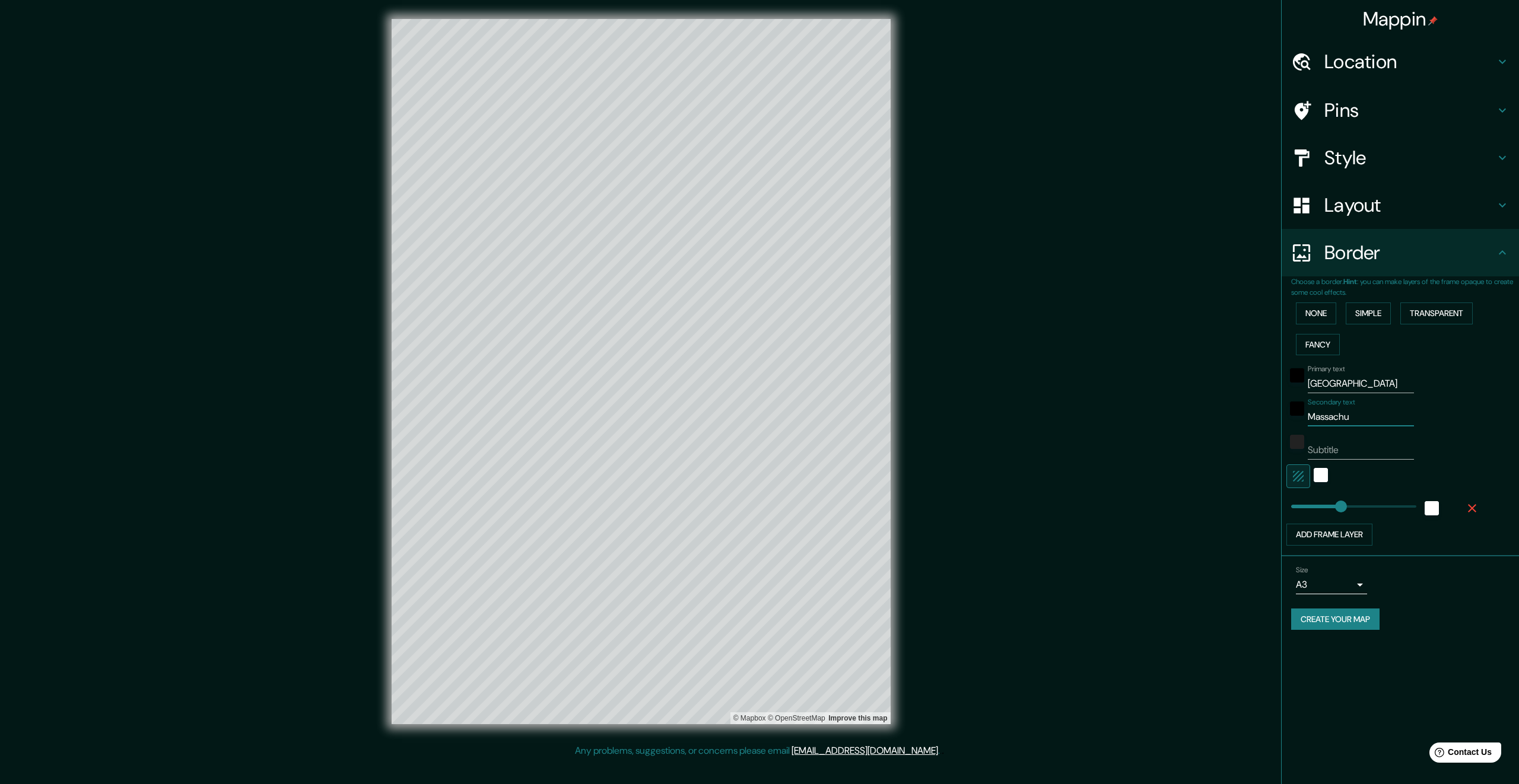
type input "Massachus"
type input "336"
type input "Massachuss"
type input "336"
type input "Massachus"
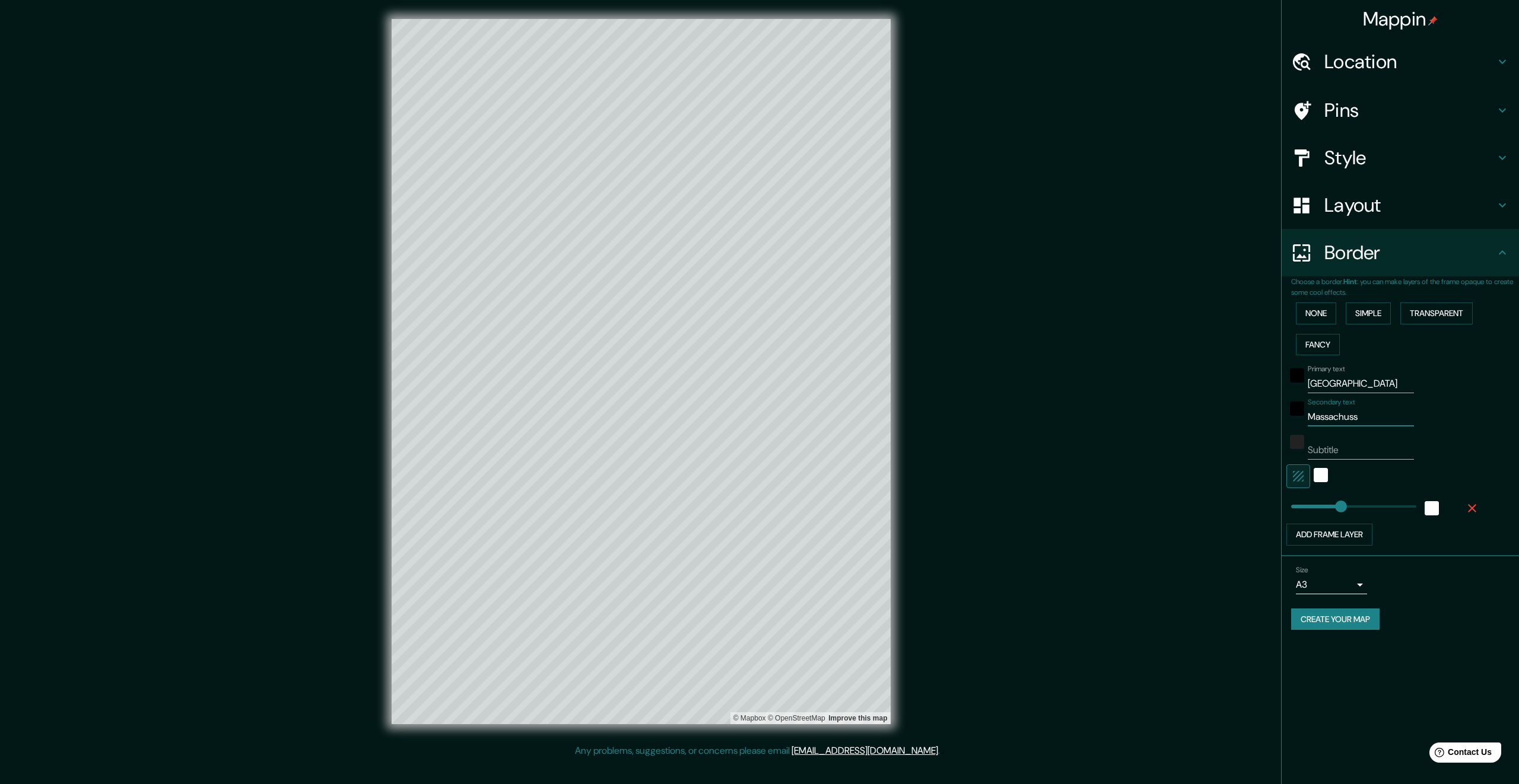
type input "336"
type input "Massachuse"
type input "336"
type input "Massachusett"
type input "336"
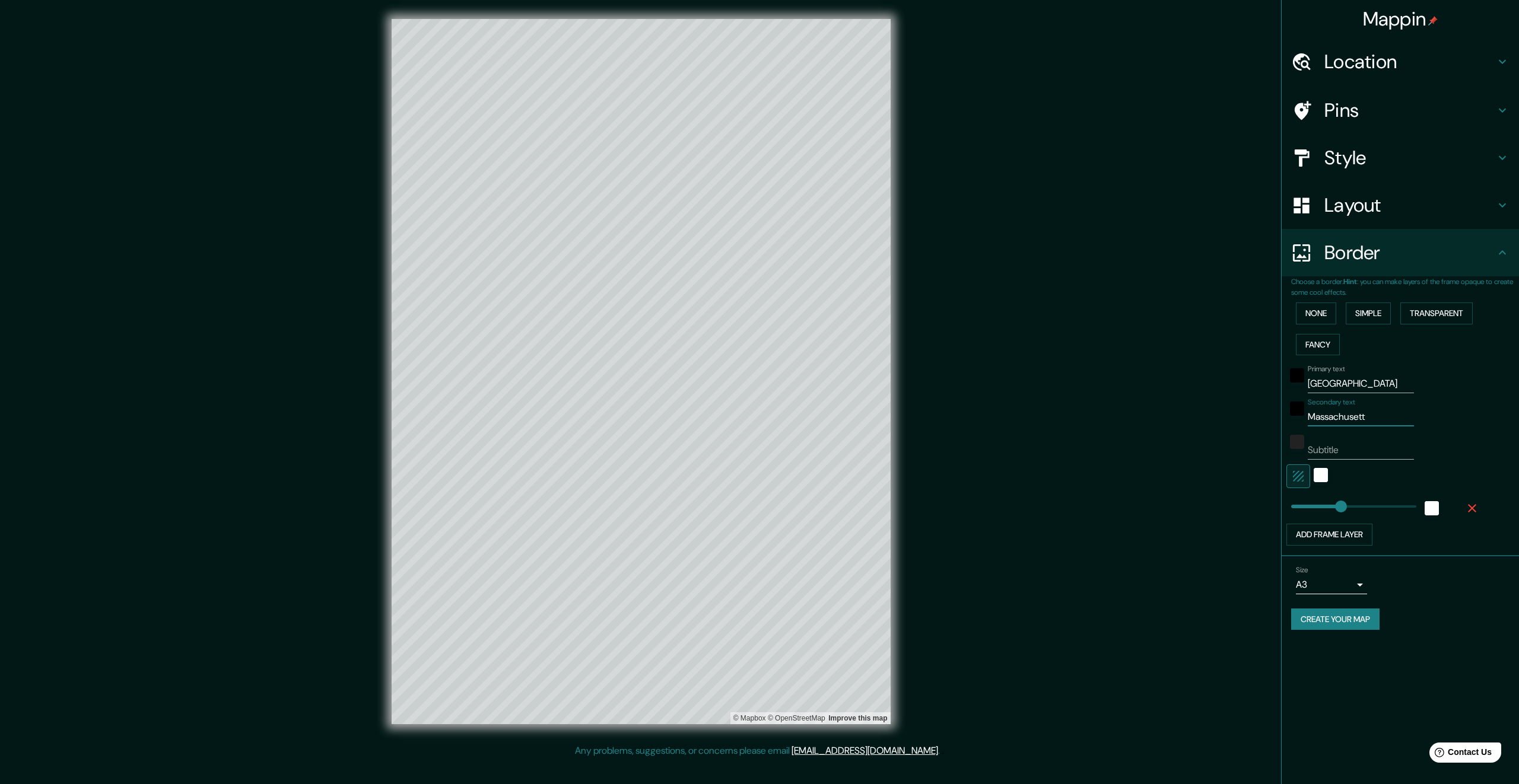
type input "Massachusette"
type input "336"
type input "[US_STATE]"
type input "336"
type input "[US_STATE]"
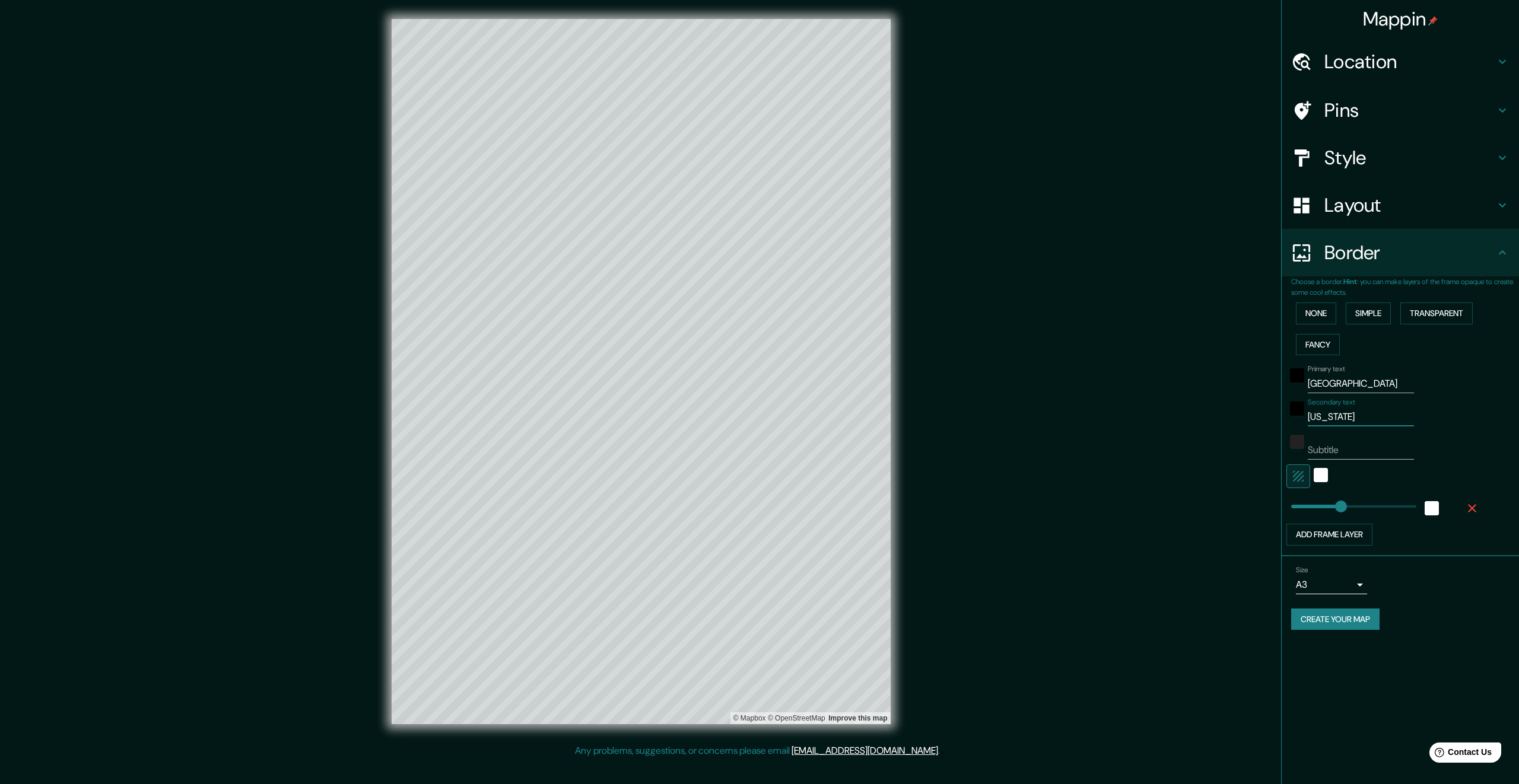
click at [1477, 62] on h4 "Location" at bounding box center [1409, 61] width 171 height 24
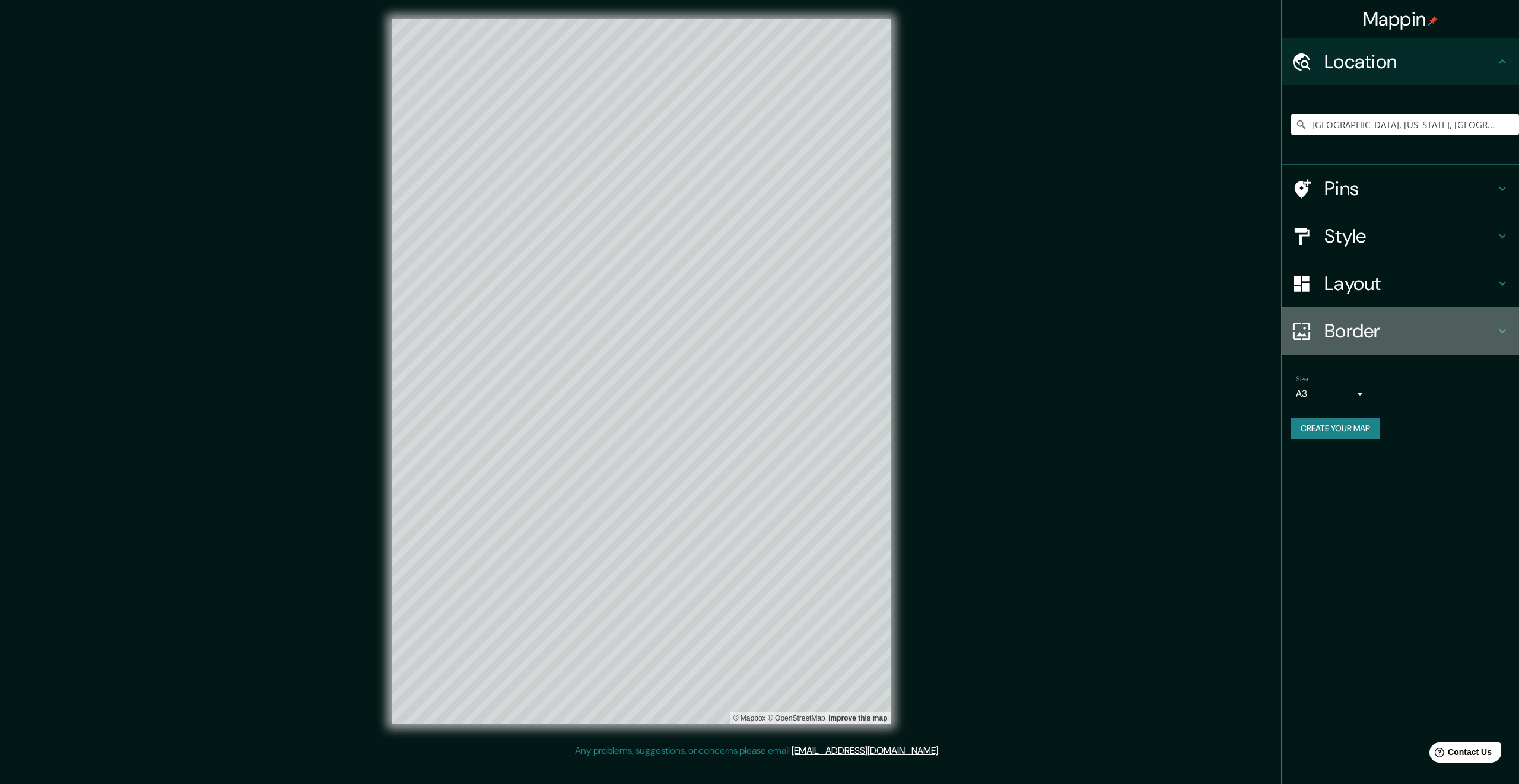
click at [1430, 330] on h4 "Border" at bounding box center [1409, 330] width 171 height 24
type input "336"
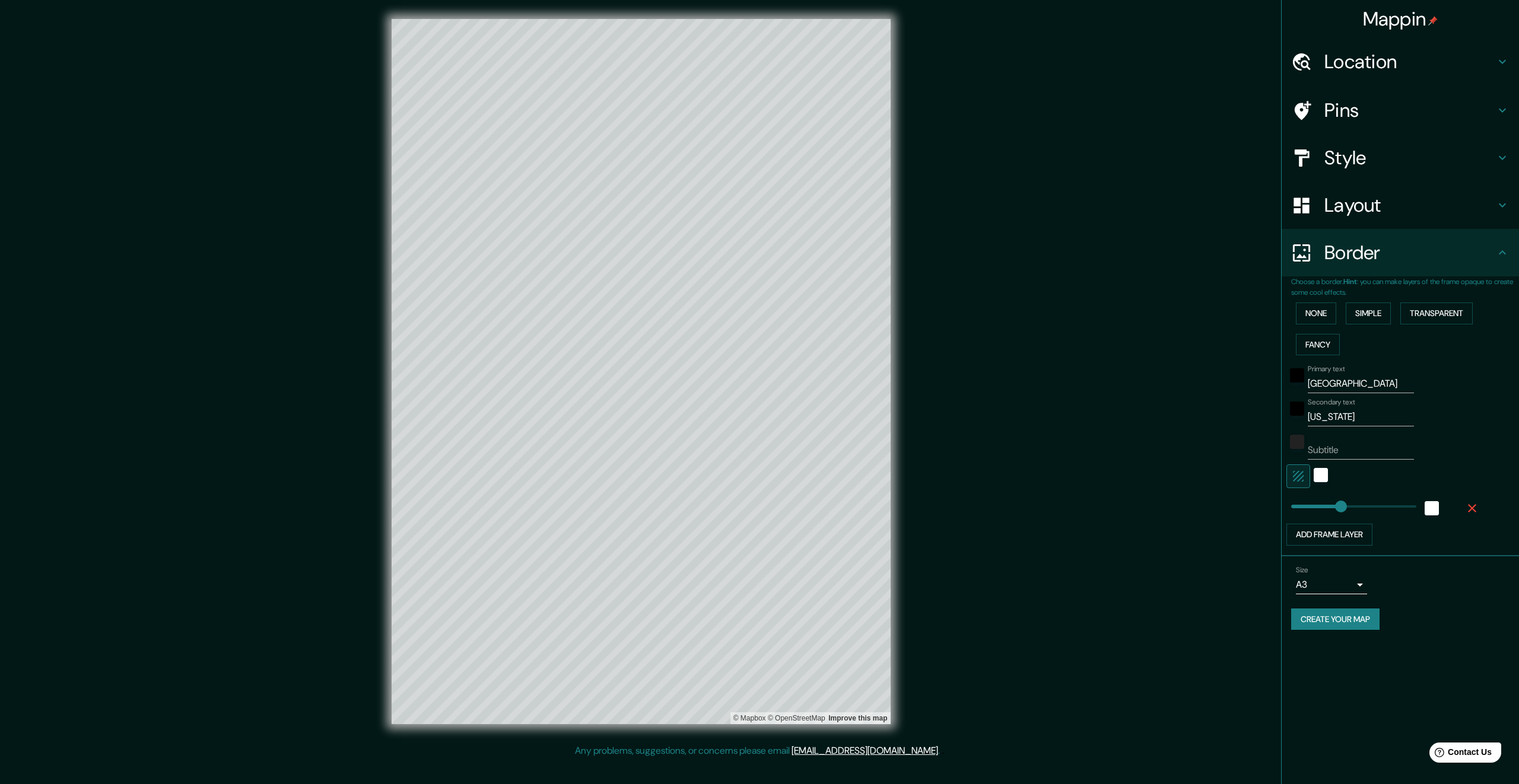
click at [1350, 590] on body "Mappin Location [GEOGRAPHIC_DATA], [US_STATE], [GEOGRAPHIC_DATA] Pins Style Lay…" at bounding box center [759, 392] width 1519 height 784
click at [1348, 604] on li "A4" at bounding box center [1331, 609] width 71 height 21
click at [1348, 587] on body "Mappin Location [GEOGRAPHIC_DATA], [US_STATE], [GEOGRAPHIC_DATA] Pins Style Lay…" at bounding box center [759, 392] width 1519 height 784
click at [1348, 627] on li "A3" at bounding box center [1331, 631] width 71 height 21
type input "a4"
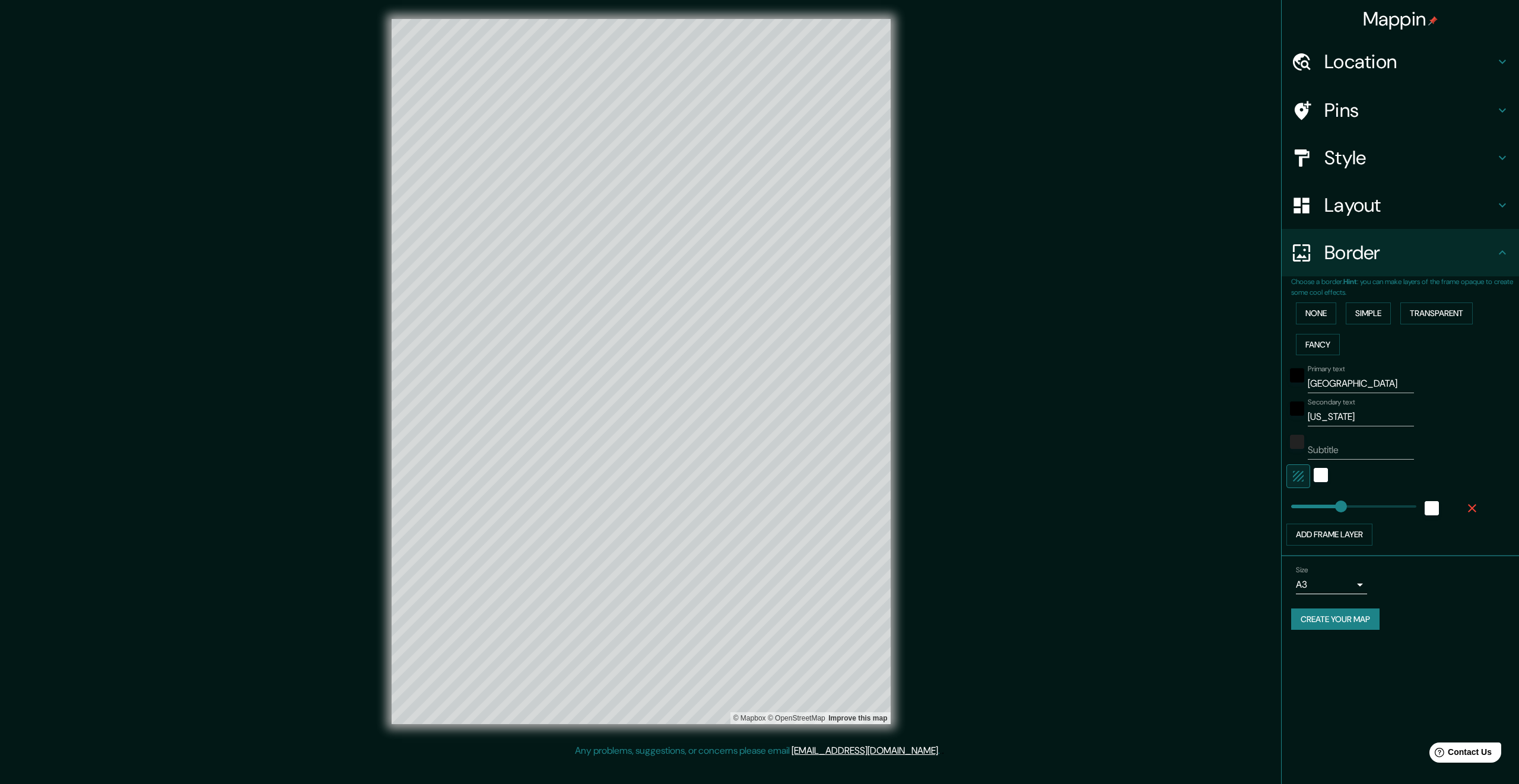
click at [1383, 60] on h4 "Location" at bounding box center [1409, 61] width 171 height 24
type input "336"
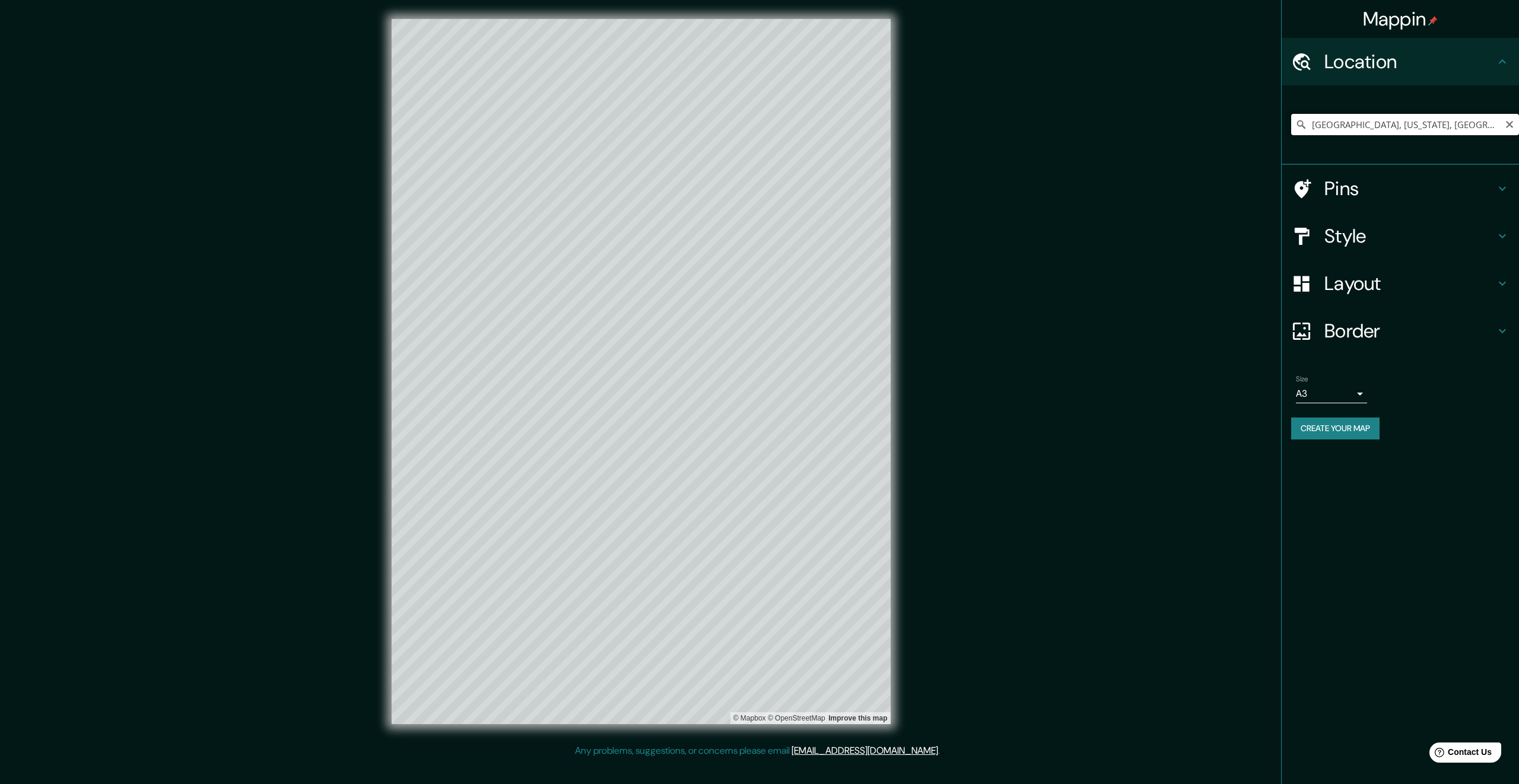
click at [1364, 122] on input "[GEOGRAPHIC_DATA], [US_STATE], [GEOGRAPHIC_DATA]" at bounding box center [1405, 125] width 228 height 21
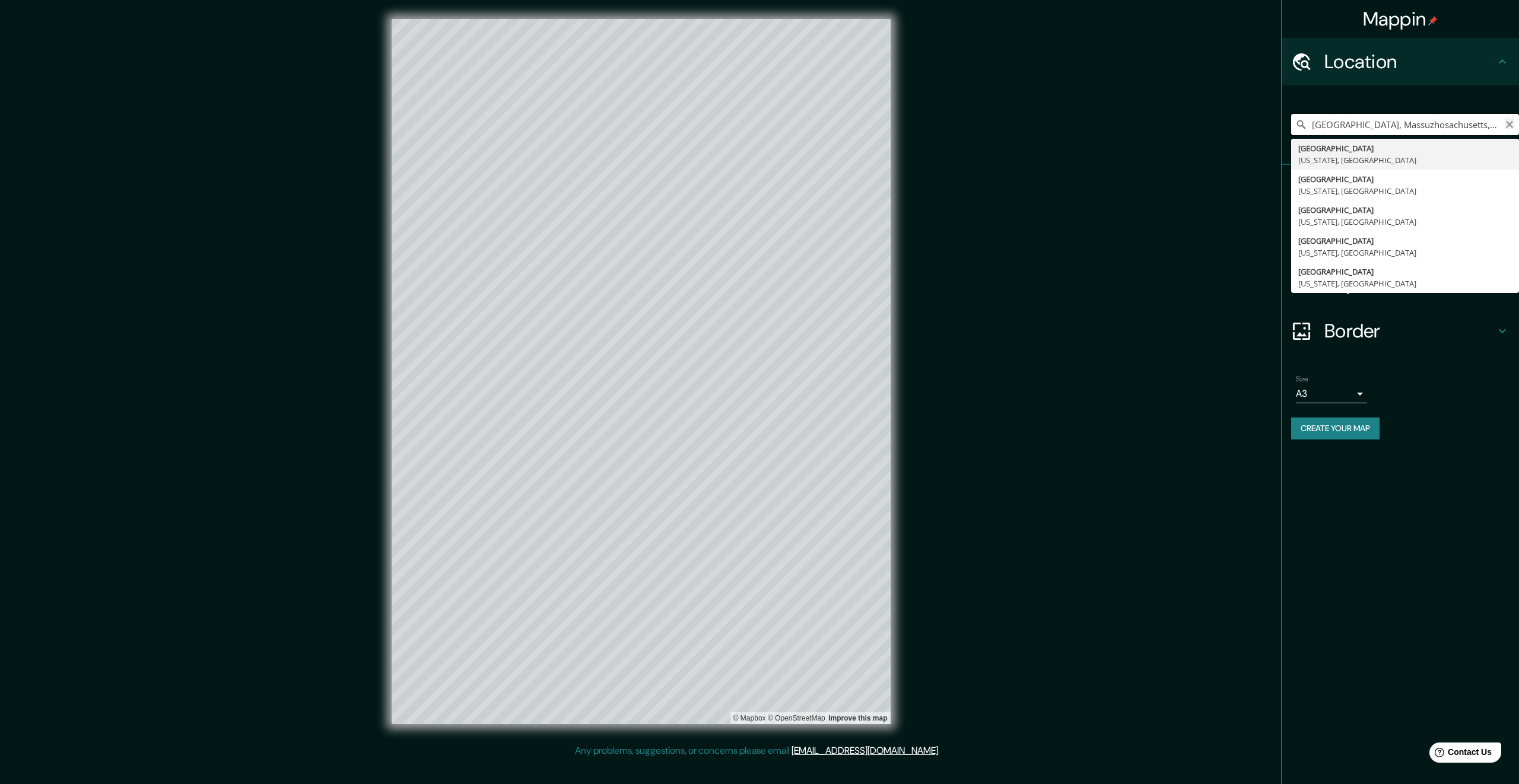
type input "[GEOGRAPHIC_DATA], Massuzhosachusetts, [GEOGRAPHIC_DATA]"
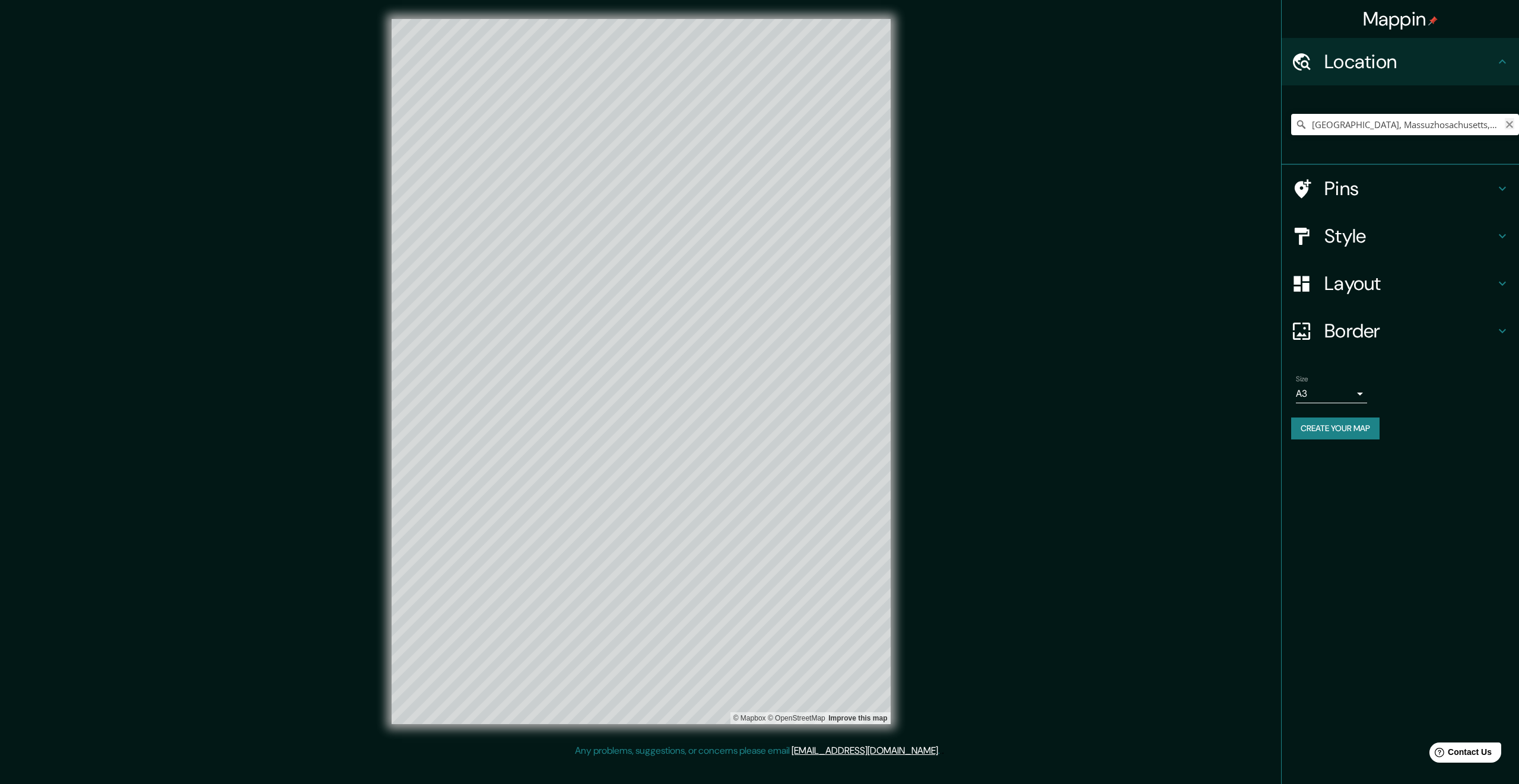
click at [1512, 125] on icon "Clear" at bounding box center [1509, 125] width 10 height 10
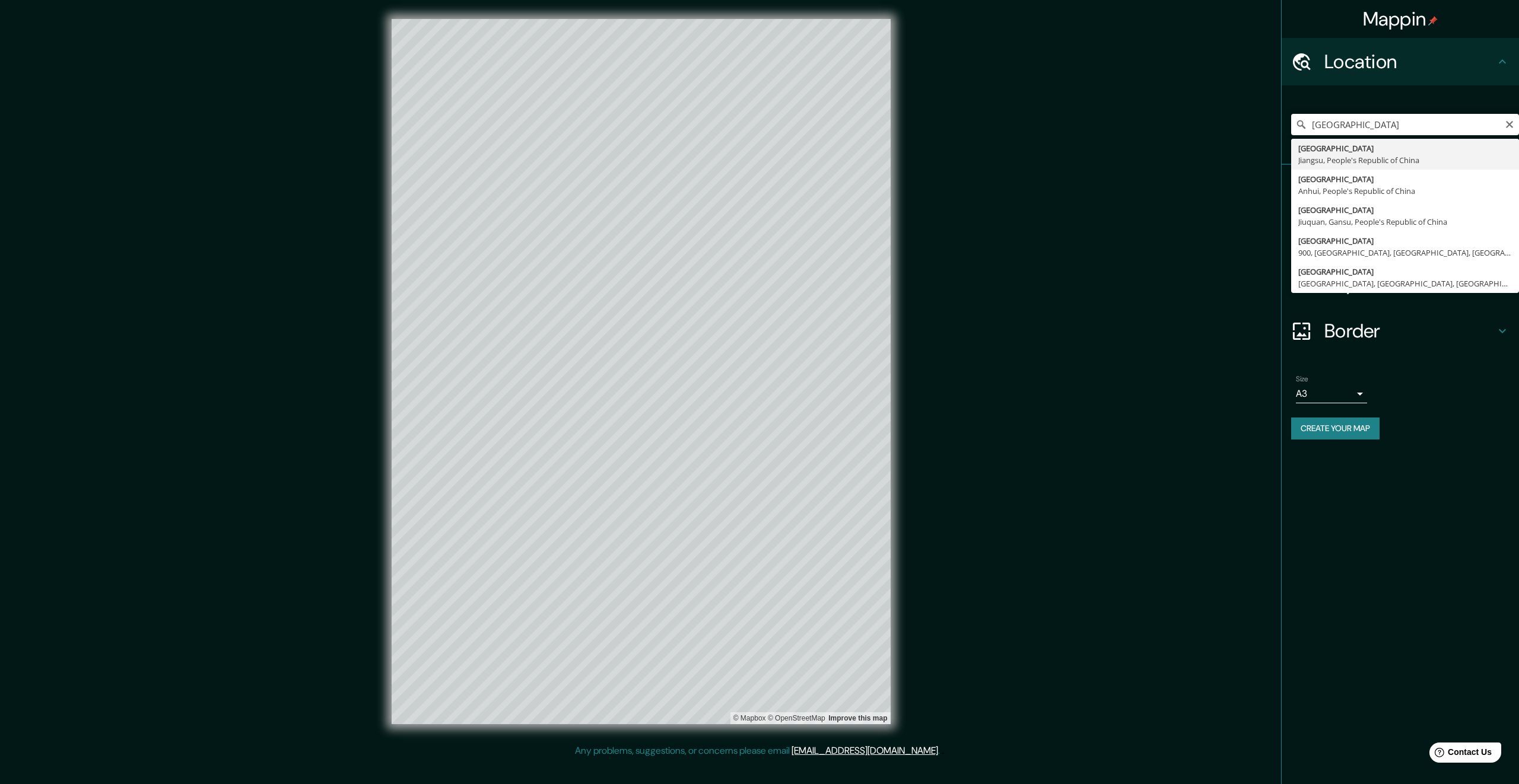
type input "[GEOGRAPHIC_DATA], [GEOGRAPHIC_DATA], People's [GEOGRAPHIC_DATA]"
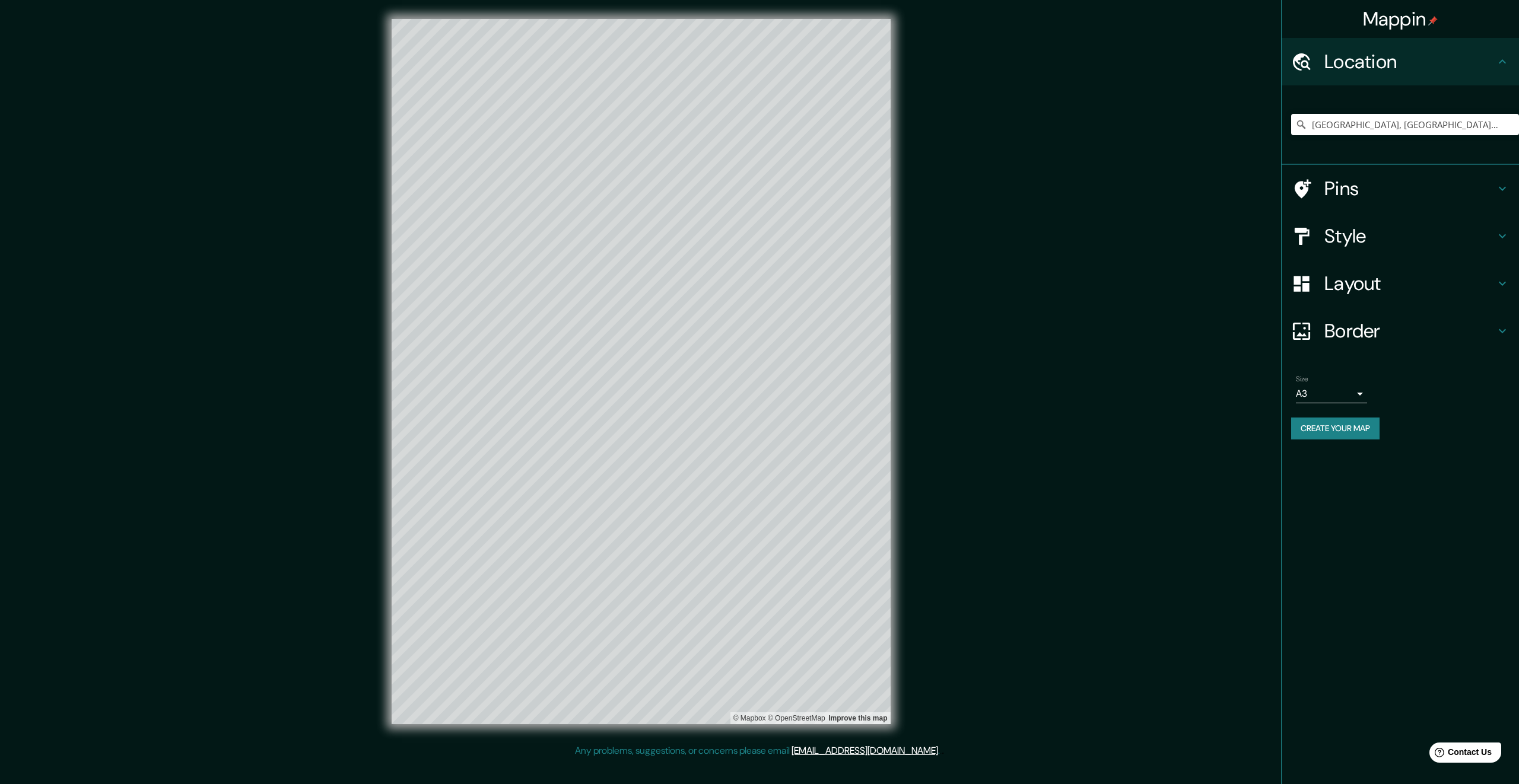
click at [1432, 341] on h4 "Border" at bounding box center [1409, 330] width 171 height 24
type input "336"
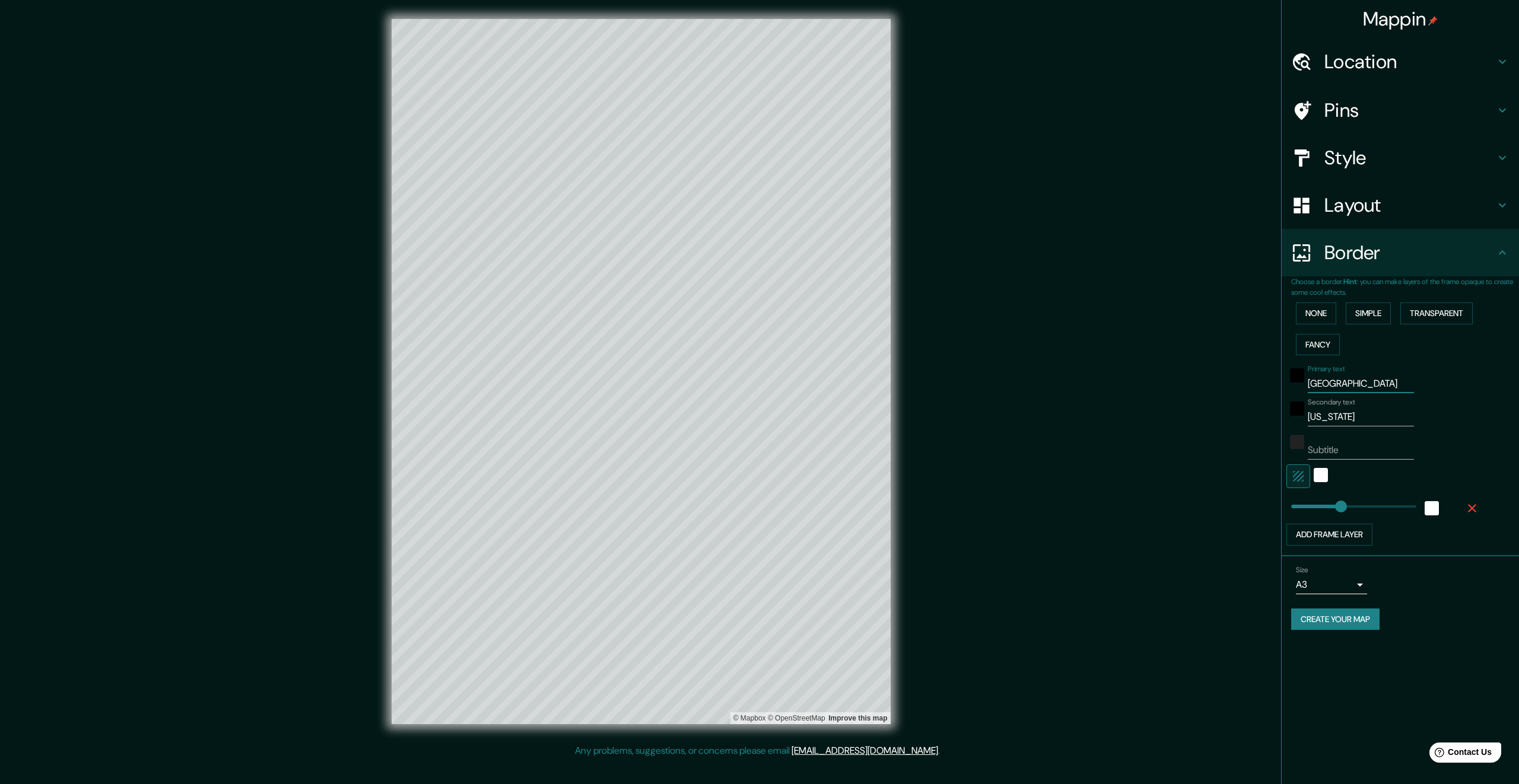
drag, startPoint x: 1346, startPoint y: 383, endPoint x: 1276, endPoint y: 386, distance: 70.1
click at [1276, 386] on div "Mappin Location [GEOGRAPHIC_DATA], [GEOGRAPHIC_DATA], [GEOGRAPHIC_DATA] Pins St…" at bounding box center [759, 381] width 1519 height 763
type input "su"
type input "336"
type input "suzhu"
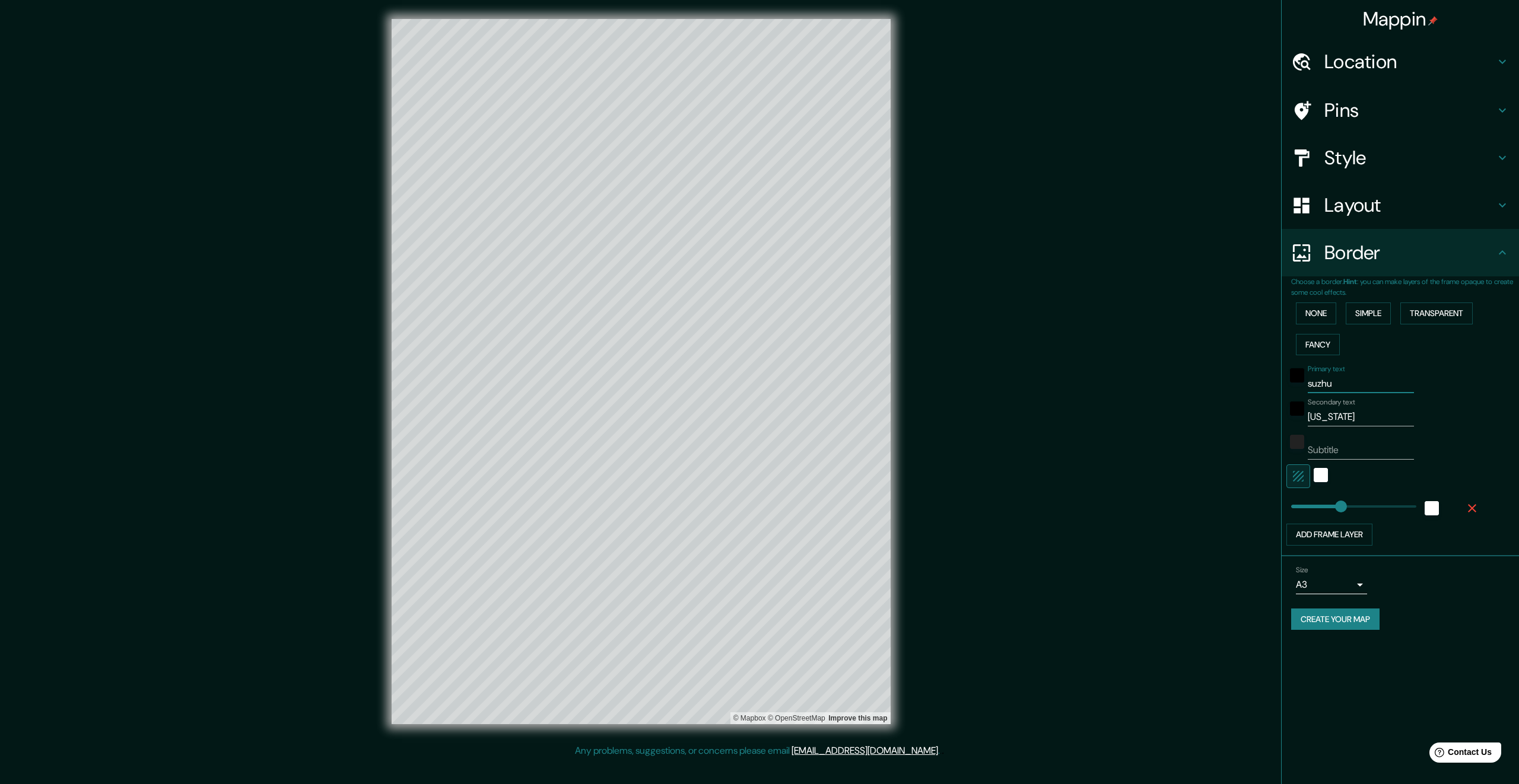
type input "336"
type input "suzh"
type input "336"
type input "[GEOGRAPHIC_DATA]"
type input "336"
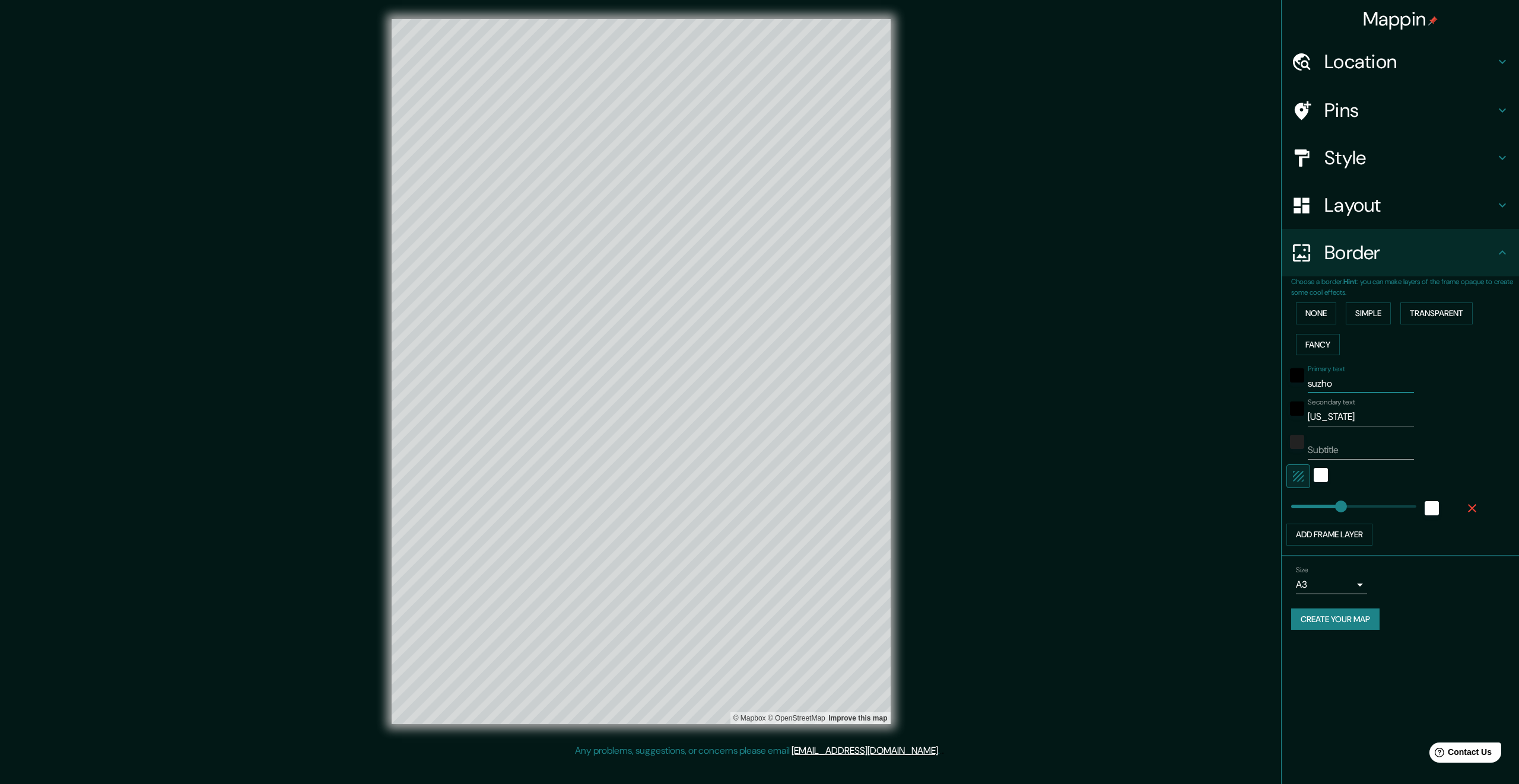
type input "suzh"
type input "336"
type input "s"
type input "336"
type input "s"
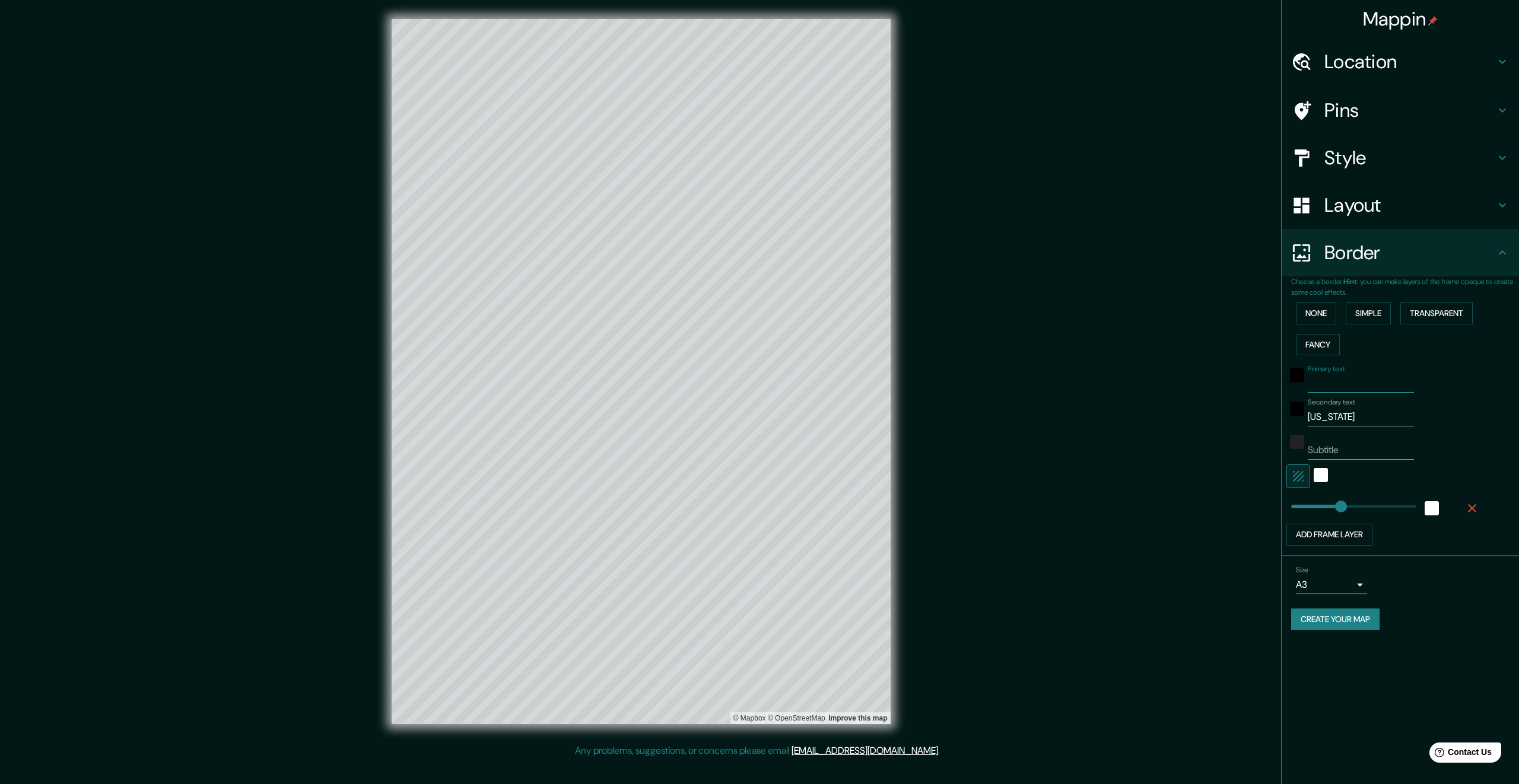
type input "336"
type input "su"
type input "336"
type input "su zh"
type input "336"
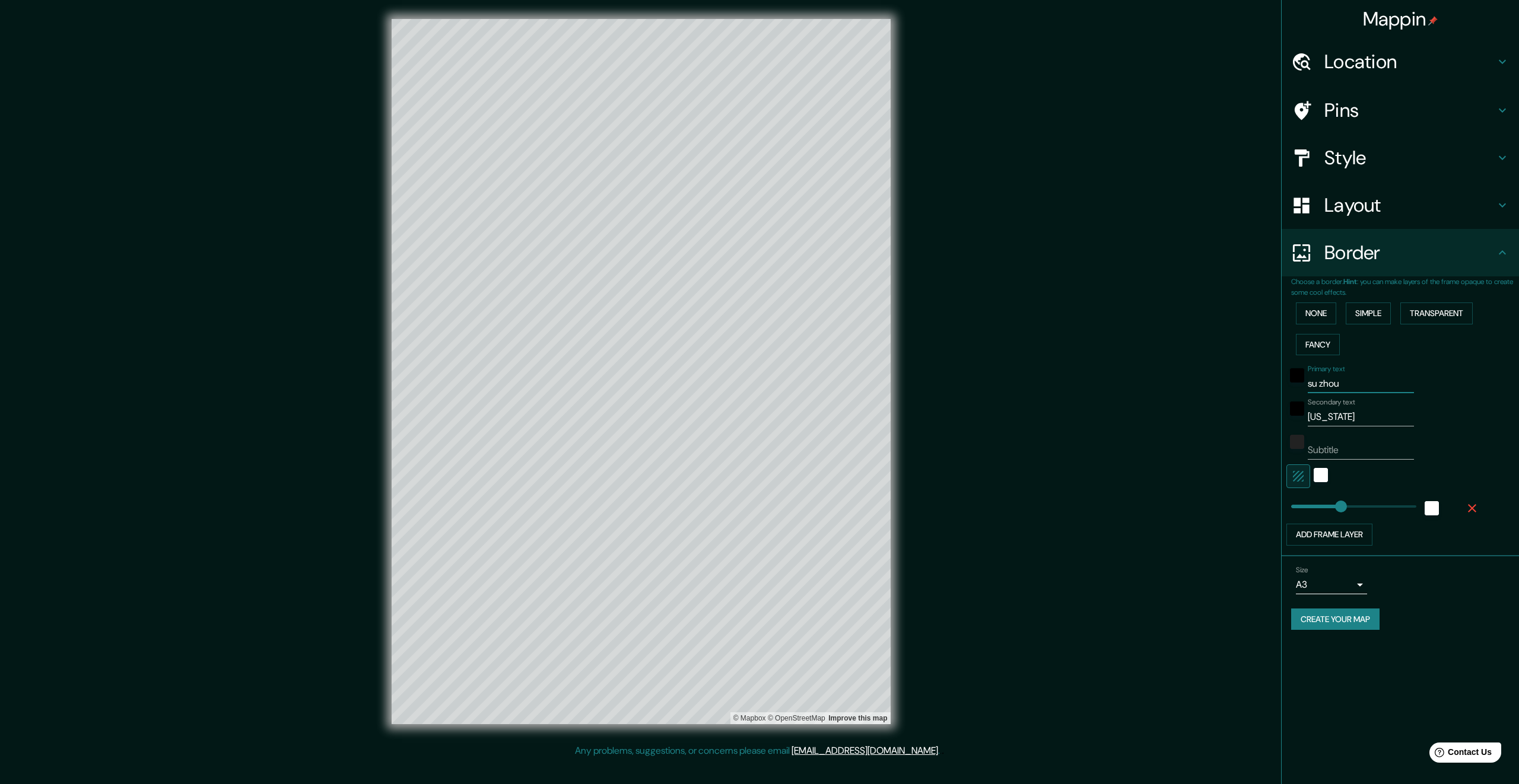
type input "苏州"
type input "336"
type input "苏州"
click at [1341, 411] on input "[US_STATE]" at bounding box center [1361, 416] width 106 height 19
drag, startPoint x: 1380, startPoint y: 414, endPoint x: 1311, endPoint y: 421, distance: 69.4
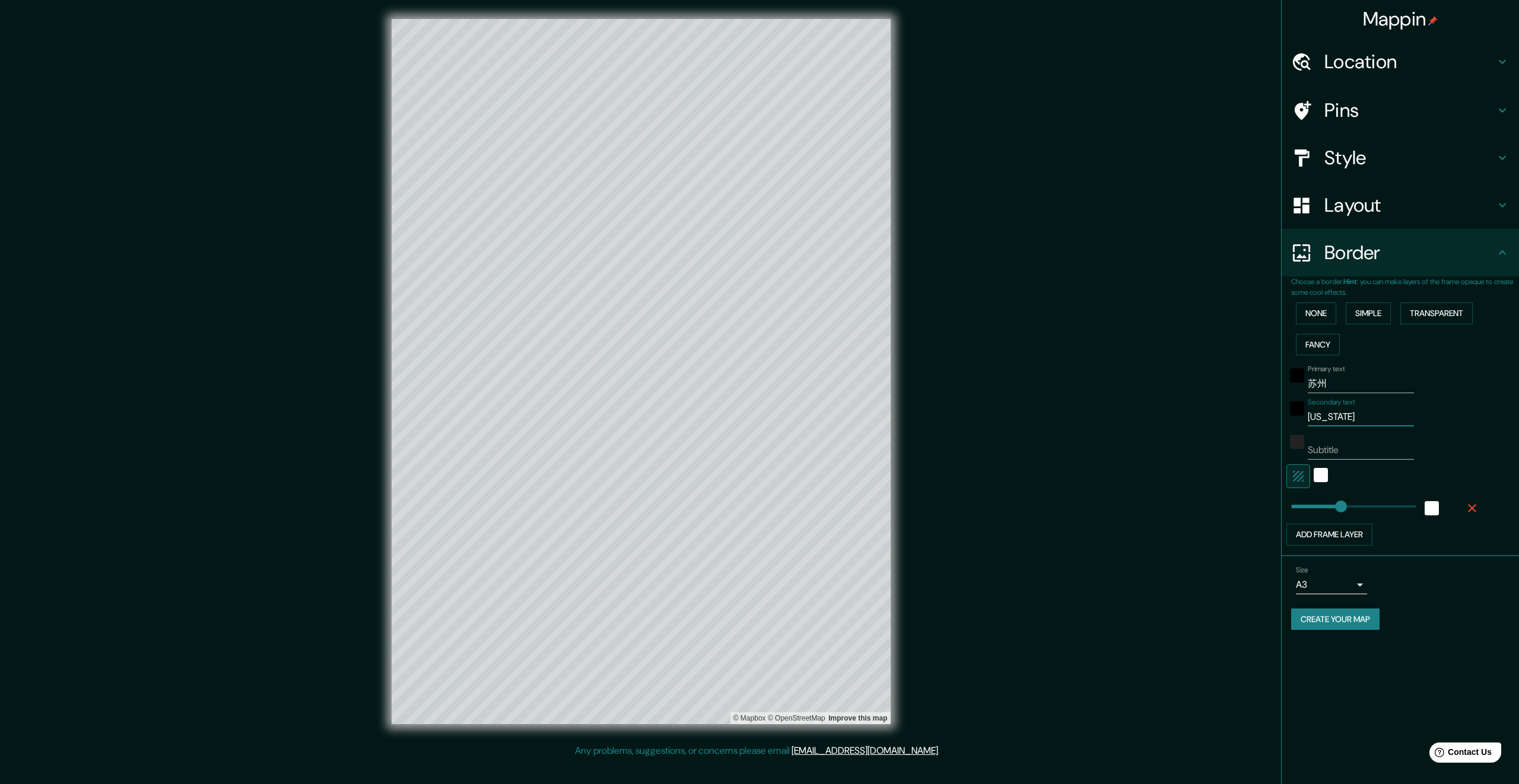
click at [1311, 421] on input "[US_STATE]" at bounding box center [1361, 416] width 106 height 19
type input "j ai n"
type input "336"
type input "江苏"
type input "336"
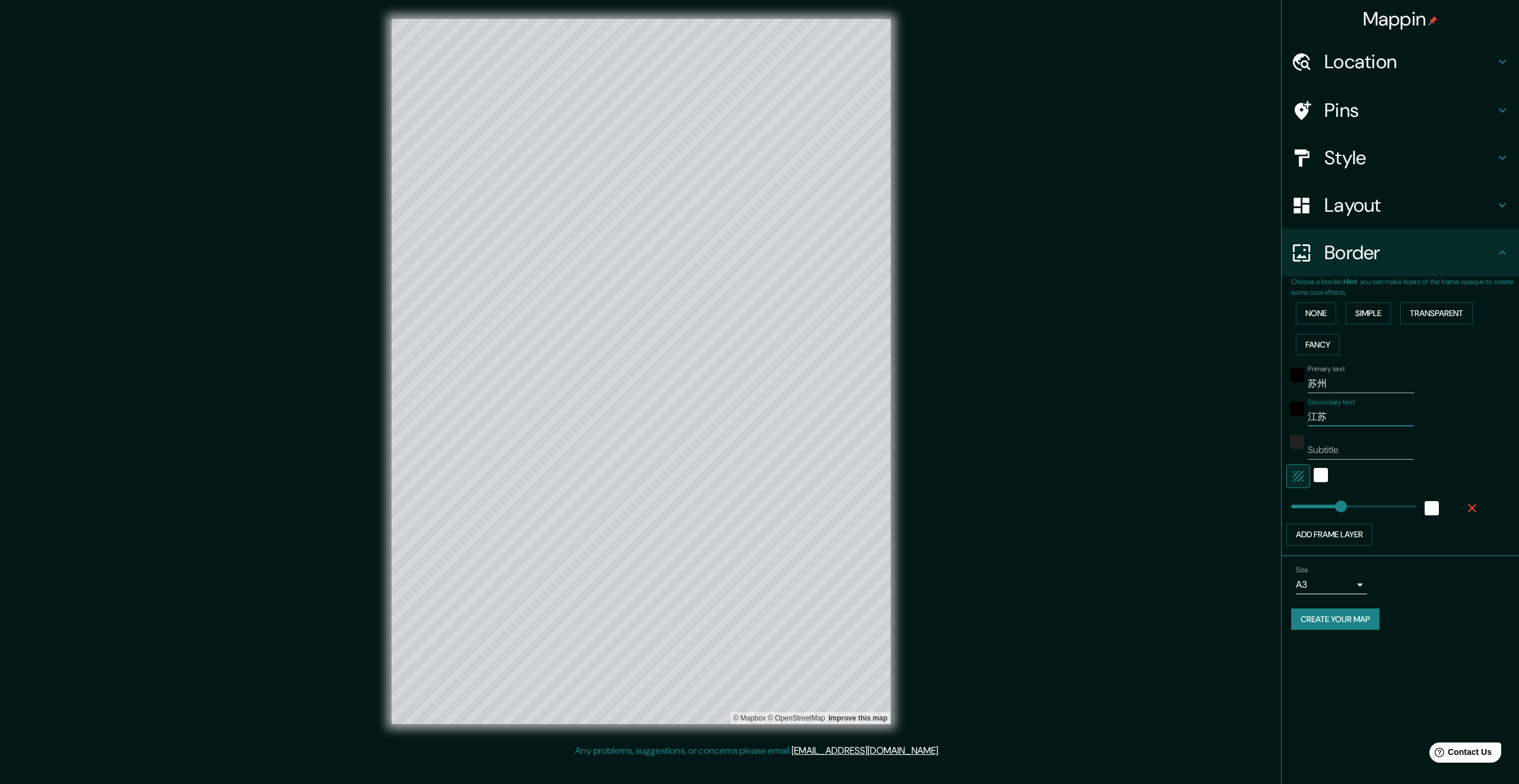
type input "江苏"
drag, startPoint x: 1338, startPoint y: 383, endPoint x: 1307, endPoint y: 385, distance: 31.1
click at [1307, 385] on div "Primary text 苏州" at bounding box center [1384, 379] width 194 height 29
type input "su"
type input "336"
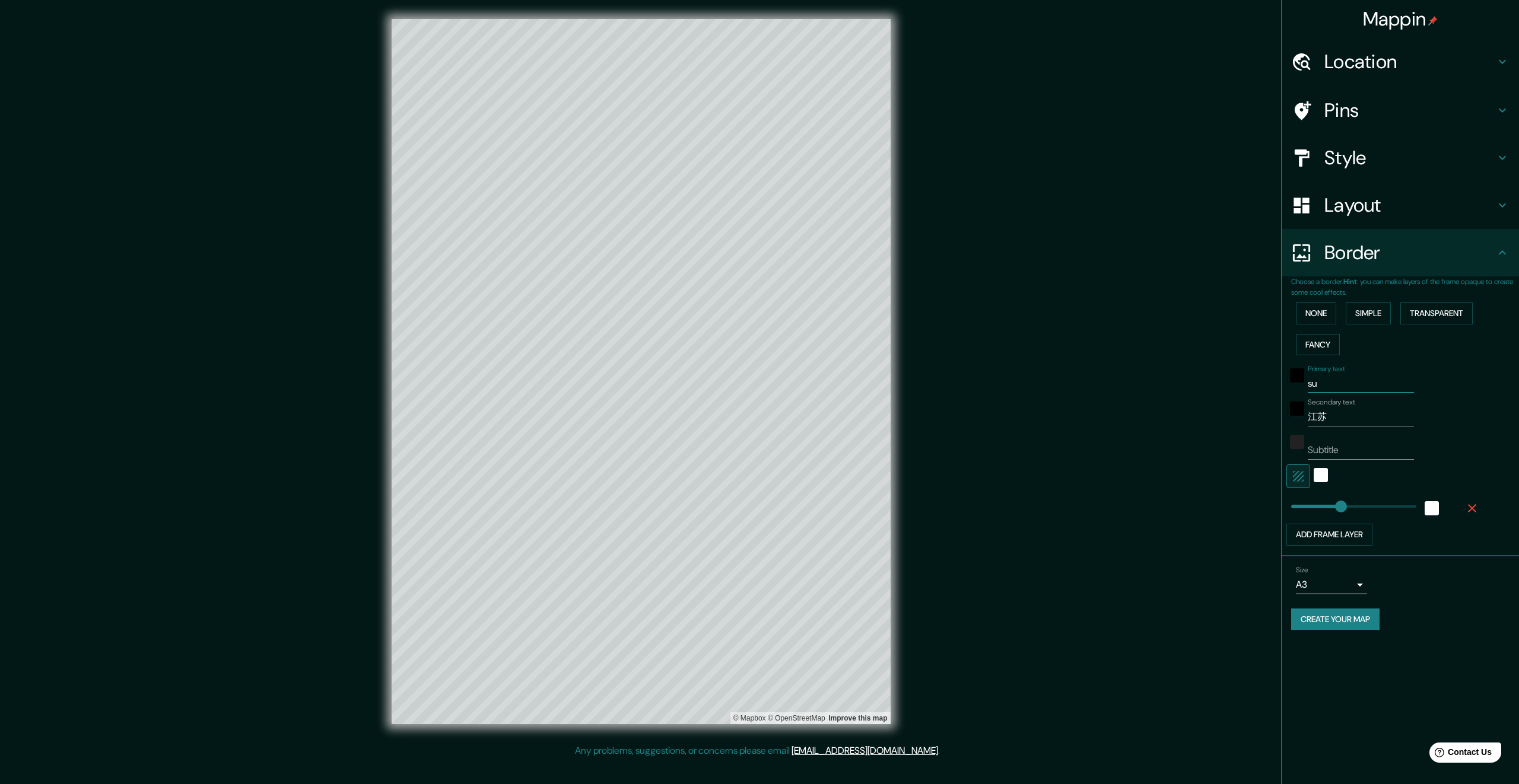
type input "s"
type input "336"
type input "su"
type input "336"
type input "苏州"
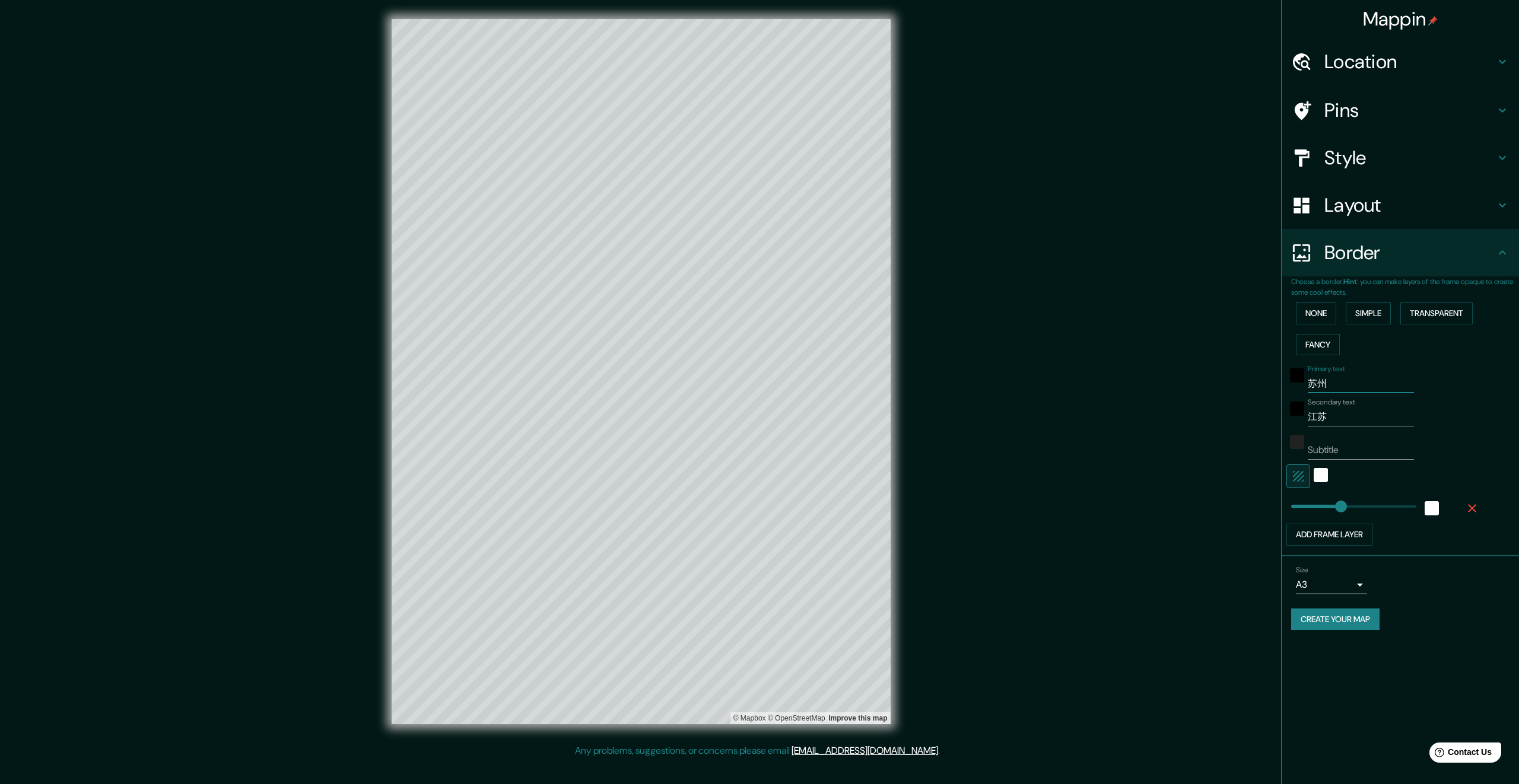
type input "336"
type input "苏"
type input "336"
type input "su"
type input "336"
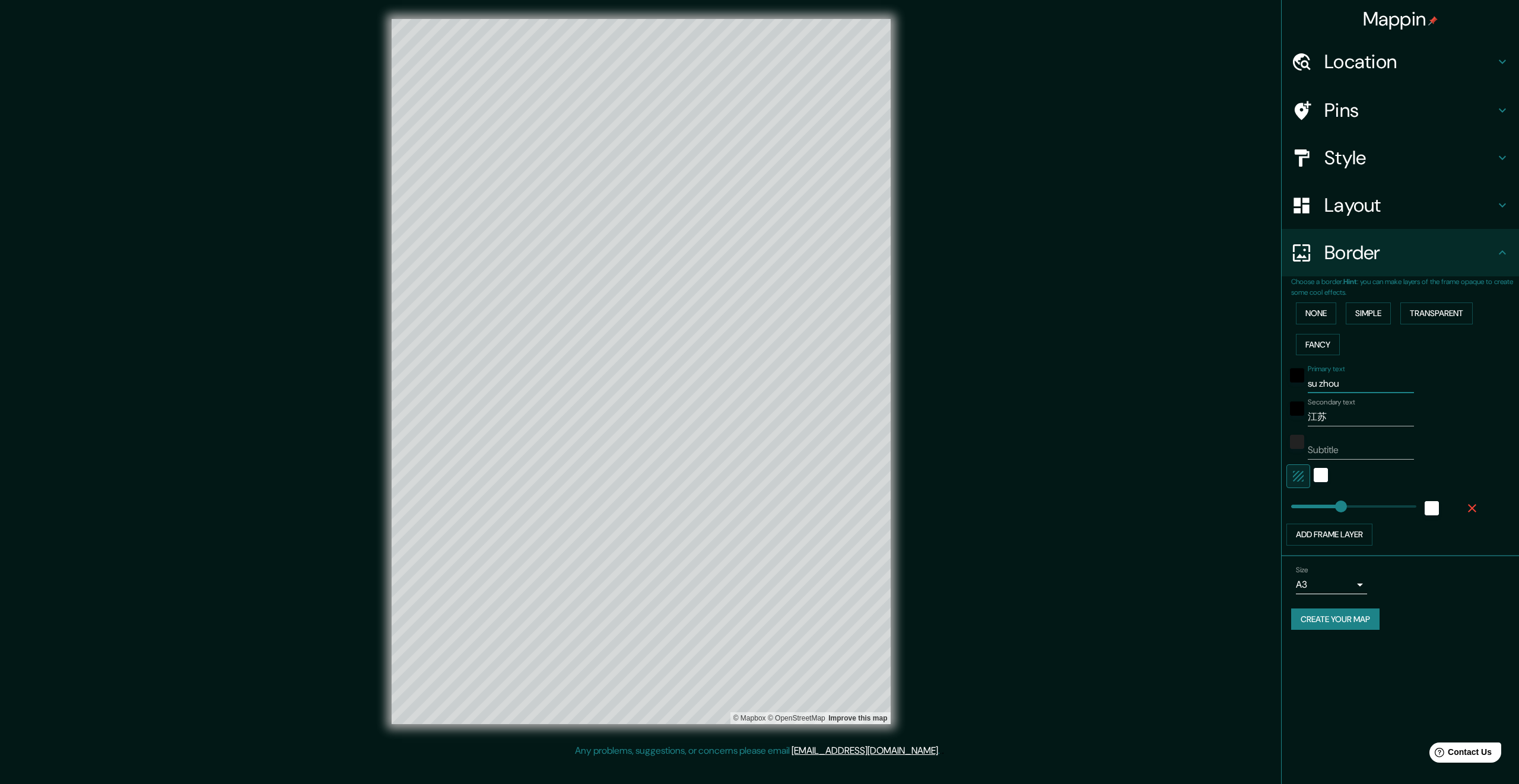
type input "苏州"
type input "336"
type input "苏"
type input "336"
type input "suz"
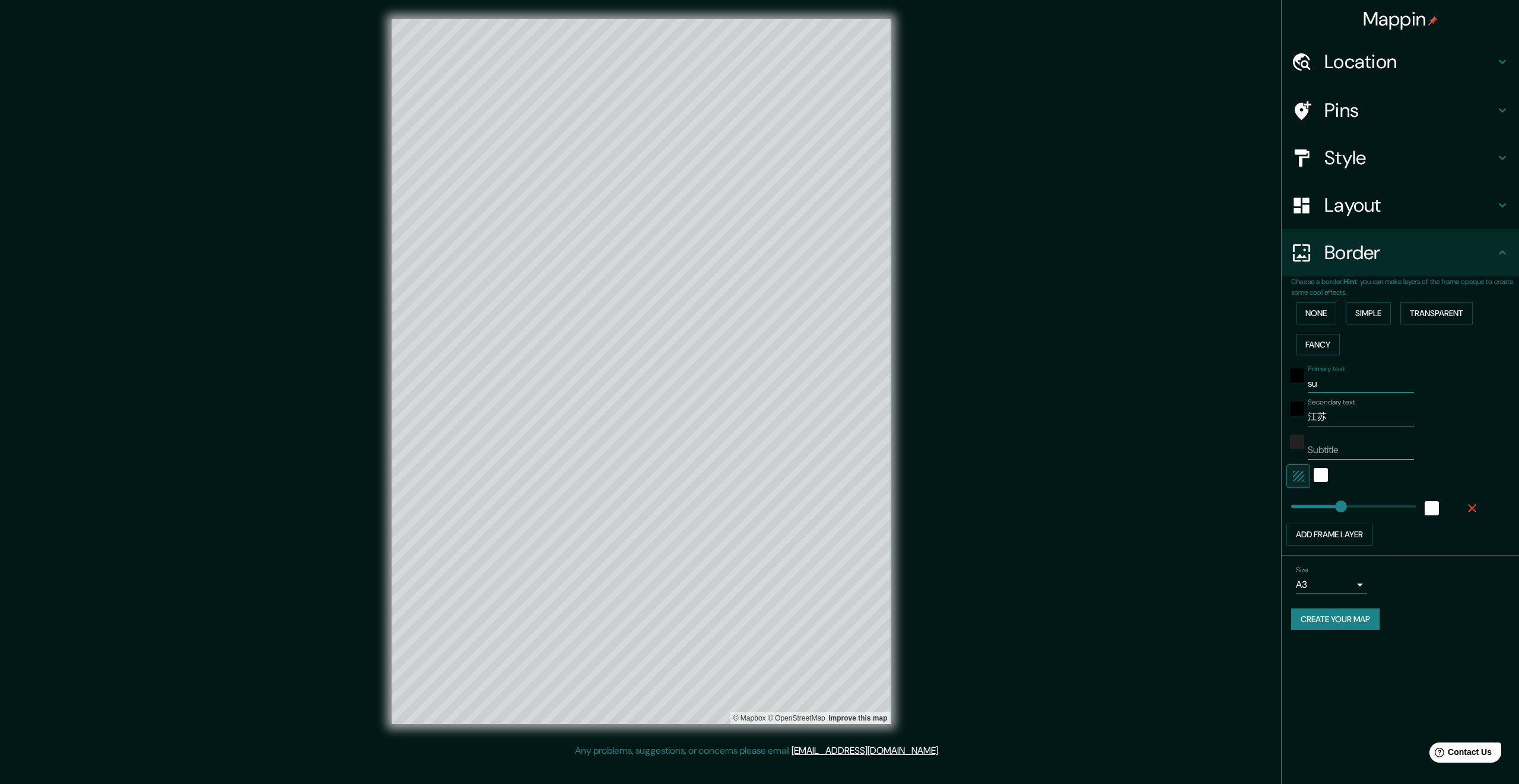
type input "336"
type input "[GEOGRAPHIC_DATA]"
type input "336"
type input "[GEOGRAPHIC_DATA]"
drag, startPoint x: 1334, startPoint y: 415, endPoint x: 1298, endPoint y: 419, distance: 36.2
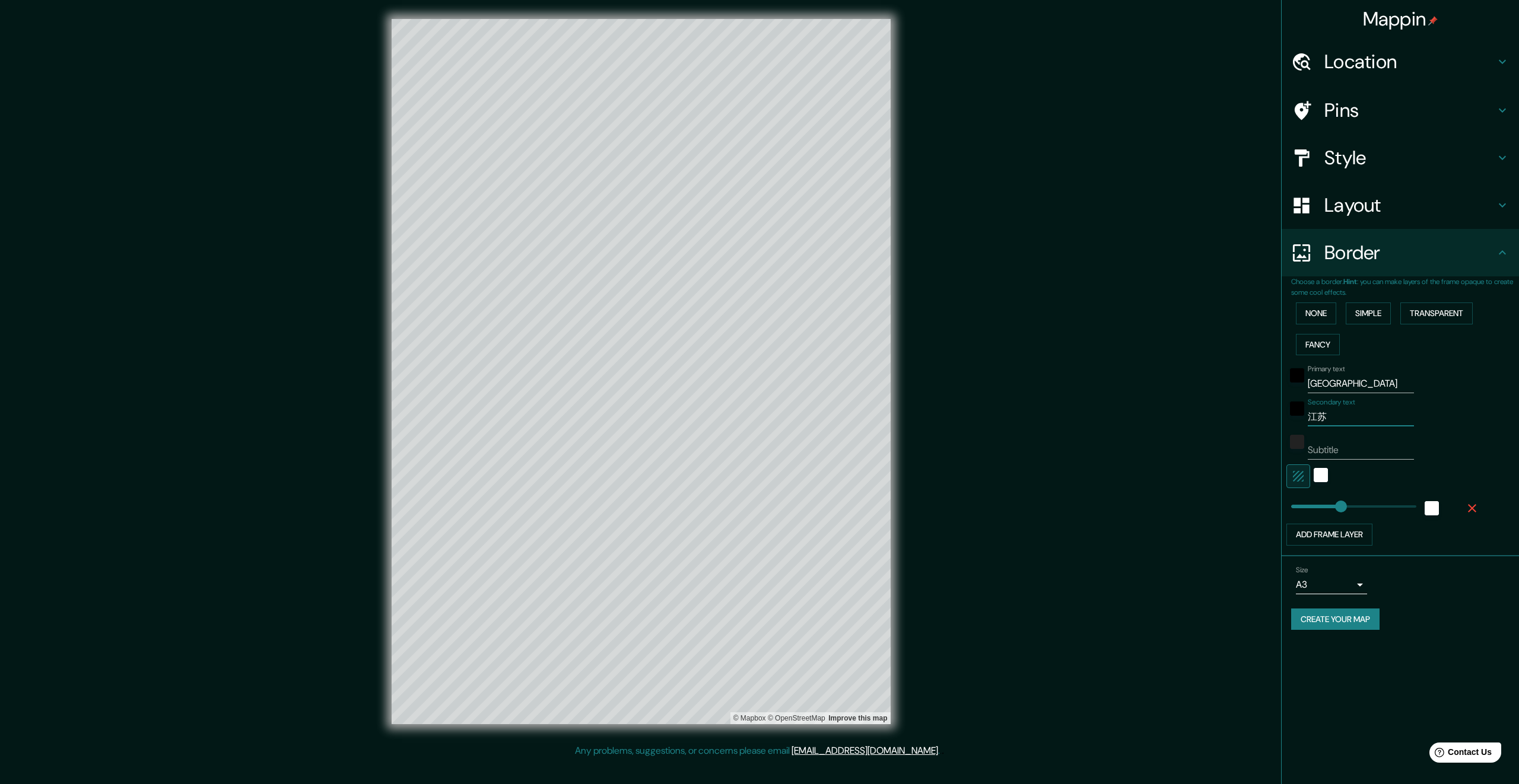
click at [1298, 419] on div "Secondary text 江苏" at bounding box center [1384, 412] width 194 height 29
type input "jian"
type input "336"
type input "jiangsu"
type input "336"
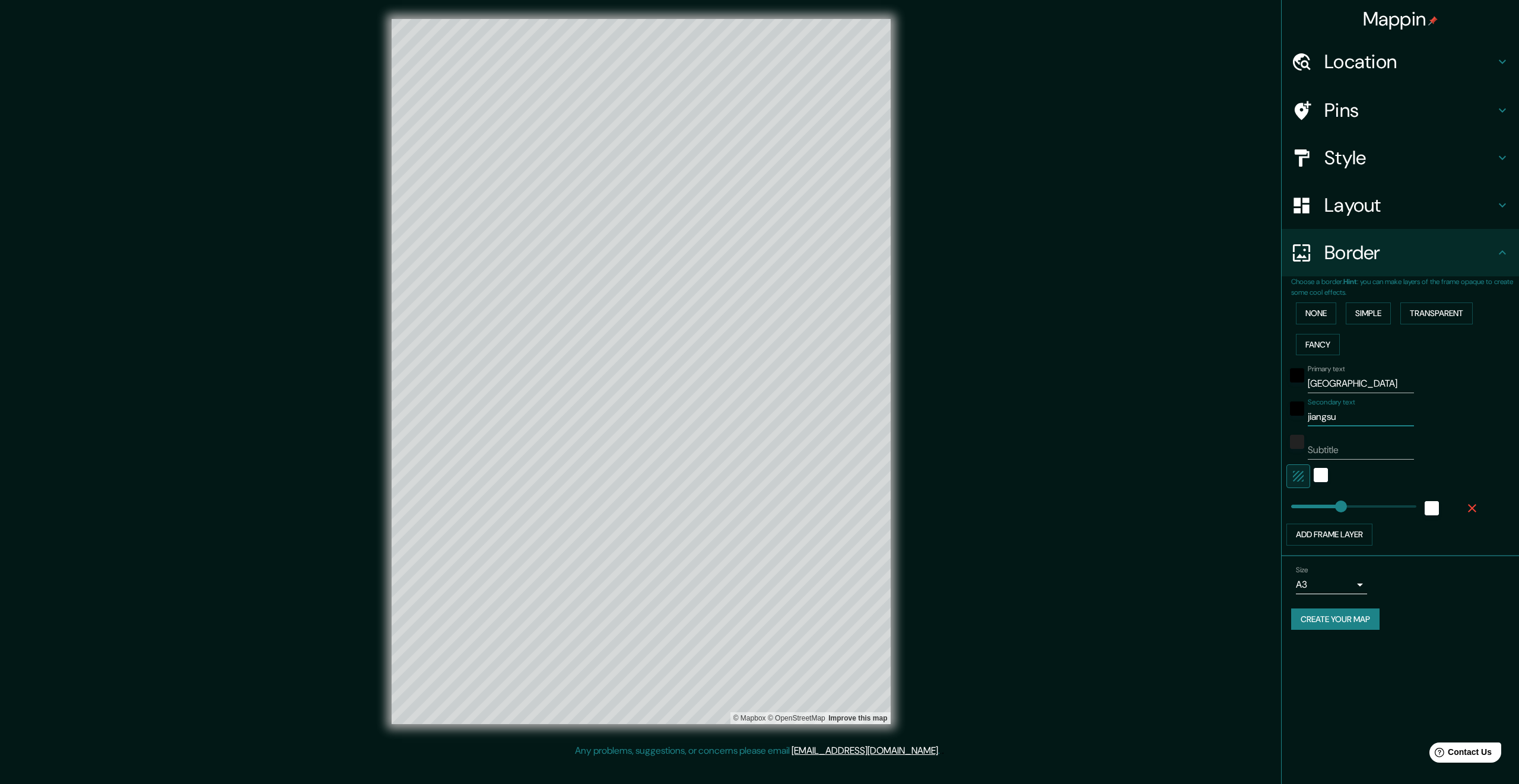
type input "jiangsu"
click at [1206, 534] on div "Mappin Location [GEOGRAPHIC_DATA], [GEOGRAPHIC_DATA], [GEOGRAPHIC_DATA] Pins St…" at bounding box center [759, 381] width 1519 height 763
click at [1478, 63] on h4 "Location" at bounding box center [1409, 61] width 171 height 24
type input "336"
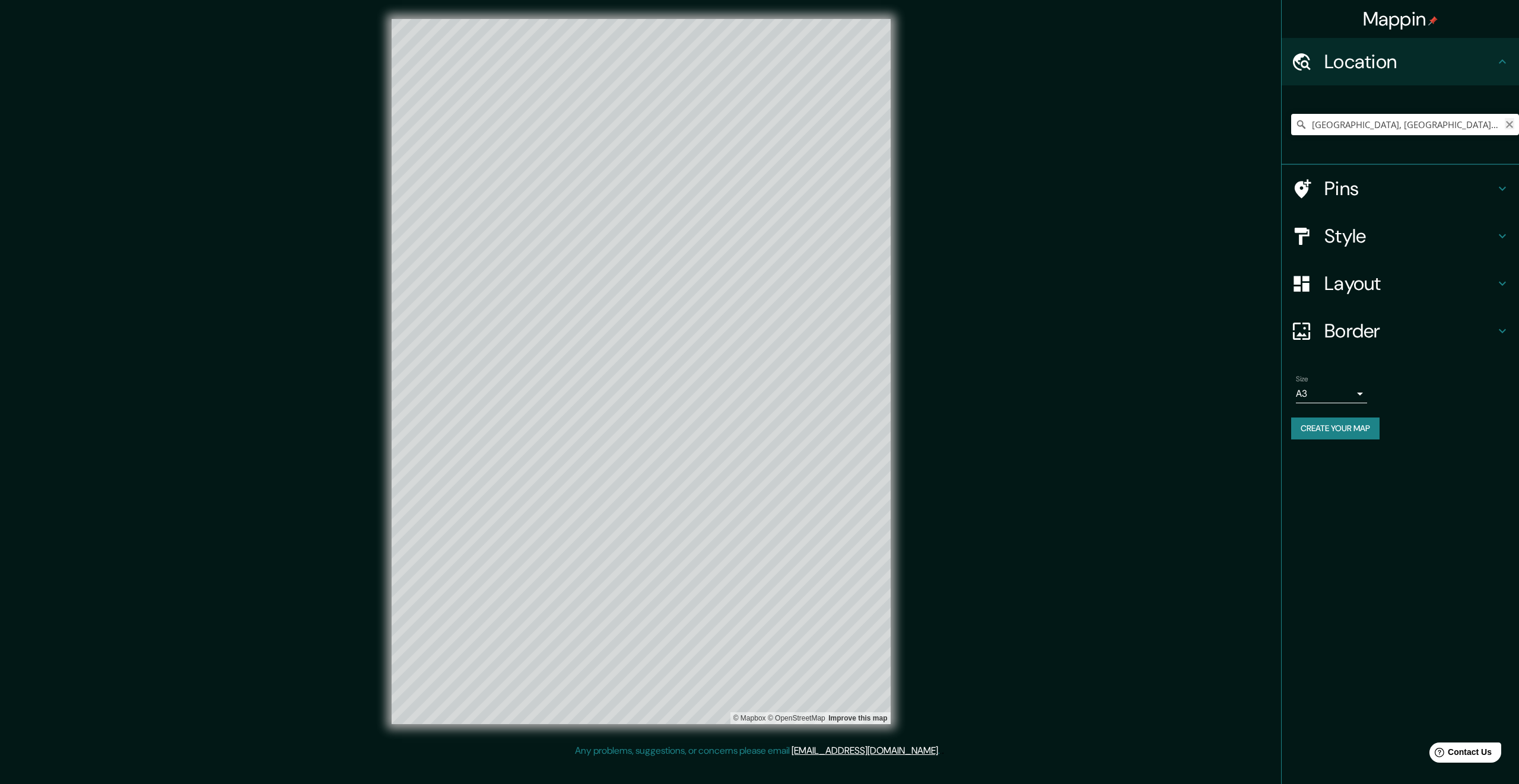
click at [1512, 126] on icon "Clear" at bounding box center [1509, 125] width 10 height 10
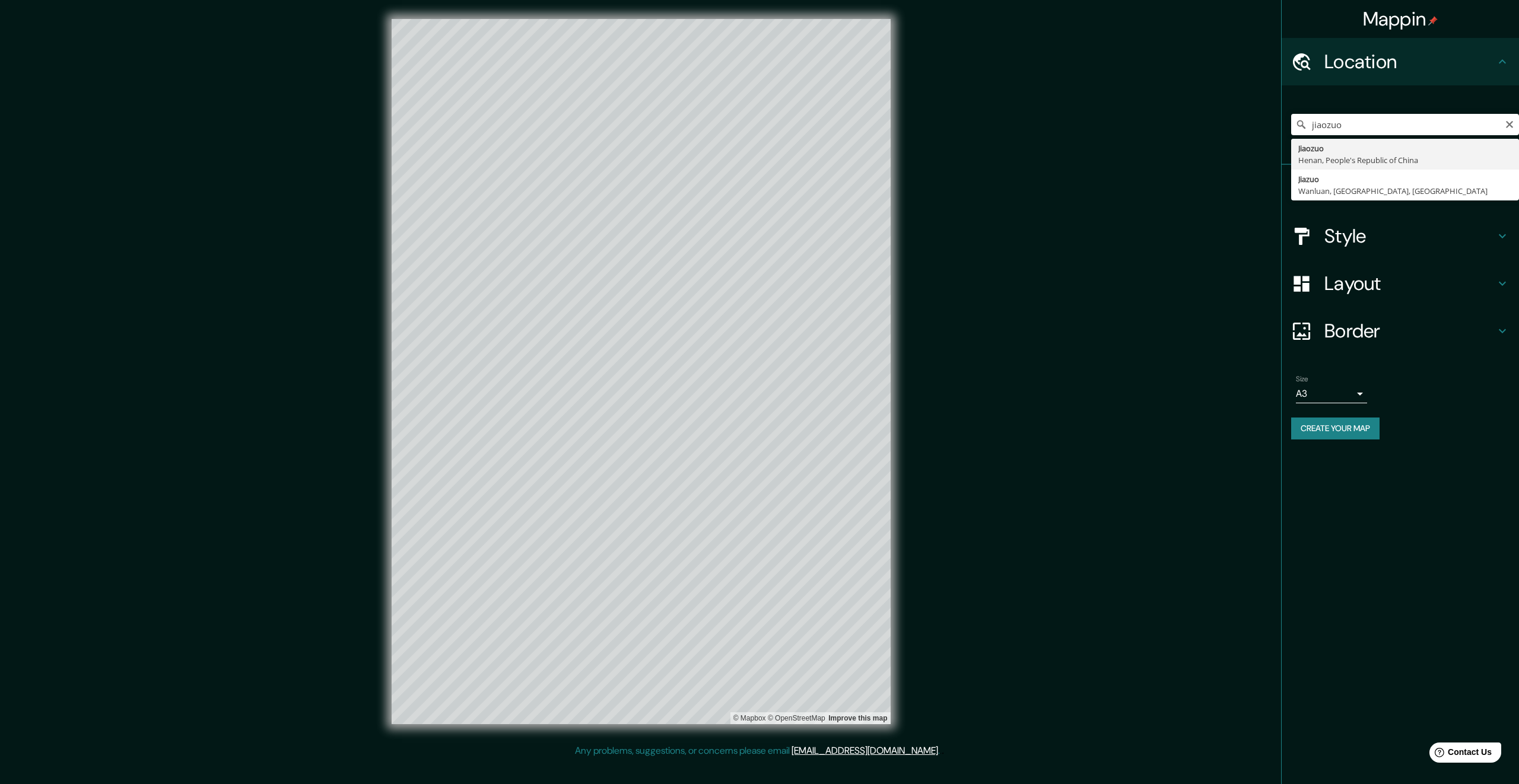
type input "[PERSON_NAME], Henan, People's Republic of China"
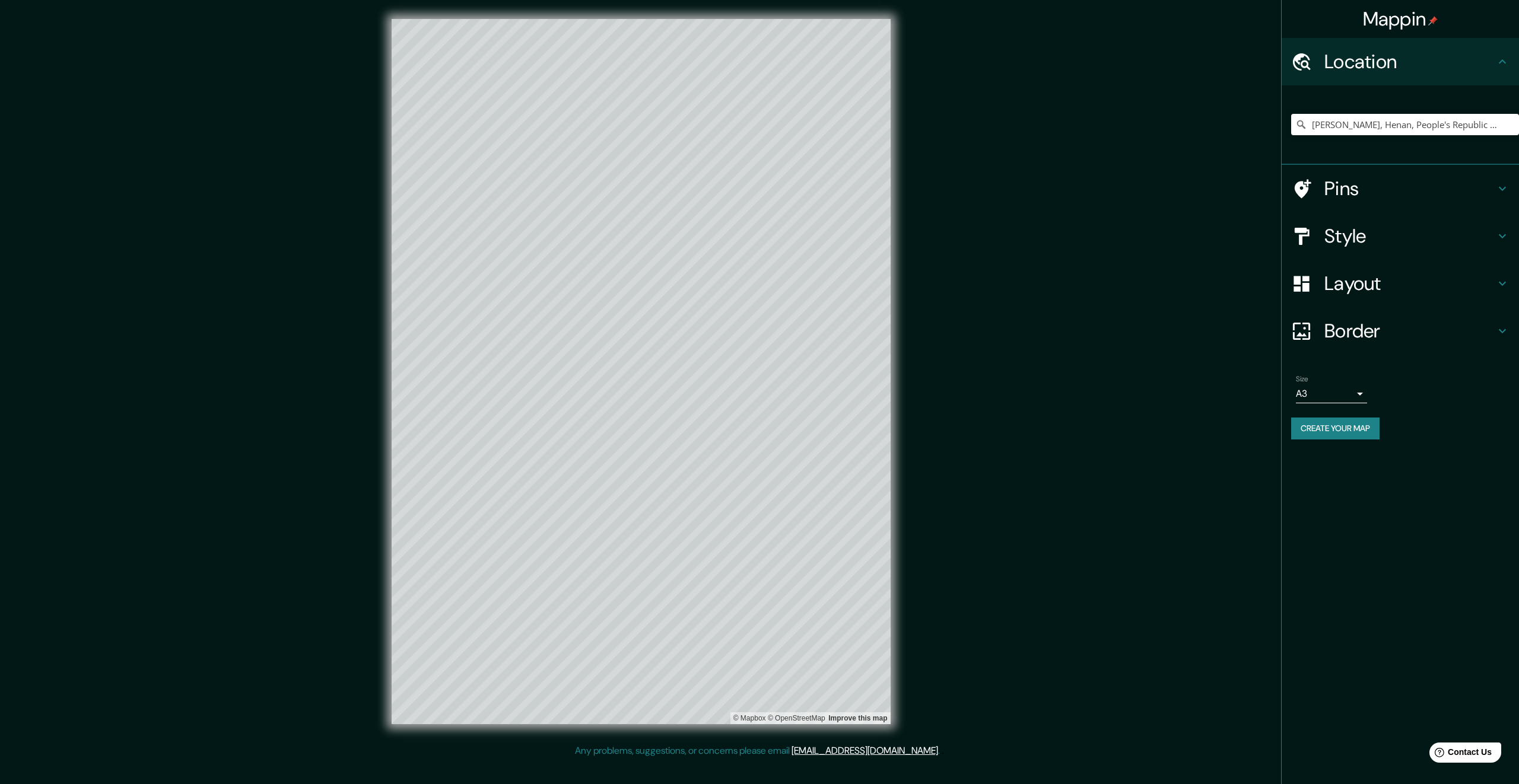
click at [1389, 237] on h4 "Style" at bounding box center [1409, 236] width 171 height 24
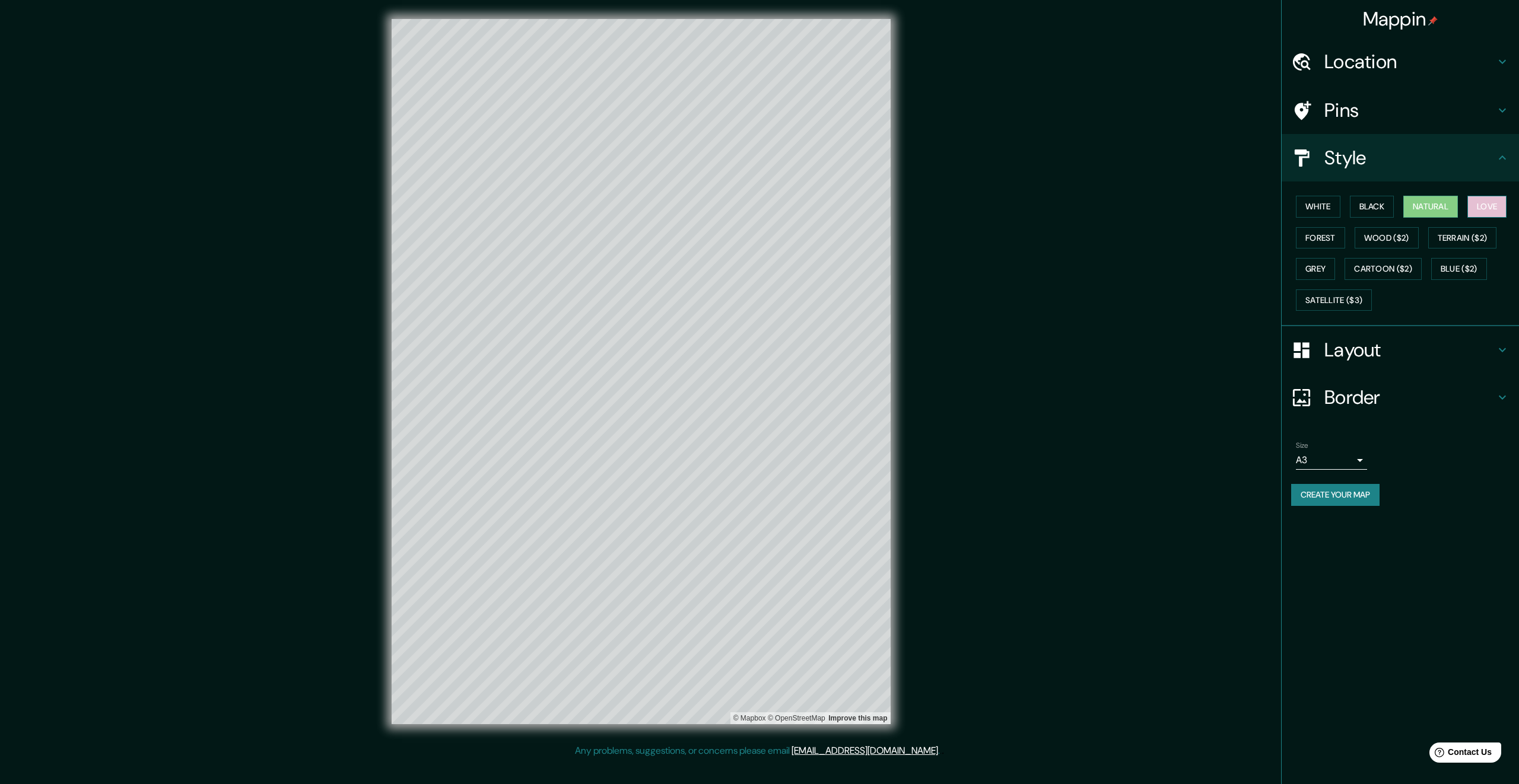
click at [1499, 207] on button "Love" at bounding box center [1487, 206] width 39 height 22
click at [1325, 208] on button "White" at bounding box center [1318, 206] width 45 height 22
click at [1322, 234] on button "Forest" at bounding box center [1321, 237] width 49 height 22
click at [1395, 244] on button "Wood ($2)" at bounding box center [1386, 237] width 64 height 22
click at [1346, 301] on button "Satellite ($3)" at bounding box center [1334, 300] width 76 height 22
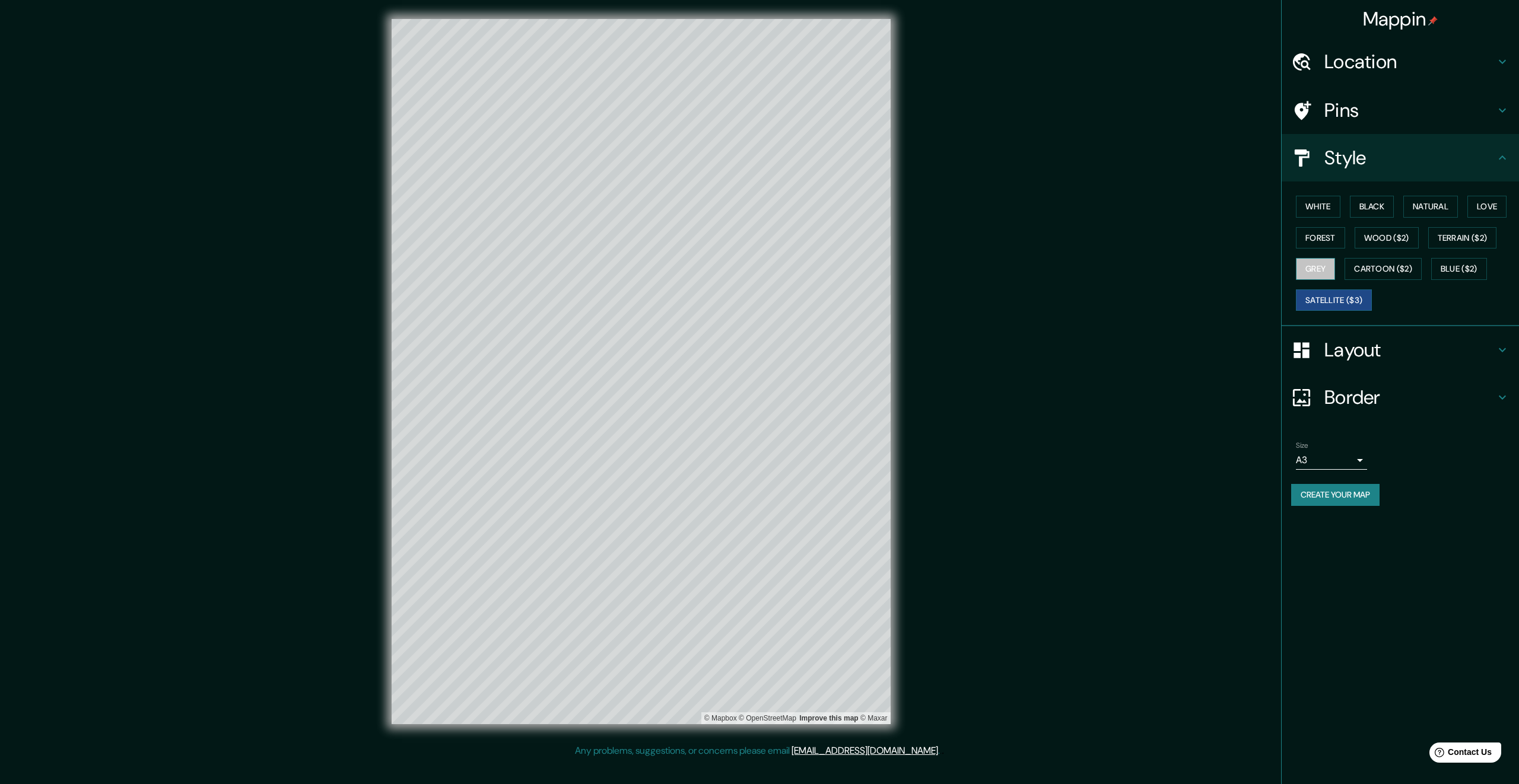
click at [1316, 272] on button "Grey" at bounding box center [1316, 268] width 39 height 22
click at [1379, 239] on button "Wood ($2)" at bounding box center [1386, 237] width 64 height 22
click at [1338, 307] on button "Satellite ($3)" at bounding box center [1334, 300] width 76 height 22
click at [1453, 269] on button "Blue ($2)" at bounding box center [1459, 268] width 56 height 22
click at [1476, 236] on button "Terrain ($2)" at bounding box center [1463, 237] width 69 height 22
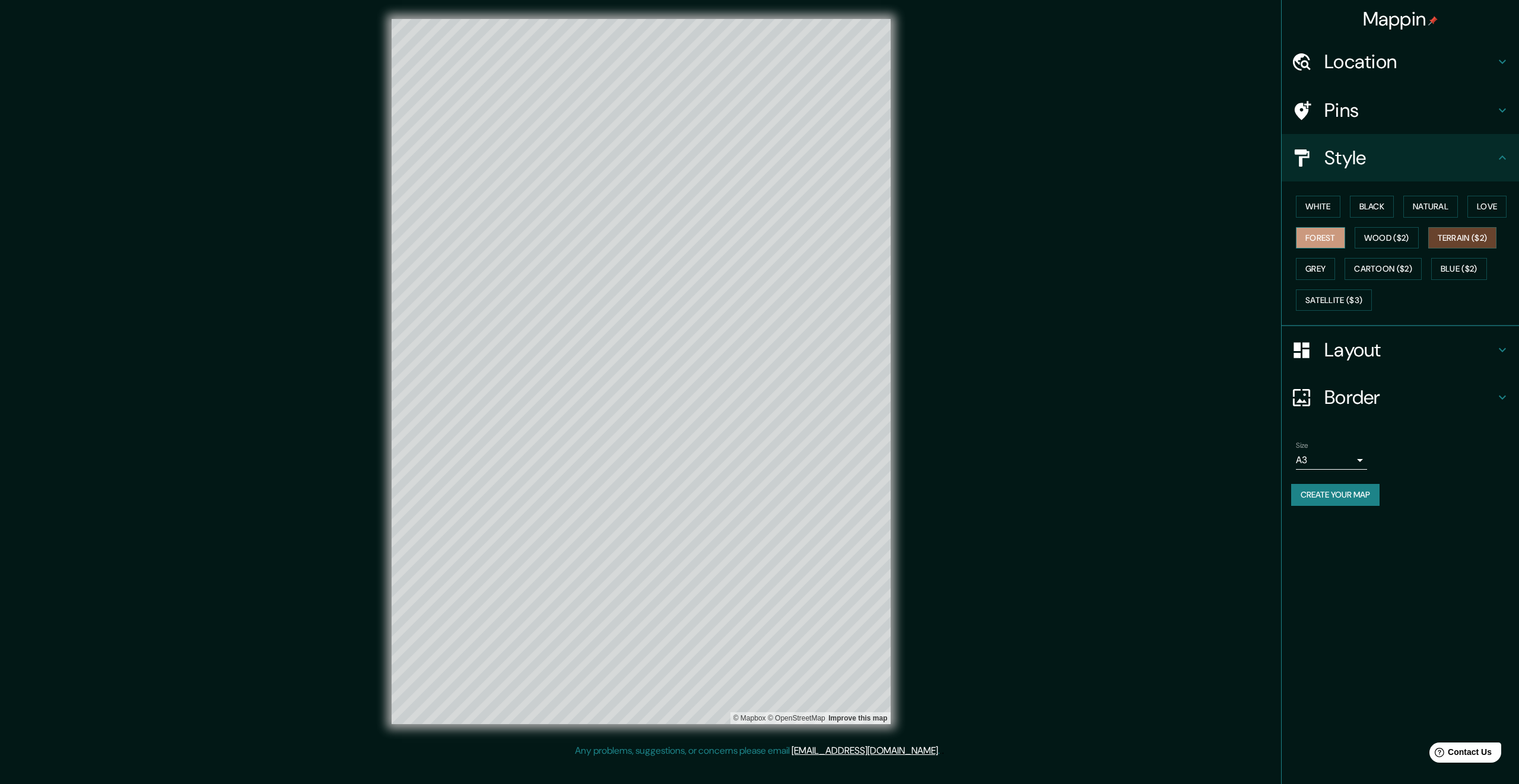
click at [1307, 236] on button "Forest" at bounding box center [1321, 237] width 49 height 22
click at [1493, 211] on button "Love" at bounding box center [1487, 206] width 39 height 22
click at [1437, 211] on button "Natural" at bounding box center [1430, 206] width 55 height 22
click at [1386, 210] on button "Black" at bounding box center [1372, 206] width 45 height 22
click at [1434, 210] on button "Natural" at bounding box center [1430, 206] width 55 height 22
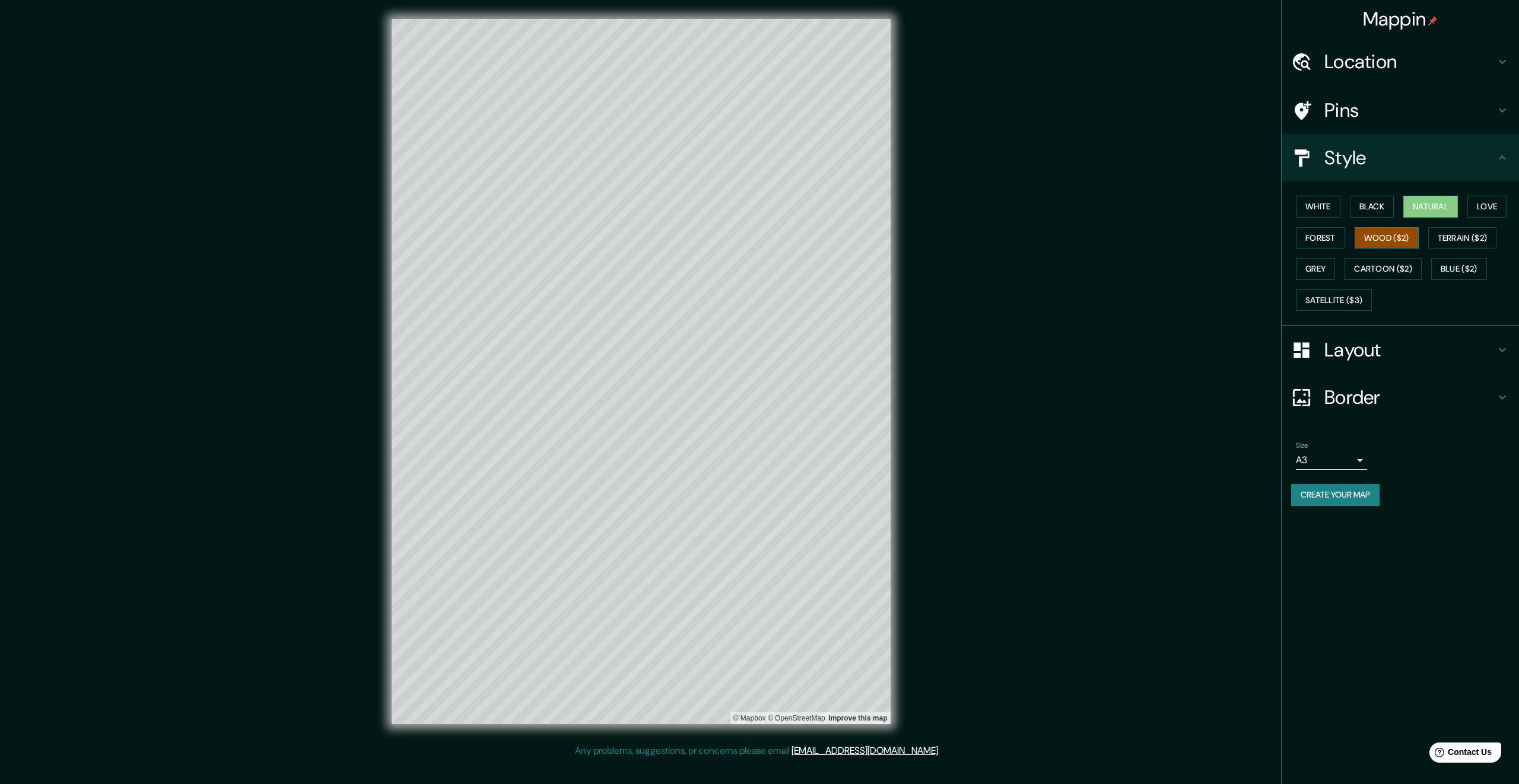
click at [1394, 247] on button "Wood ($2)" at bounding box center [1386, 237] width 64 height 22
click at [1388, 407] on h4 "Border" at bounding box center [1409, 396] width 171 height 24
type input "336"
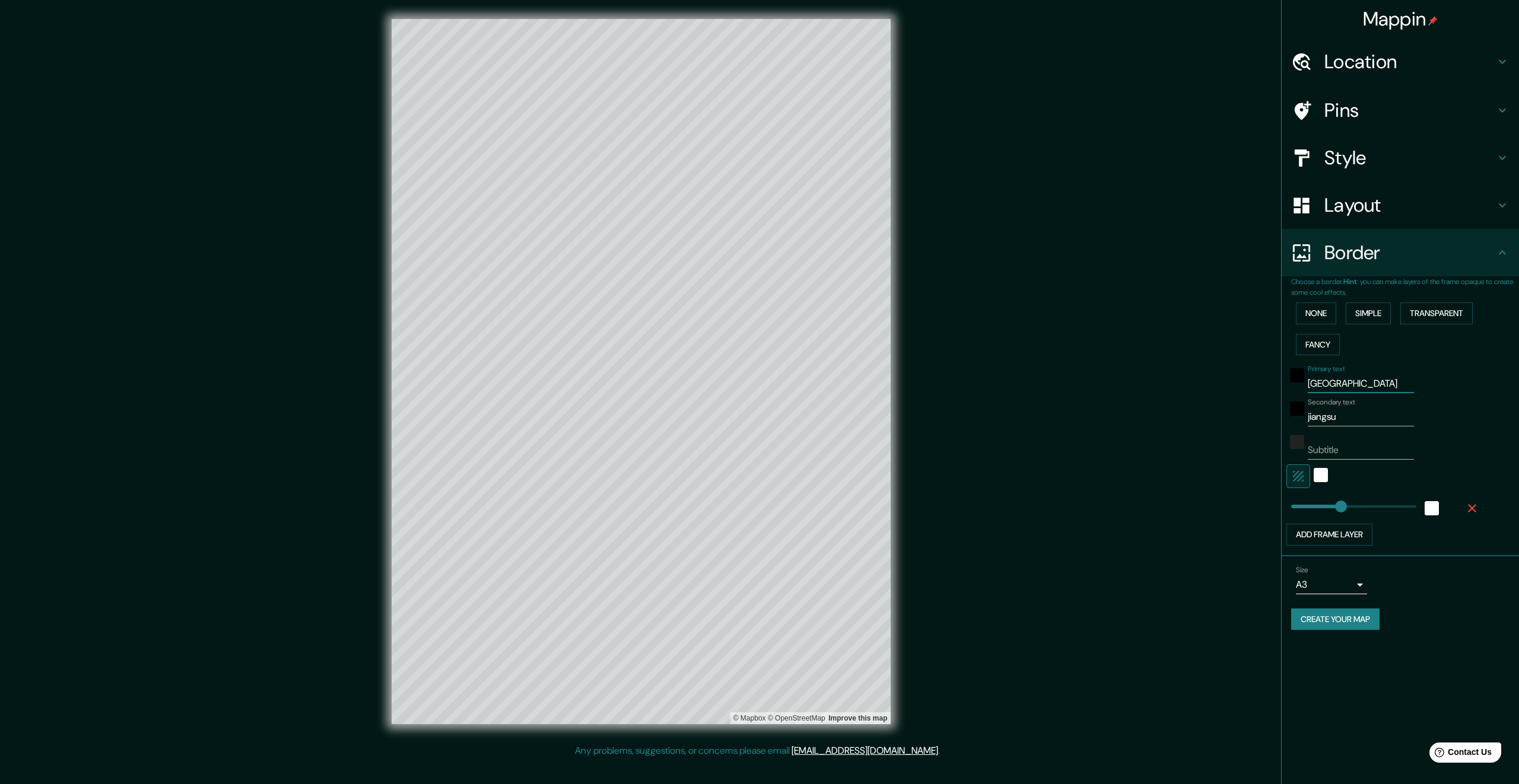
drag, startPoint x: 1347, startPoint y: 389, endPoint x: 1285, endPoint y: 391, distance: 62.0
click at [1285, 391] on div "Choose a border. Hint : you can make layers of the frame opaque to create some …" at bounding box center [1400, 416] width 238 height 280
type input "suz"
type input "336"
type input "s"
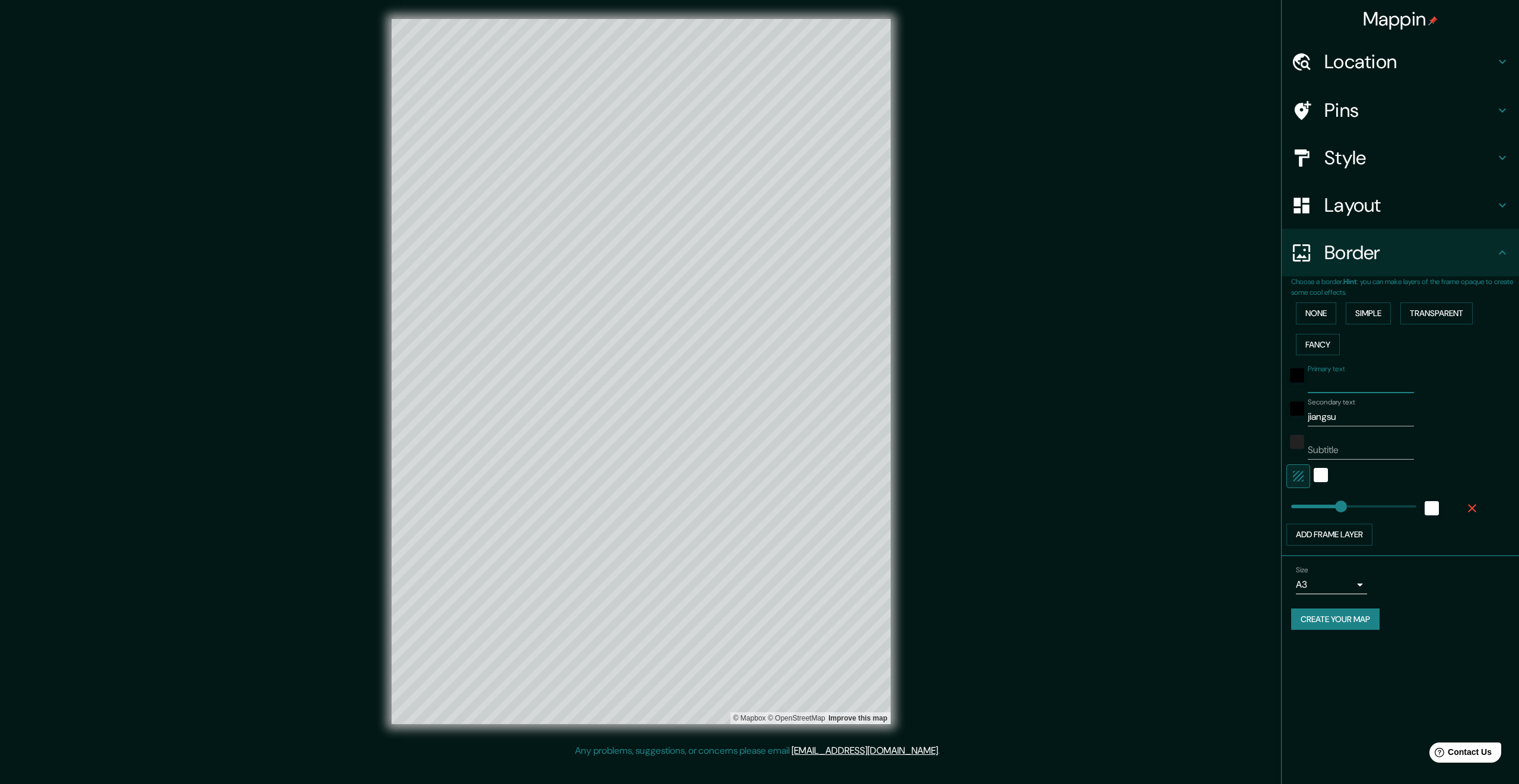
type input "336"
type input "jia"
type input "336"
type input "jiaozuo"
type input "336"
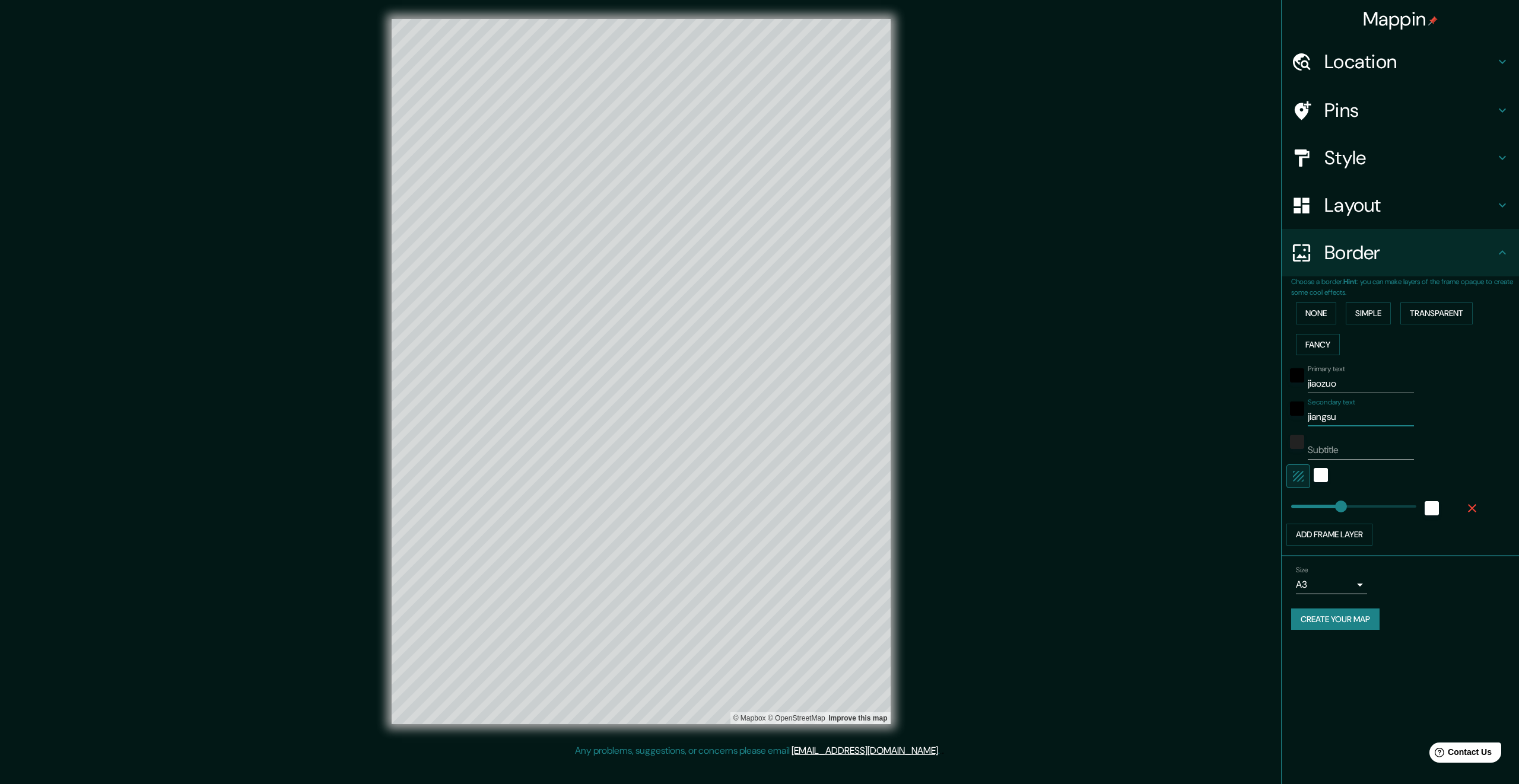
drag, startPoint x: 1362, startPoint y: 414, endPoint x: 1295, endPoint y: 416, distance: 67.0
click at [1295, 416] on div "Secondary text jiangsu" at bounding box center [1384, 412] width 194 height 29
click at [1132, 519] on div "Mappin Location [GEOGRAPHIC_DATA], [GEOGRAPHIC_DATA], [GEOGRAPHIC_DATA] Pins St…" at bounding box center [759, 381] width 1519 height 763
click at [1392, 64] on h4 "Location" at bounding box center [1409, 61] width 171 height 24
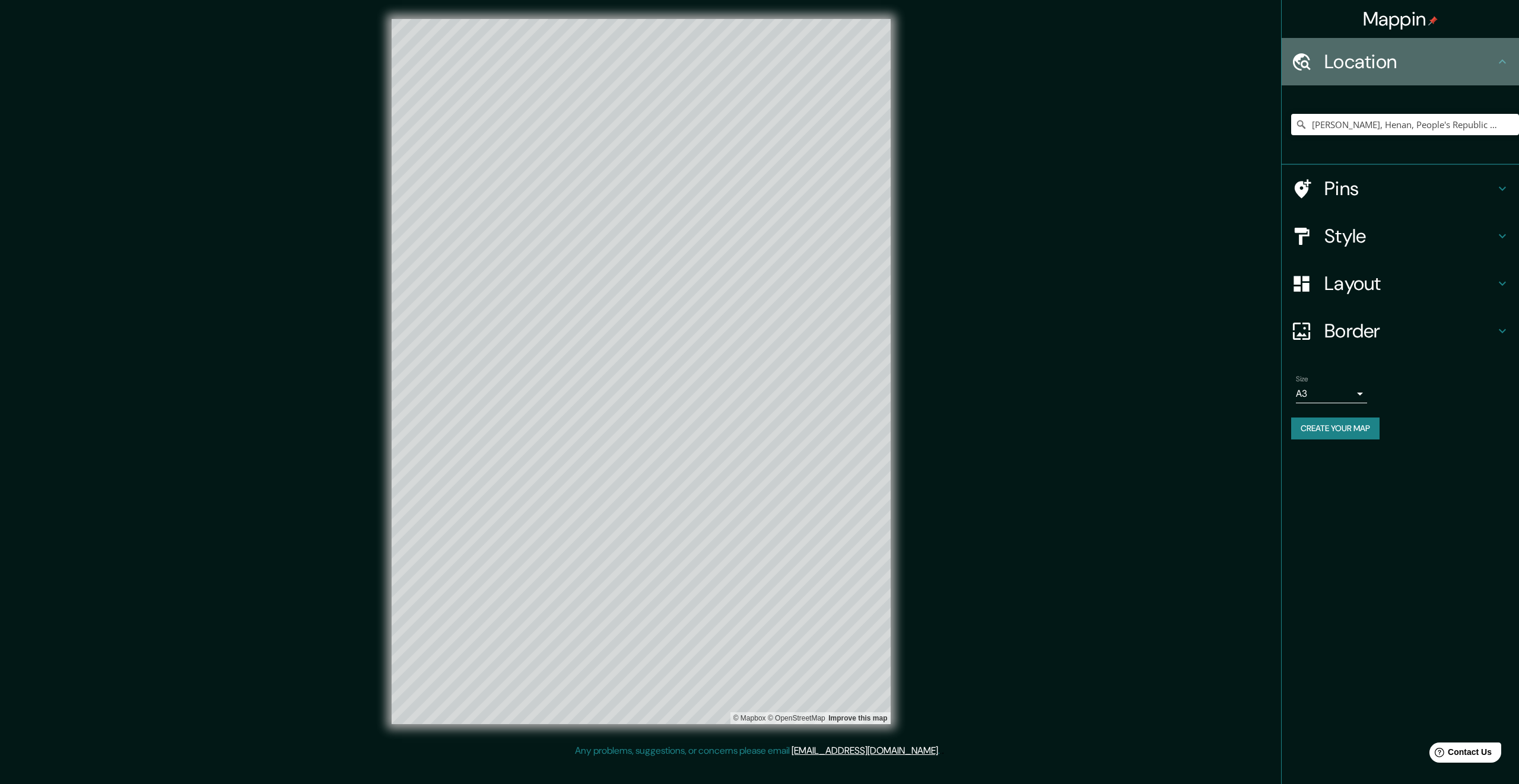
click at [1392, 64] on h4 "Location" at bounding box center [1409, 61] width 171 height 24
click at [1383, 190] on h4 "Pins" at bounding box center [1409, 188] width 171 height 24
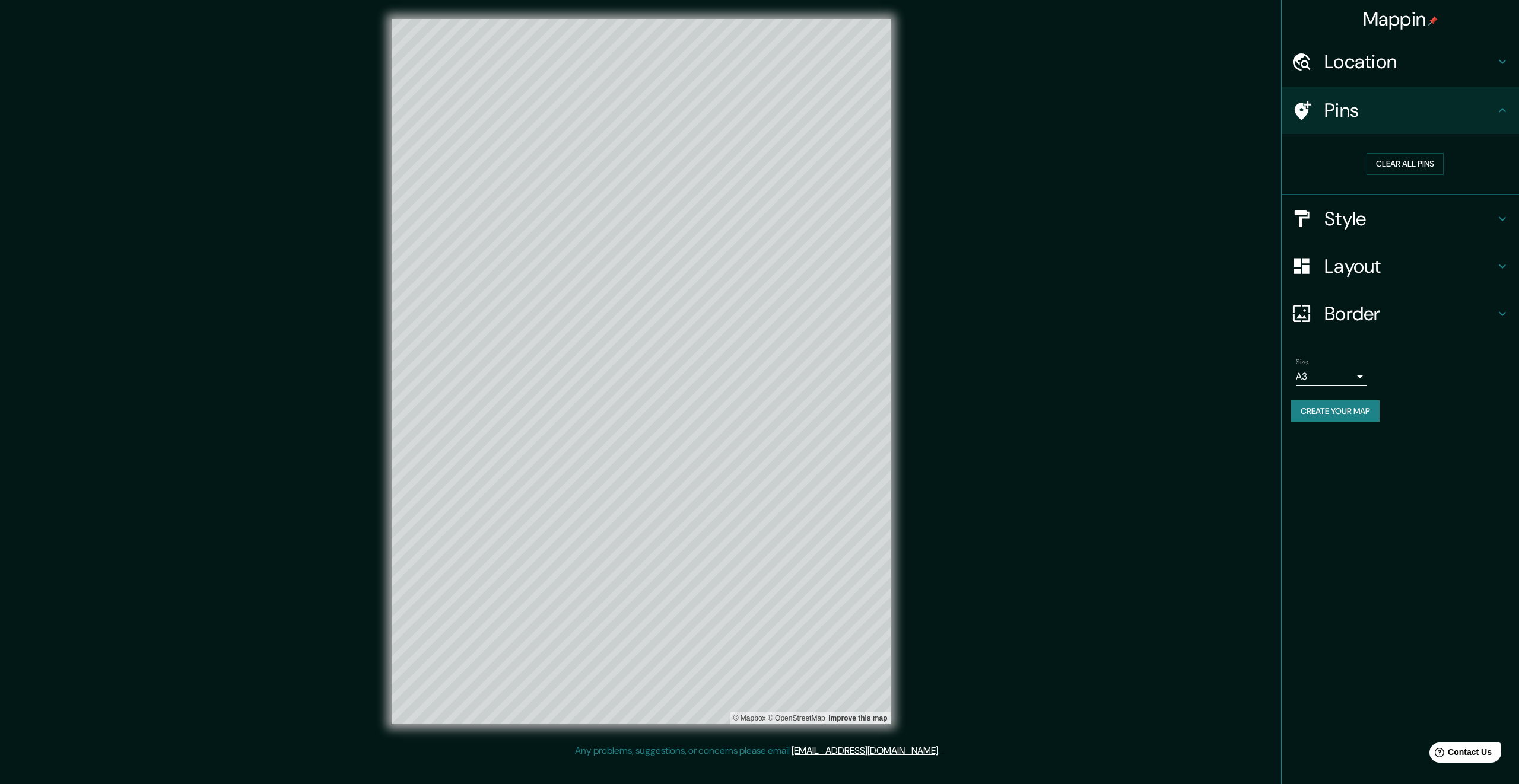
click at [1383, 220] on h4 "Style" at bounding box center [1409, 219] width 171 height 24
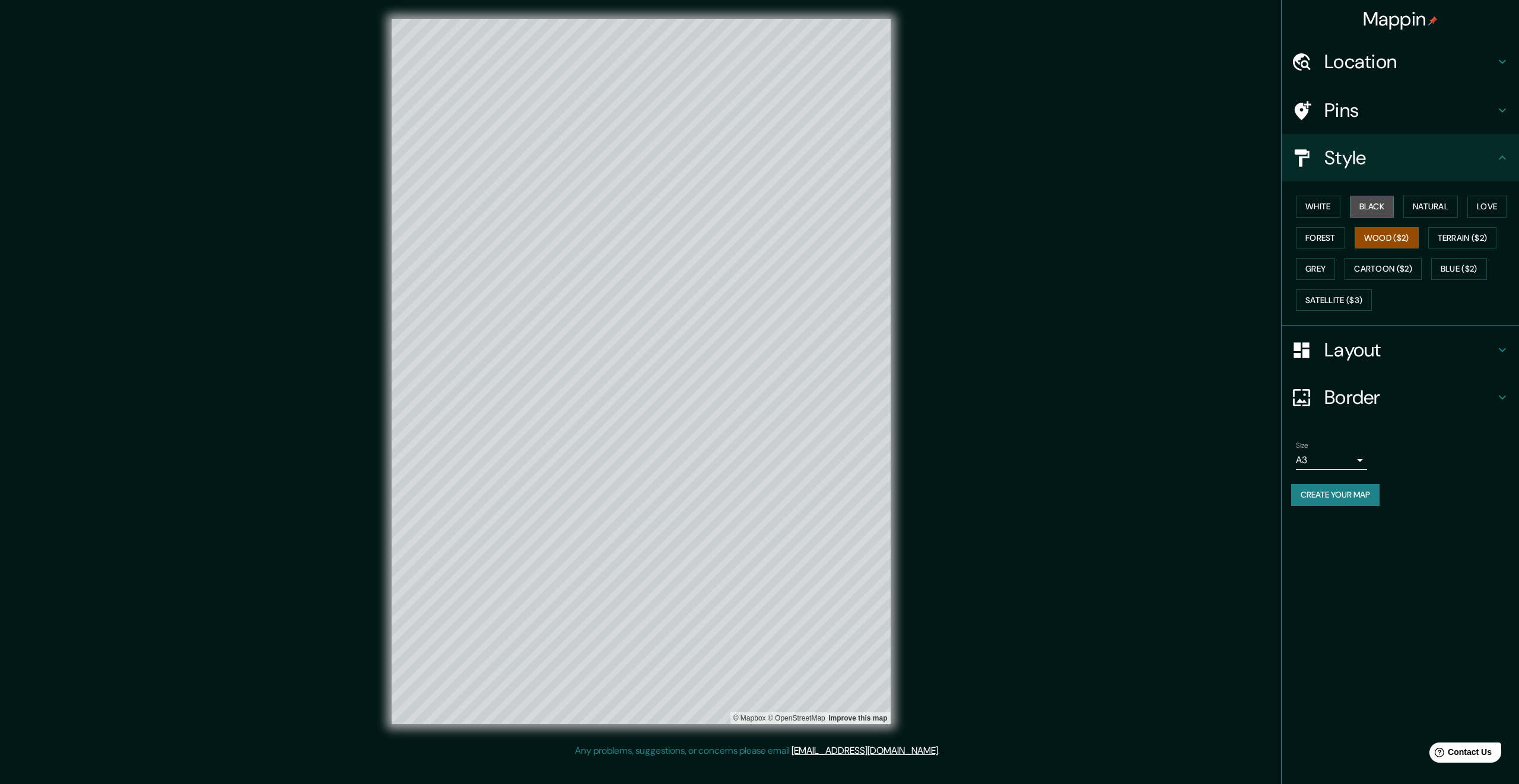
click at [1371, 208] on button "Black" at bounding box center [1372, 206] width 45 height 22
click at [1426, 210] on button "Natural" at bounding box center [1430, 206] width 55 height 22
click at [722, 272] on div at bounding box center [722, 272] width 10 height 10
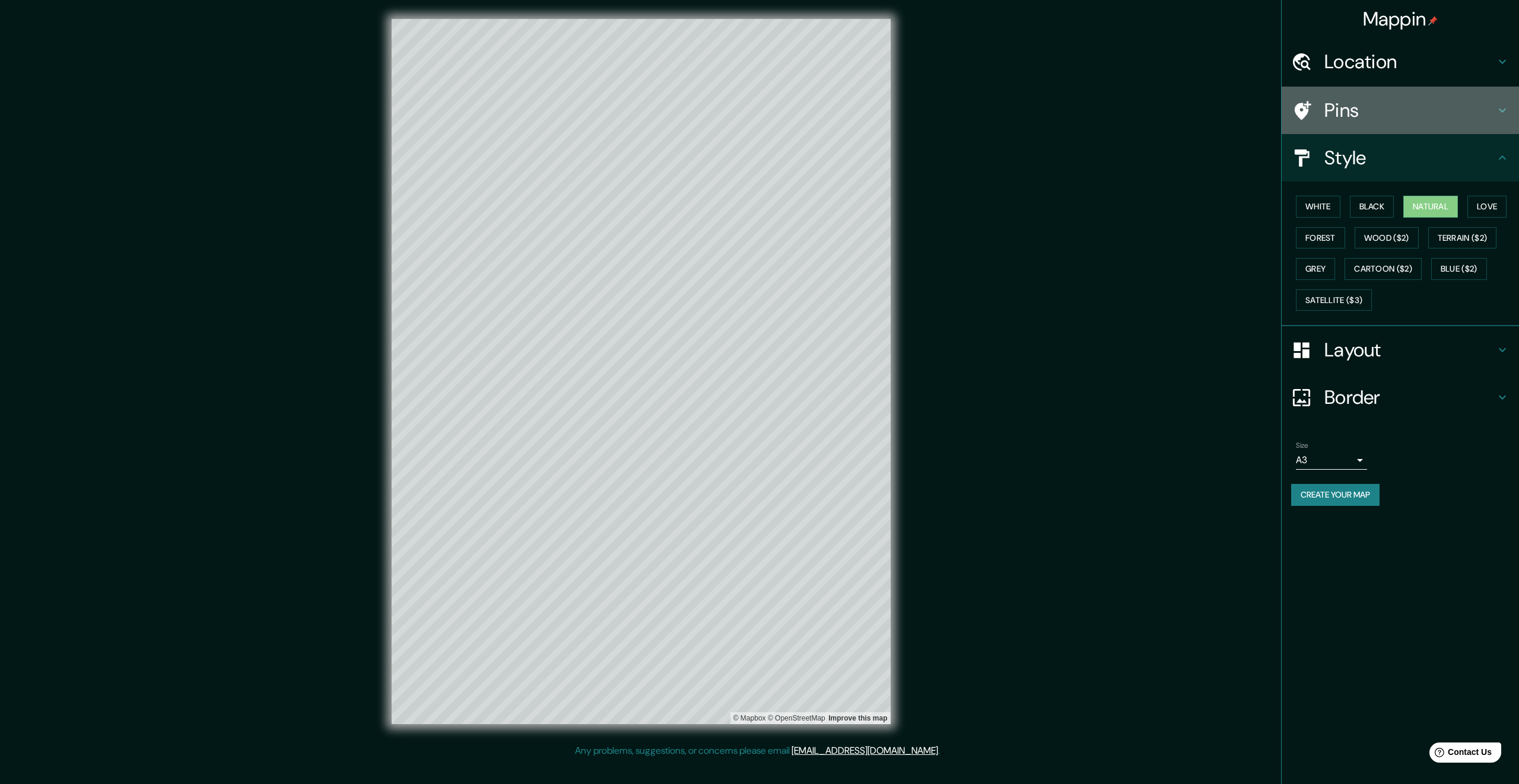
click at [1370, 109] on h4 "Pins" at bounding box center [1409, 110] width 171 height 24
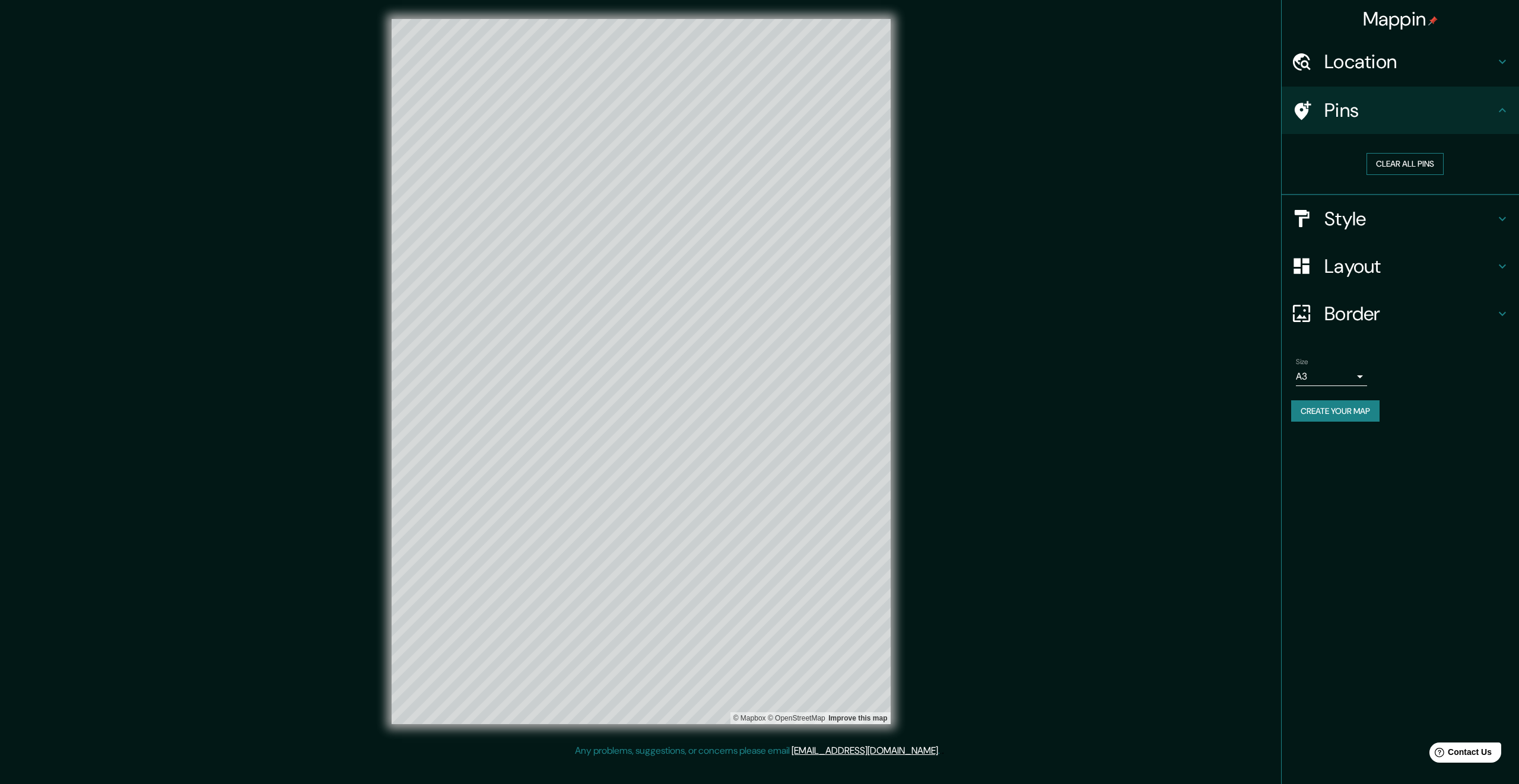
click at [1403, 166] on button "Clear all pins" at bounding box center [1405, 164] width 77 height 22
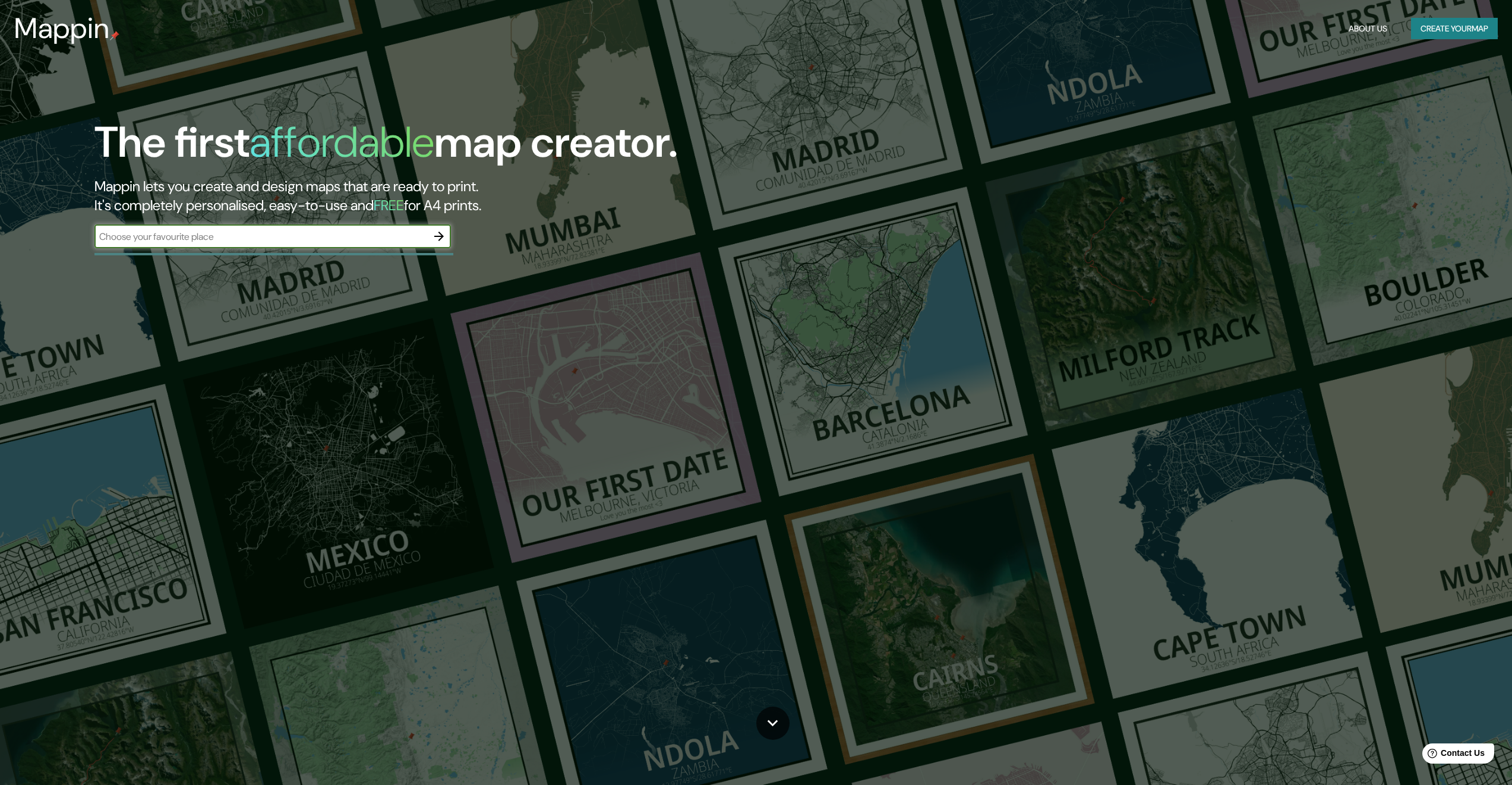
click at [299, 236] on input "text" at bounding box center [261, 236] width 333 height 14
type input "belmont ma"
click at [445, 240] on icon "button" at bounding box center [438, 236] width 14 height 14
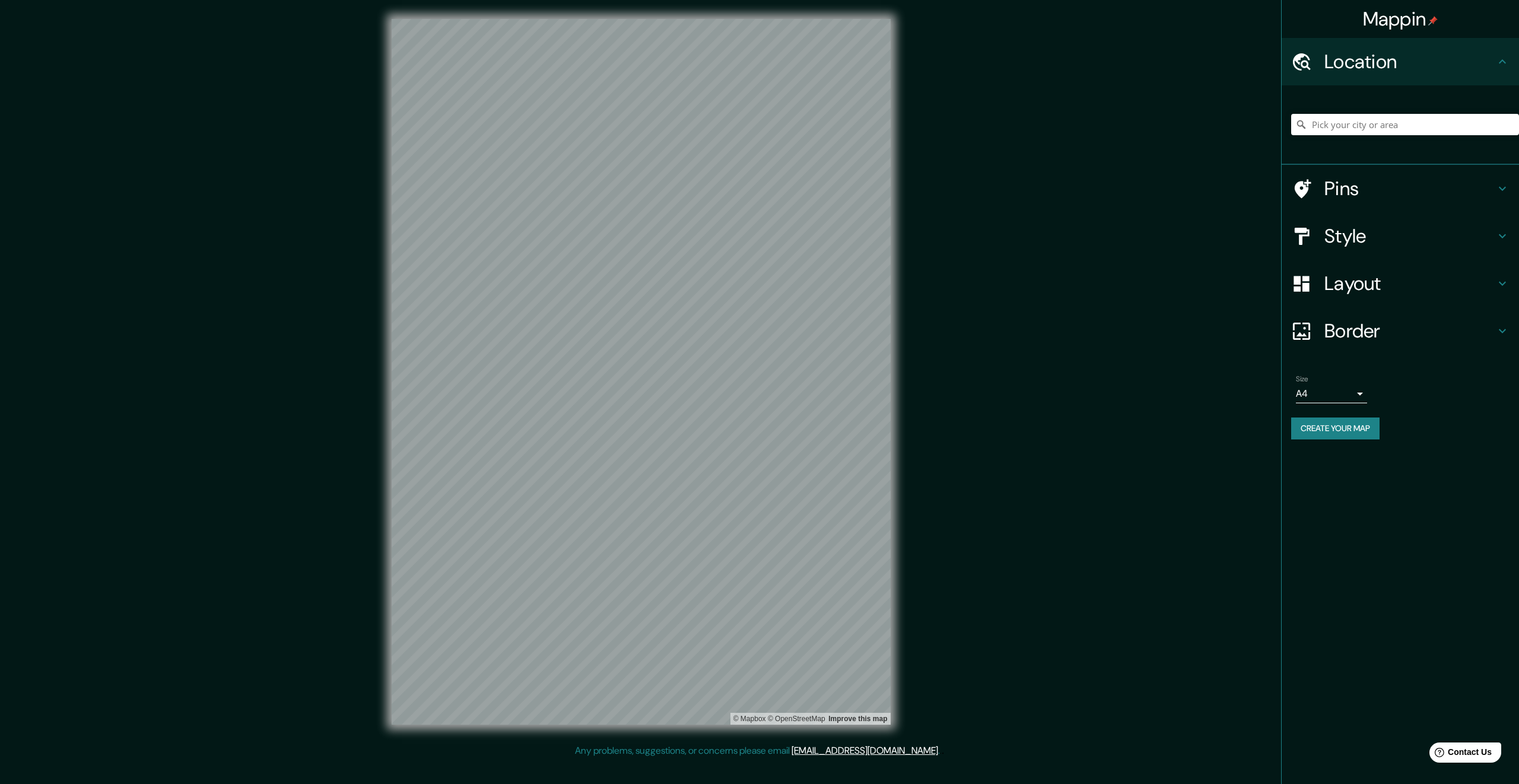
click at [1346, 188] on h4 "Pins" at bounding box center [1409, 188] width 171 height 24
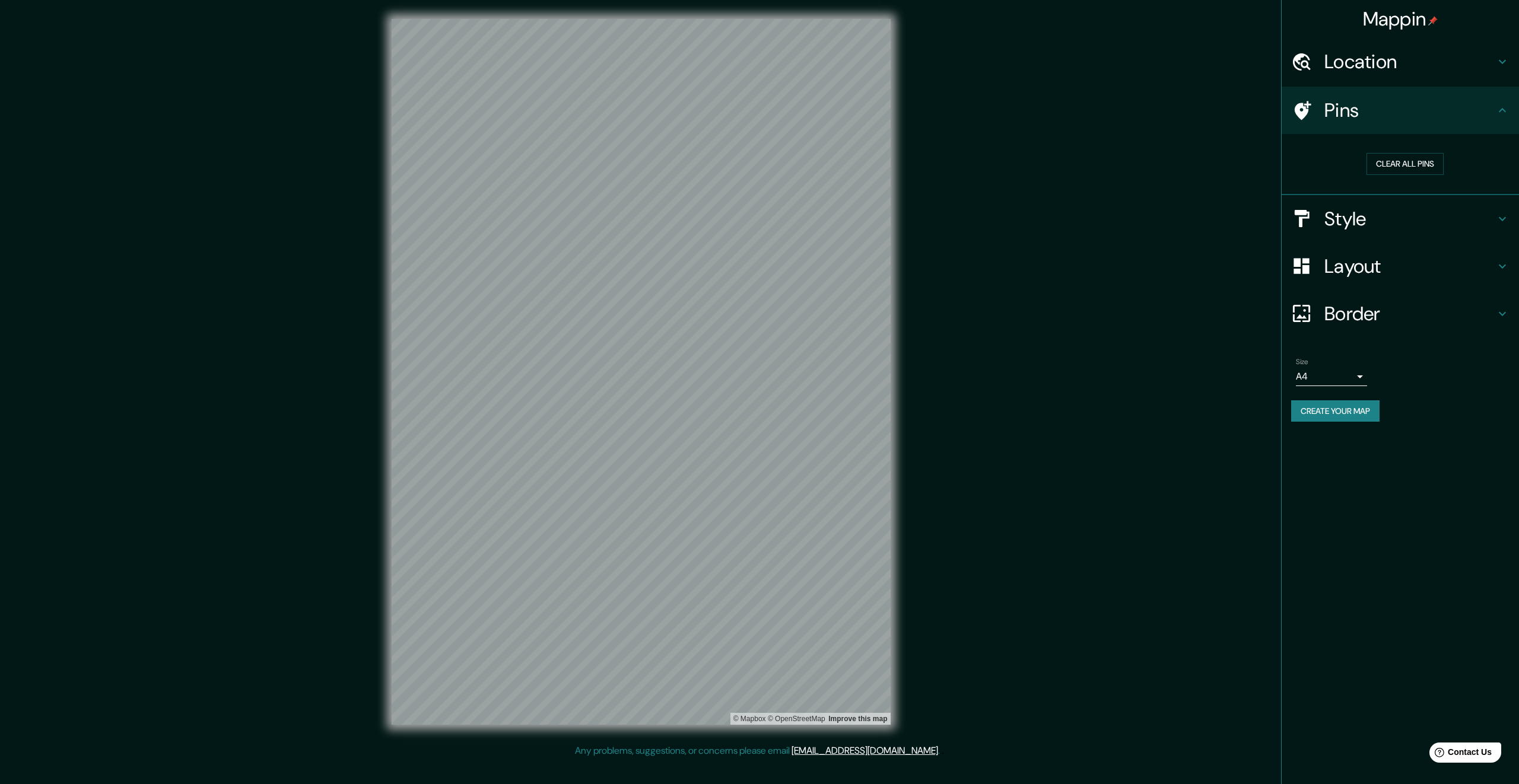
click at [1344, 221] on h4 "Style" at bounding box center [1409, 219] width 171 height 24
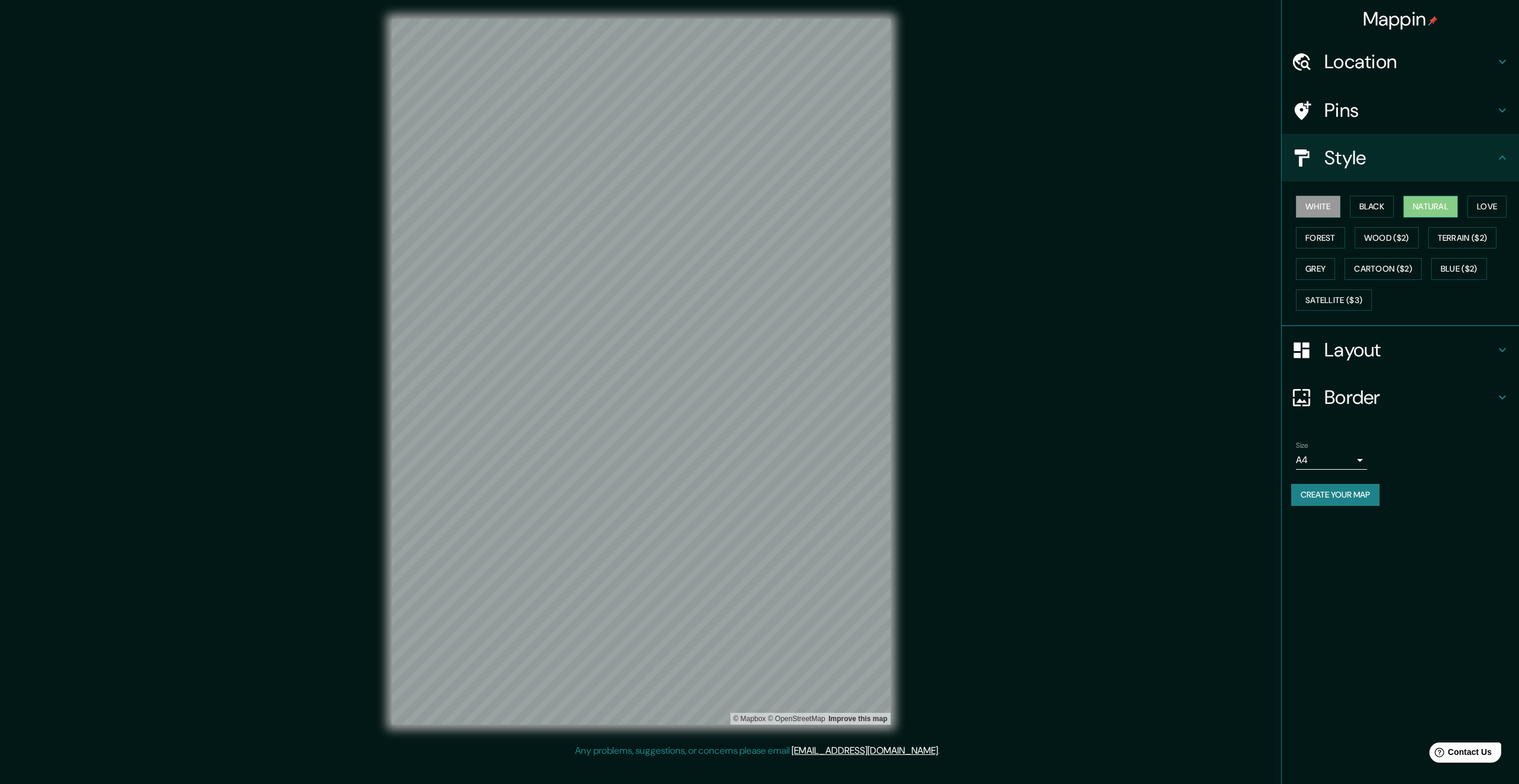
click at [1446, 207] on button "Natural" at bounding box center [1430, 206] width 55 height 22
click at [1393, 47] on div "Location" at bounding box center [1400, 62] width 238 height 47
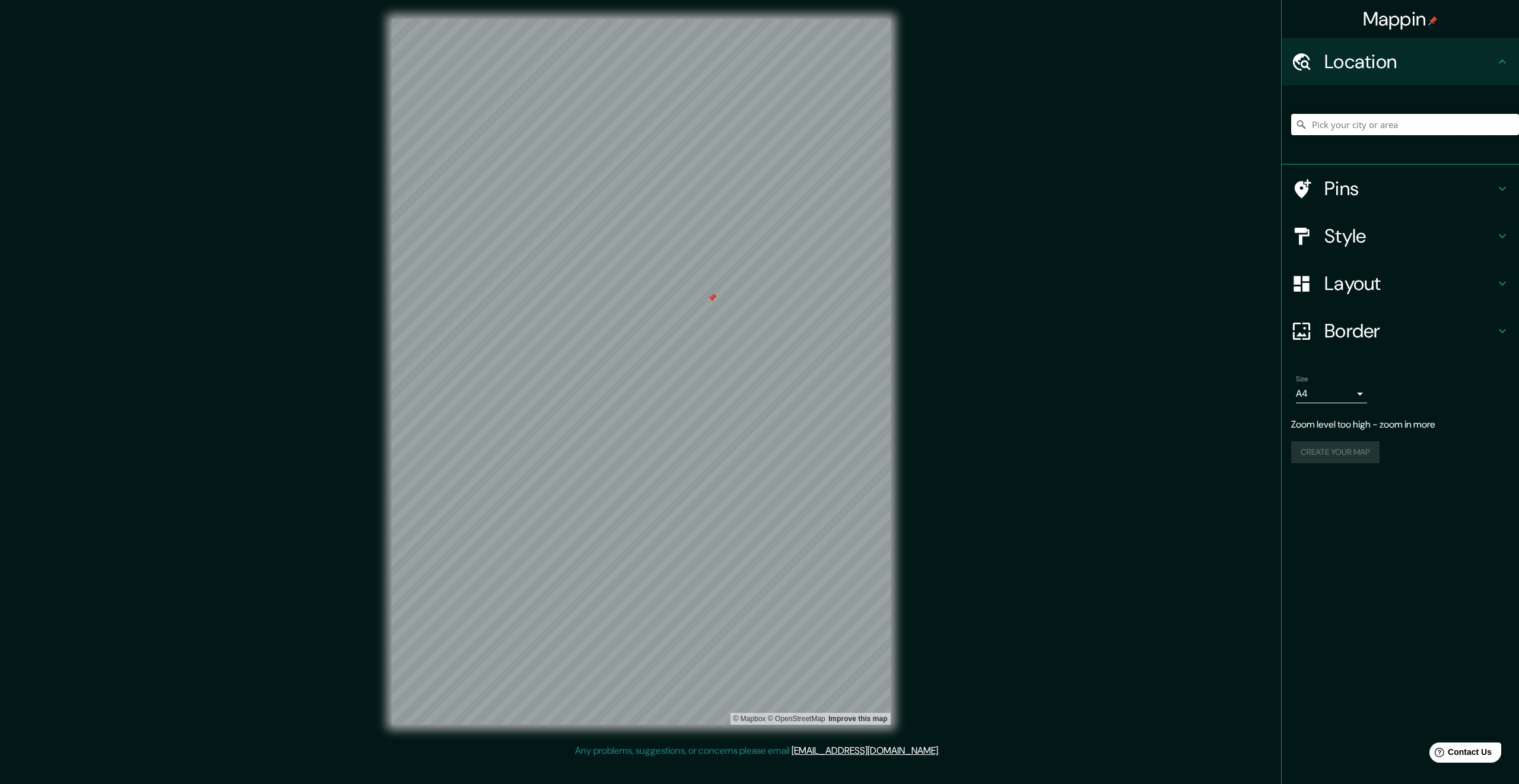
click at [1380, 127] on input "Pick your city or area" at bounding box center [1405, 125] width 228 height 21
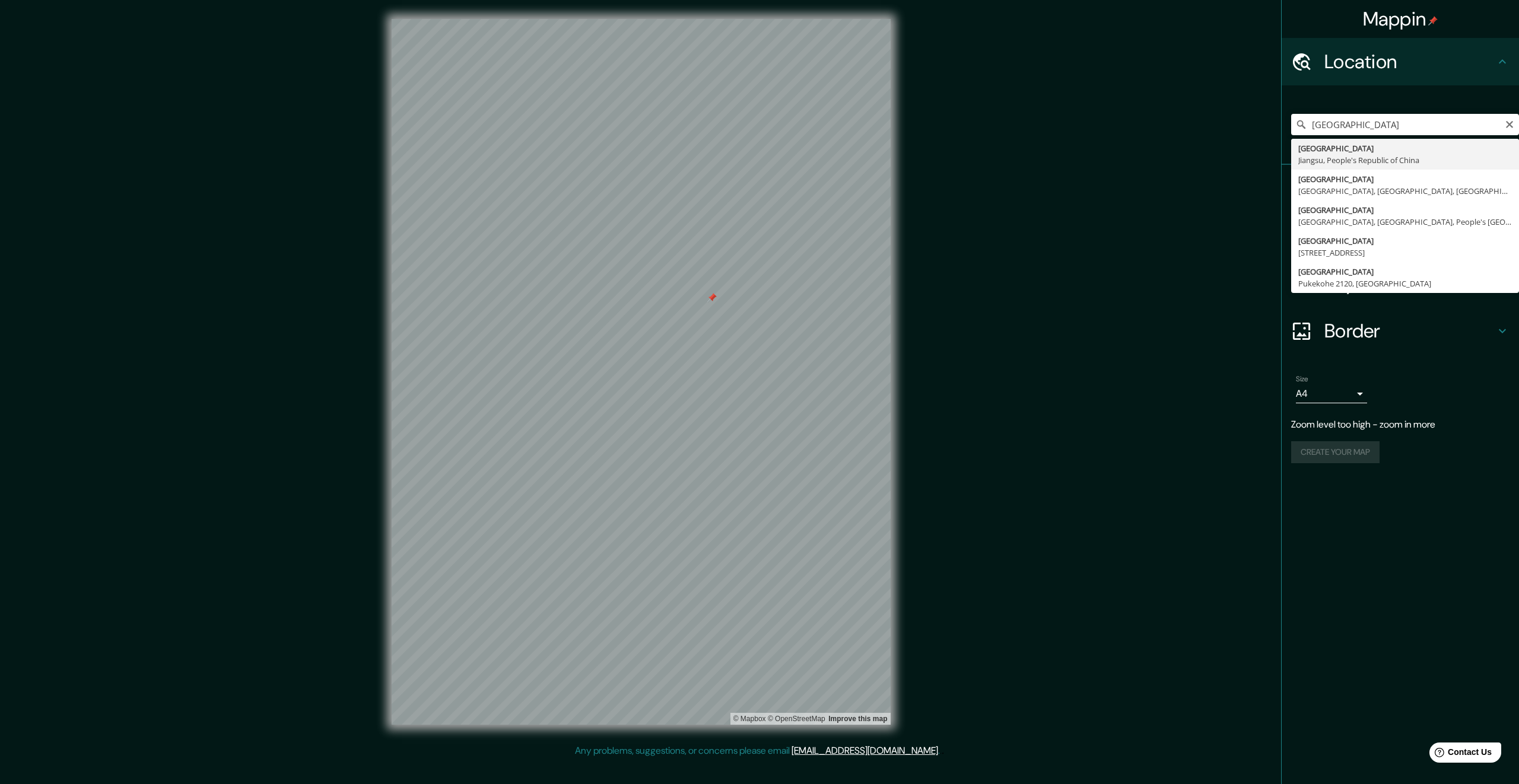
type input "Nanjing, Jiangsu, People's Republic of China"
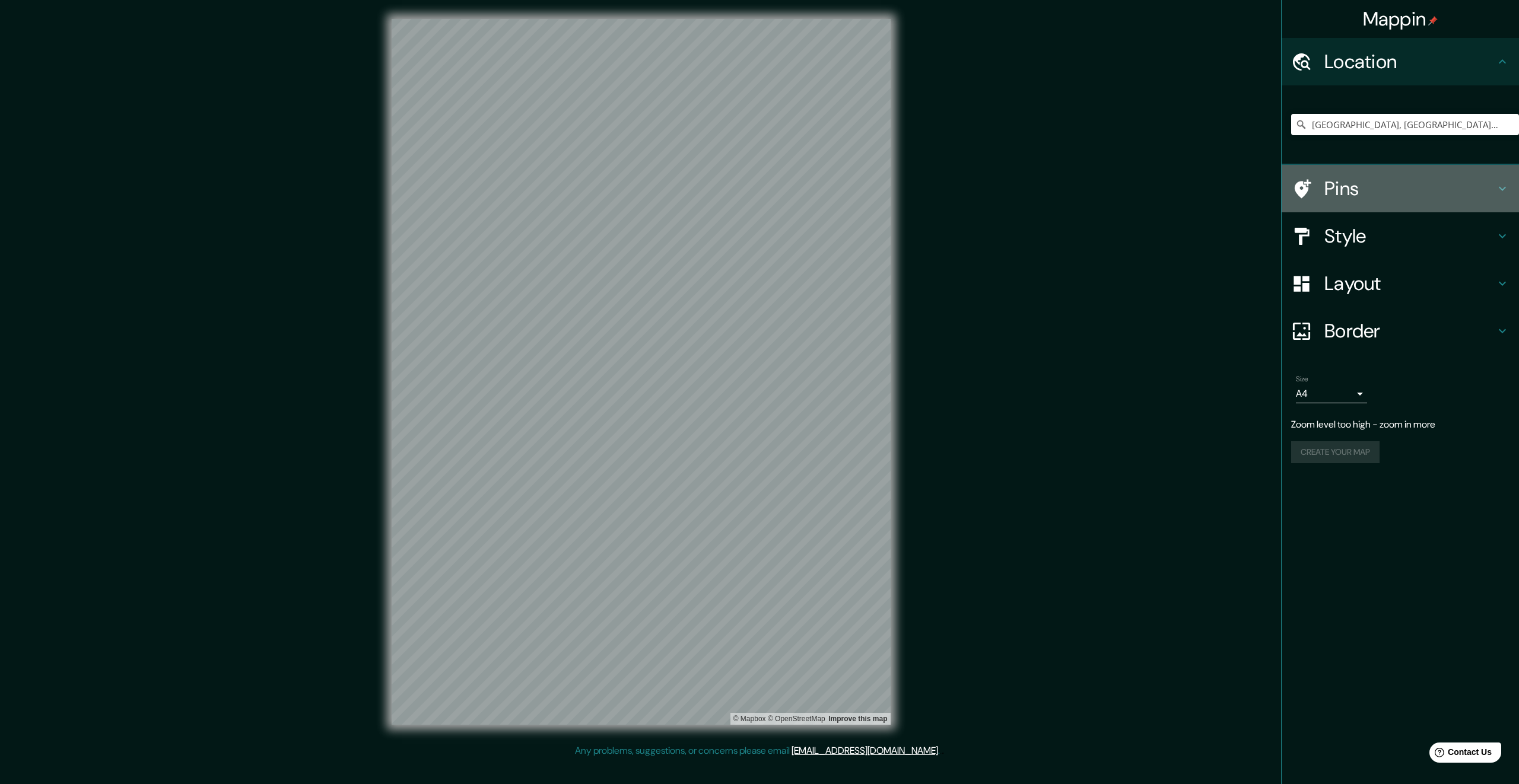
click at [1495, 188] on icon at bounding box center [1502, 188] width 14 height 14
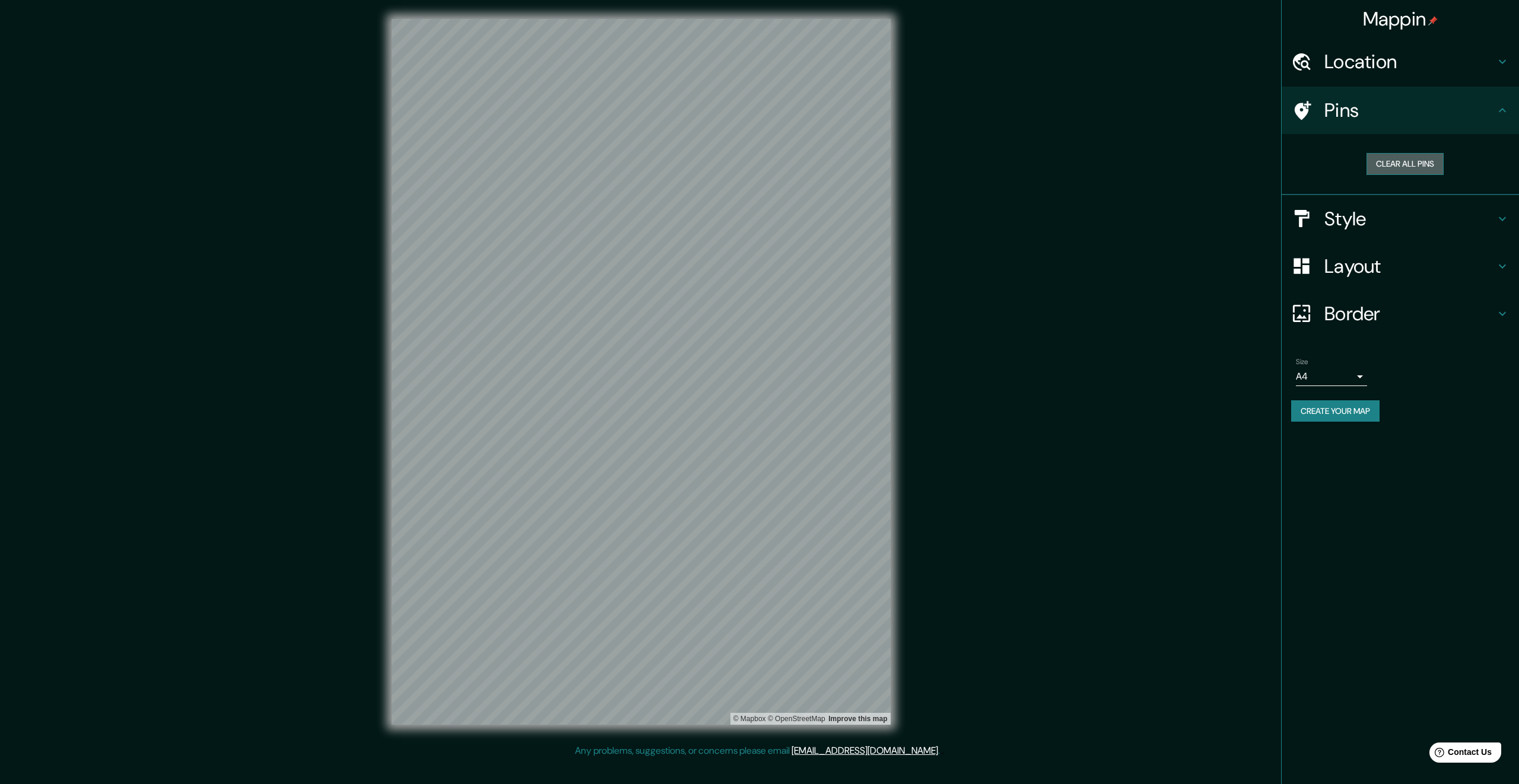
click at [1413, 171] on button "Clear all pins" at bounding box center [1405, 164] width 77 height 22
click at [1391, 215] on h4 "Style" at bounding box center [1409, 219] width 171 height 24
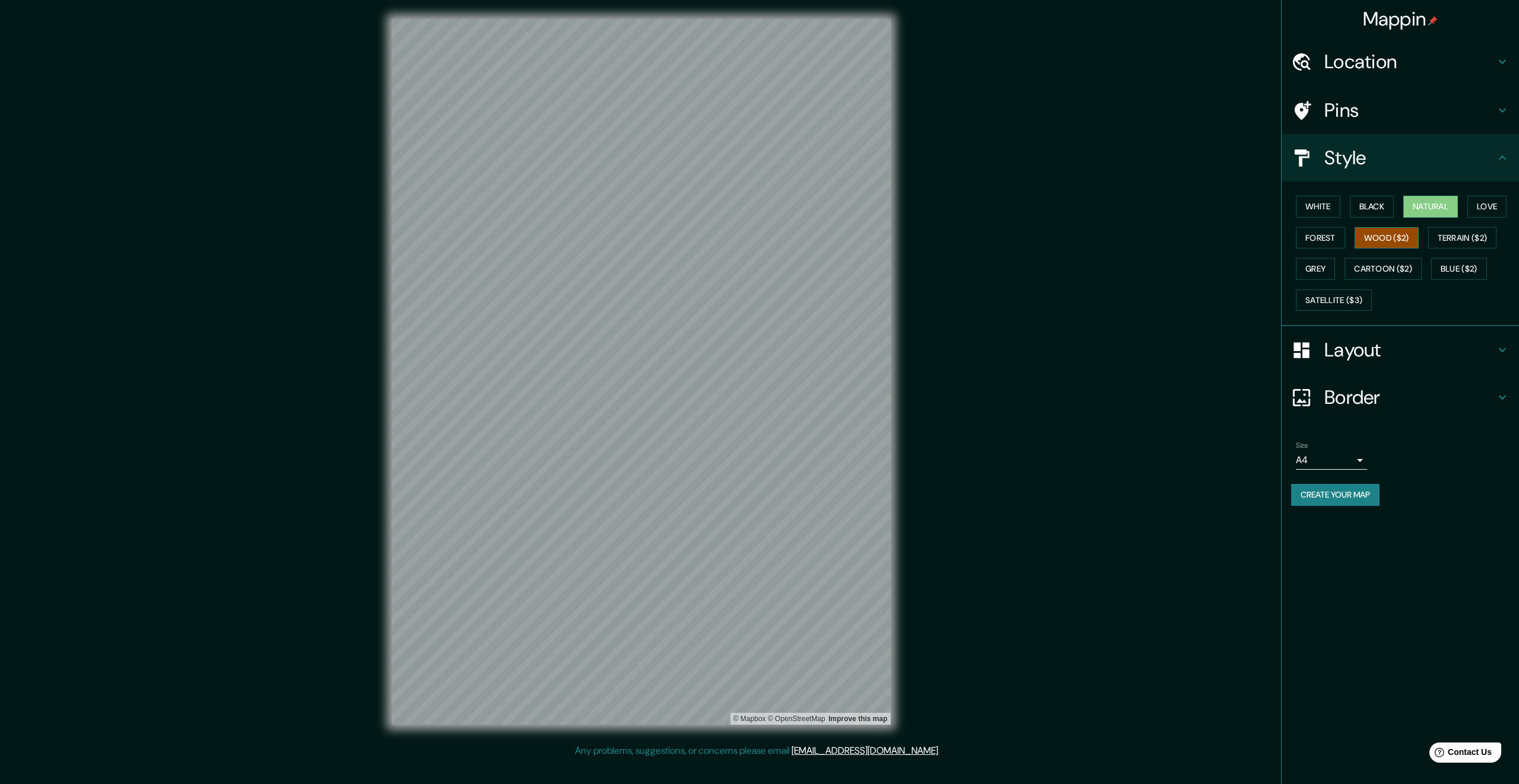
click at [1384, 237] on button "Wood ($2)" at bounding box center [1386, 237] width 64 height 22
click at [1448, 210] on button "Natural" at bounding box center [1430, 206] width 55 height 22
